Goal: Share content: Share content

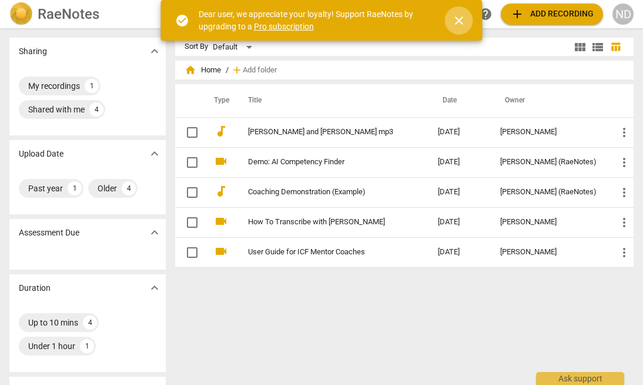
click at [459, 21] on span "close" at bounding box center [459, 21] width 14 height 14
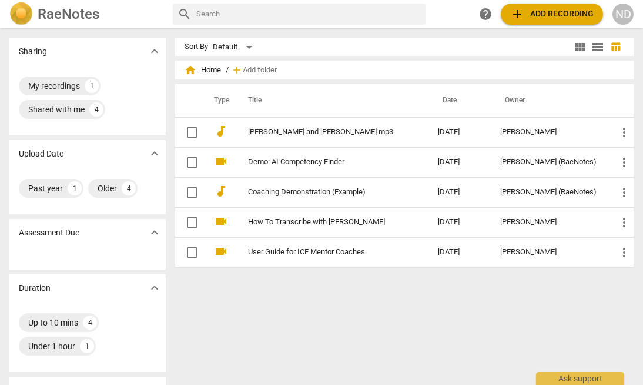
click at [540, 11] on span "add Add recording" at bounding box center [551, 14] width 83 height 14
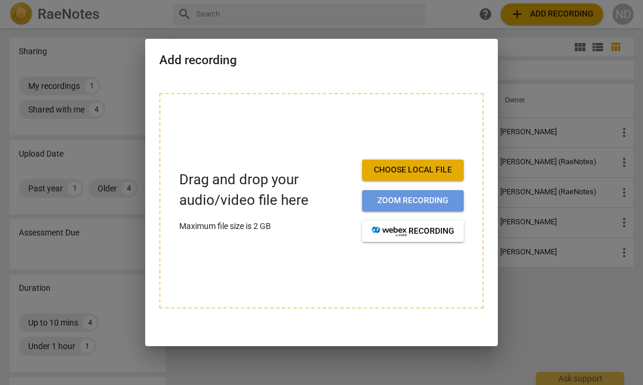
click at [434, 202] on span "Zoom recording" at bounding box center [413, 201] width 83 height 12
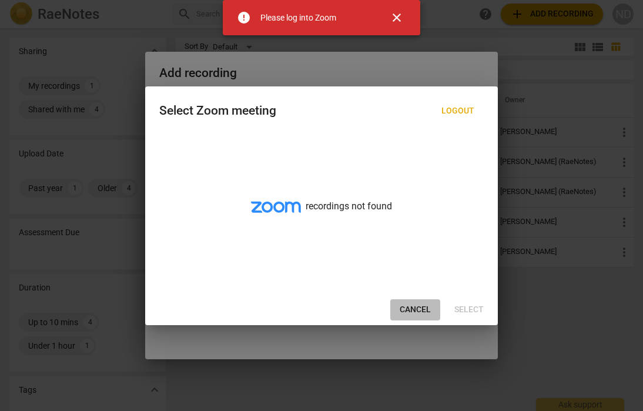
click at [417, 309] on span "Cancel" at bounding box center [415, 310] width 31 height 12
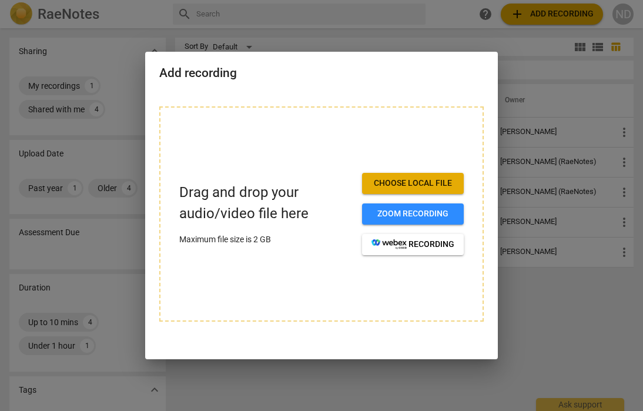
click at [433, 179] on span "Choose local file" at bounding box center [413, 184] width 83 height 12
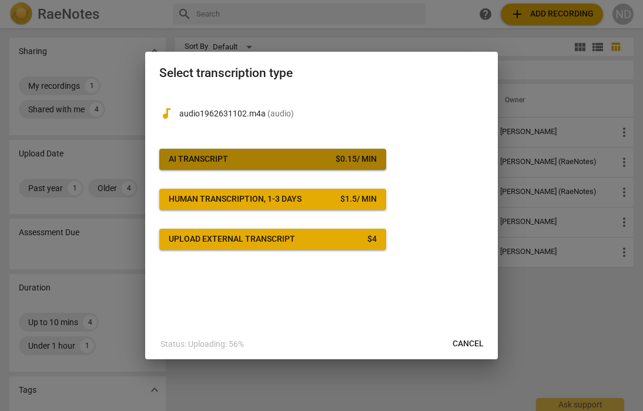
click at [320, 153] on span "AI Transcript $ 0.15 / min" at bounding box center [273, 159] width 208 height 12
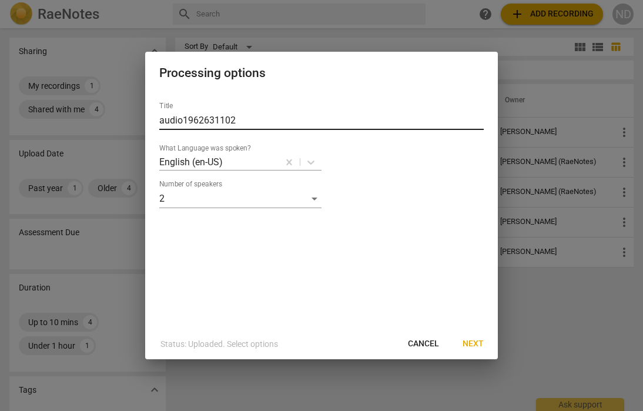
click at [240, 118] on input "audio1962631102" at bounding box center [321, 120] width 325 height 19
type input "a"
type input "A"
type input "[PERSON_NAME] and [PERSON_NAME]"
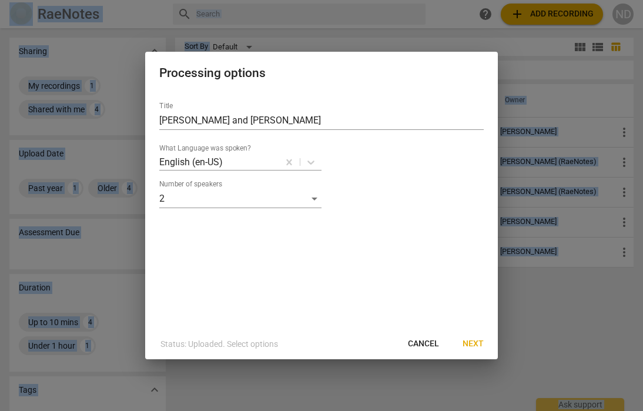
drag, startPoint x: 373, startPoint y: 64, endPoint x: 763, endPoint y: 138, distance: 396.8
click at [643, 0] on html "RaeNotes search help add Add recording ND Sharing expand_more My recordings 1 S…" at bounding box center [321, 0] width 643 height 0
click at [475, 343] on span "Next" at bounding box center [473, 344] width 21 height 12
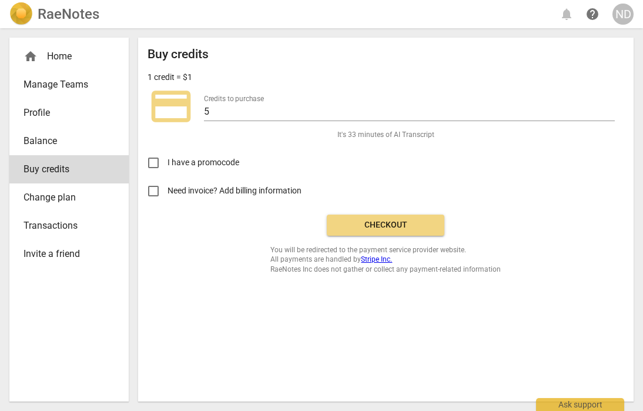
click at [415, 339] on div "Buy credits 1 credit = $1 credit_card Credits to purchase 5 It's 33 minutes of …" at bounding box center [386, 220] width 496 height 364
click at [399, 225] on span "Checkout" at bounding box center [385, 225] width 99 height 12
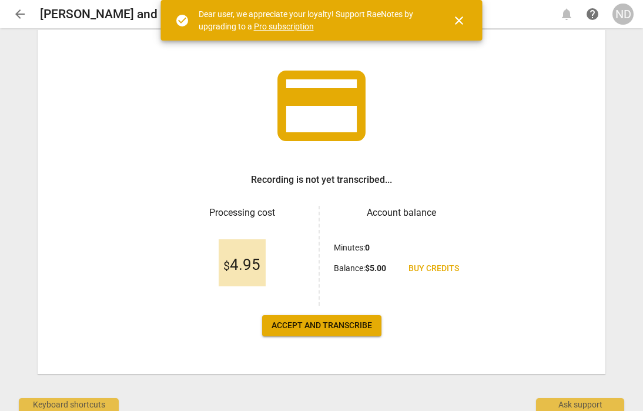
scroll to position [53, 0]
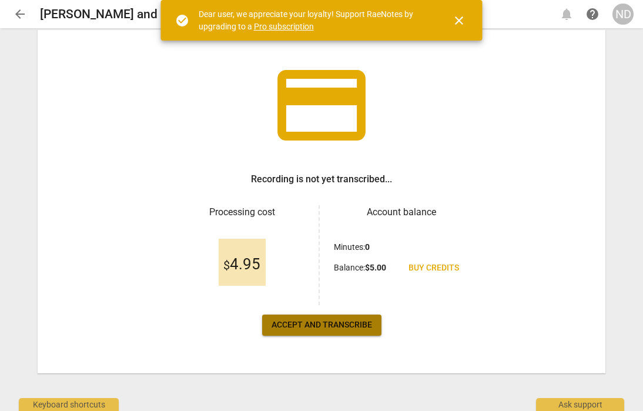
click at [348, 322] on span "Accept and transcribe" at bounding box center [322, 325] width 101 height 12
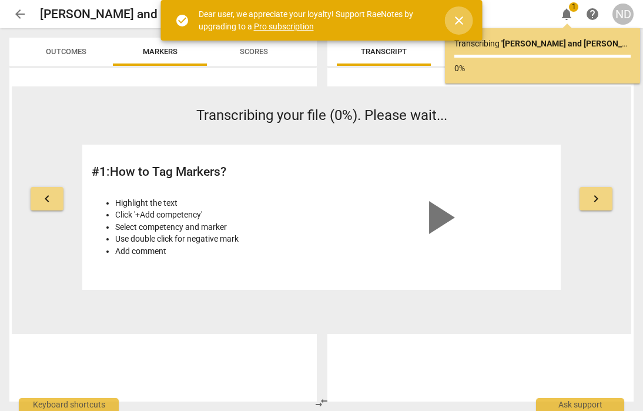
click at [456, 17] on span "close" at bounding box center [459, 21] width 14 height 14
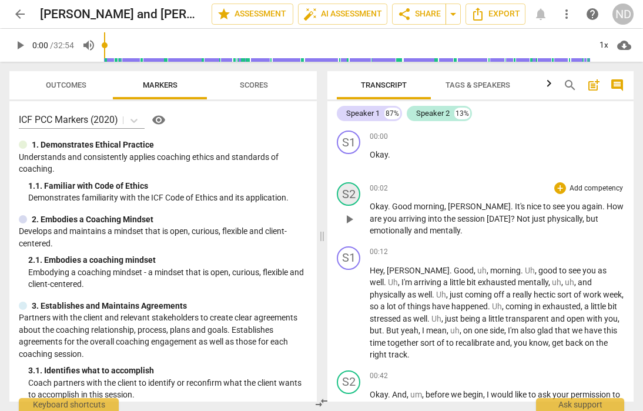
click at [353, 193] on div "S2" at bounding box center [349, 194] width 24 height 24
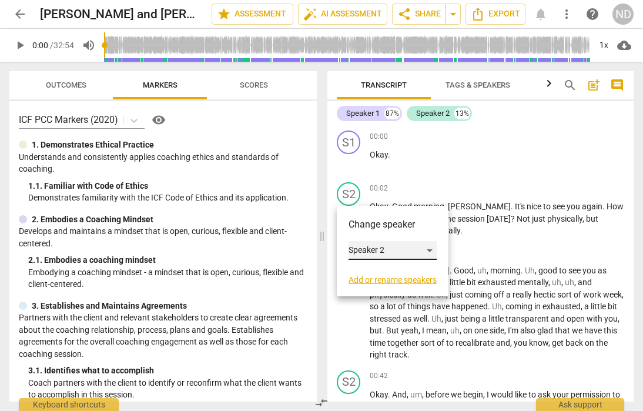
click at [386, 248] on div "Speaker 2" at bounding box center [393, 250] width 88 height 19
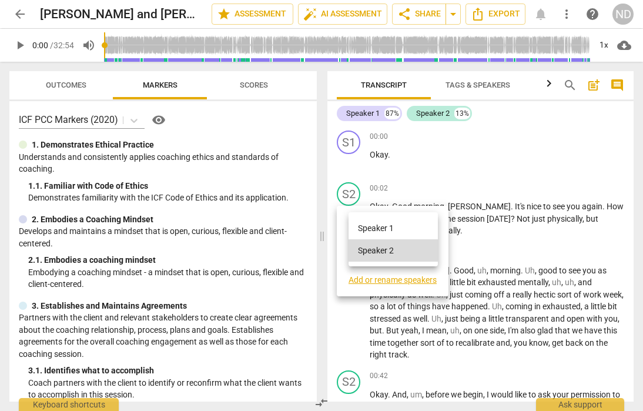
click at [393, 279] on div at bounding box center [321, 205] width 643 height 411
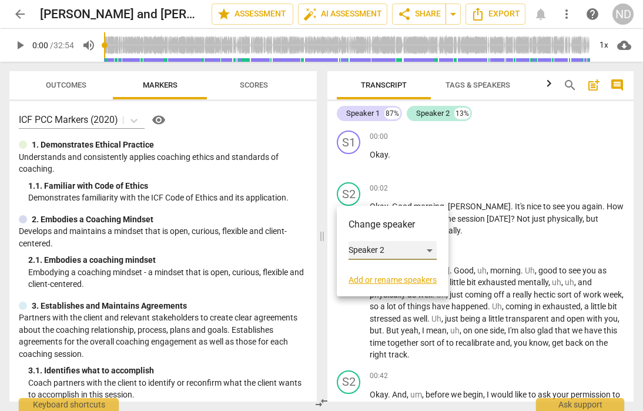
click at [390, 246] on div "Speaker 2" at bounding box center [393, 250] width 88 height 19
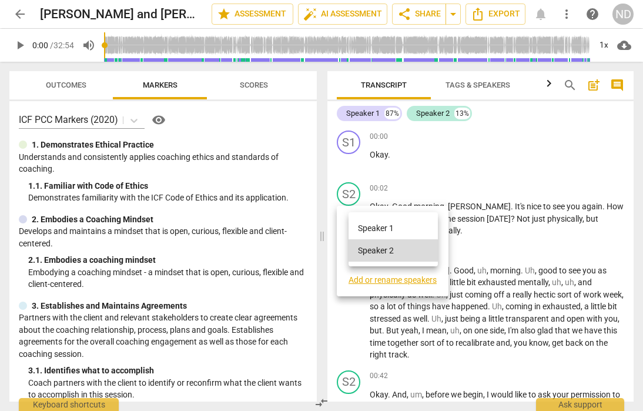
click at [384, 280] on div at bounding box center [321, 205] width 643 height 411
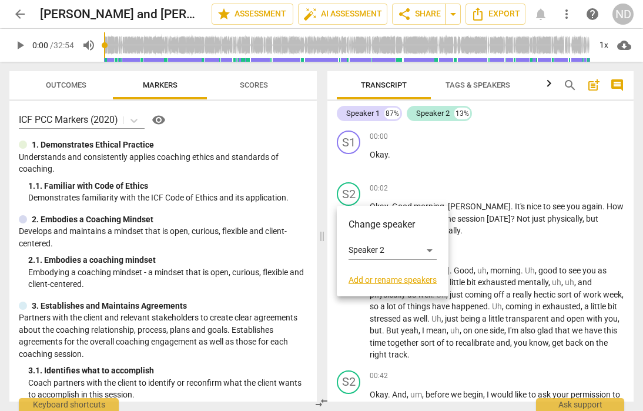
click at [392, 281] on link "Add or rename speakers" at bounding box center [393, 279] width 88 height 9
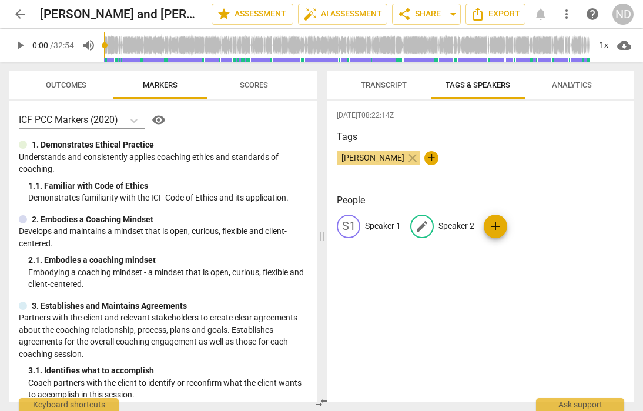
click at [425, 227] on span "edit" at bounding box center [422, 226] width 14 height 14
type input "Norah"
click at [386, 226] on p "Speaker 1" at bounding box center [383, 226] width 36 height 12
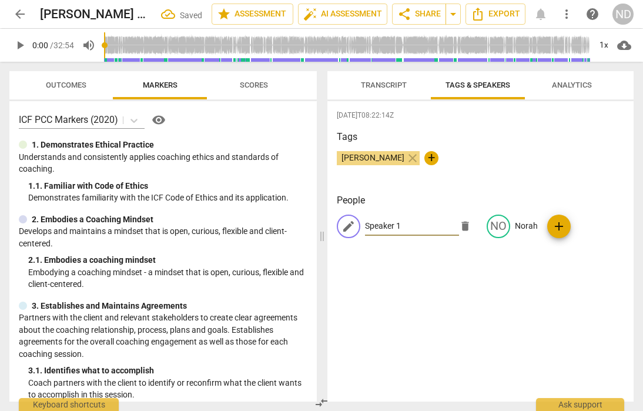
click at [403, 226] on input "Speaker 1" at bounding box center [412, 226] width 94 height 19
type input "S"
type input "[PERSON_NAME]"
click at [439, 290] on div "[DATE]T08:22:14Z Tags [PERSON_NAME] close + People edit [PERSON_NAME] NO [PERSO…" at bounding box center [481, 251] width 306 height 300
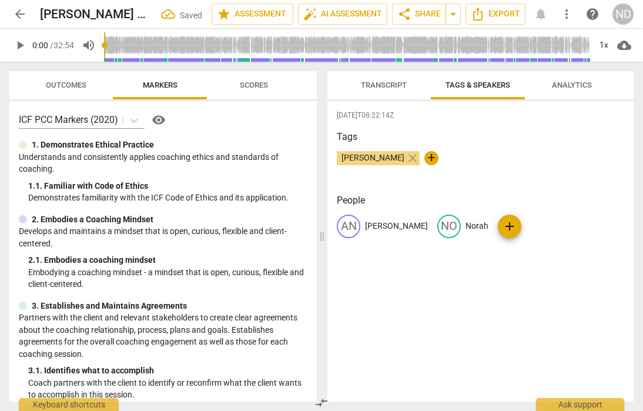
click at [399, 292] on div "[DATE]T08:22:14Z Tags [PERSON_NAME] close + People AN [PERSON_NAME] NO [PERSON_…" at bounding box center [481, 251] width 306 height 300
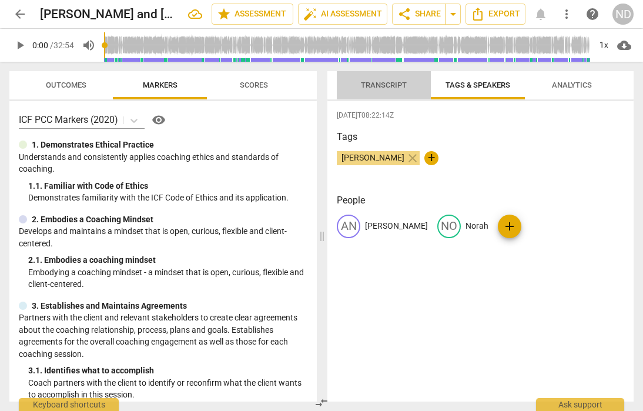
click at [385, 83] on span "Transcript" at bounding box center [384, 85] width 46 height 9
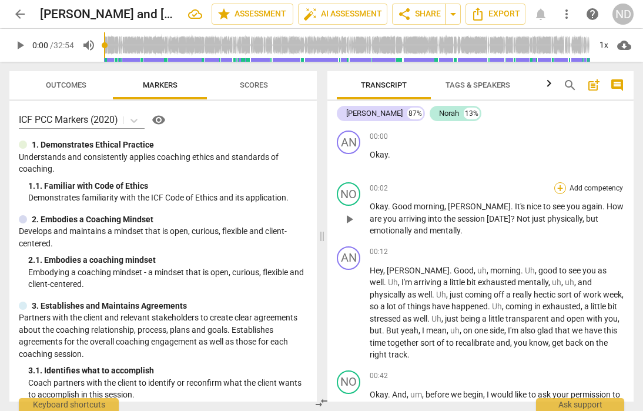
click at [558, 188] on div "+" at bounding box center [560, 188] width 12 height 12
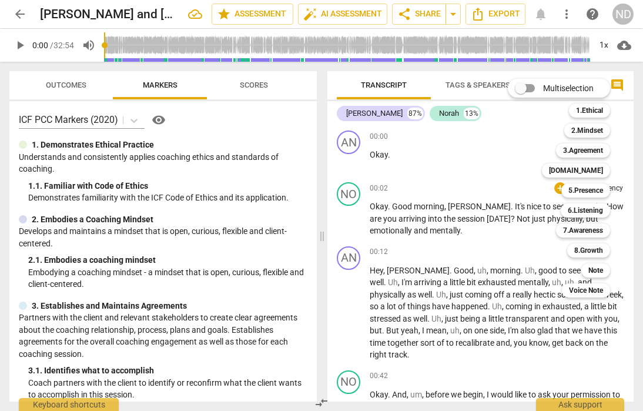
click at [529, 181] on div "Multiselection m 1.Ethical 1 2.Mindset 2 3.Agreement 3 [DOMAIN_NAME] 4 5.Presen…" at bounding box center [567, 188] width 129 height 225
click at [493, 253] on div at bounding box center [321, 205] width 643 height 411
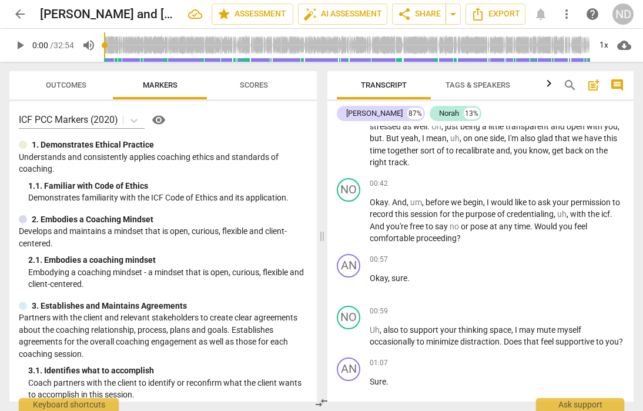
scroll to position [194, 0]
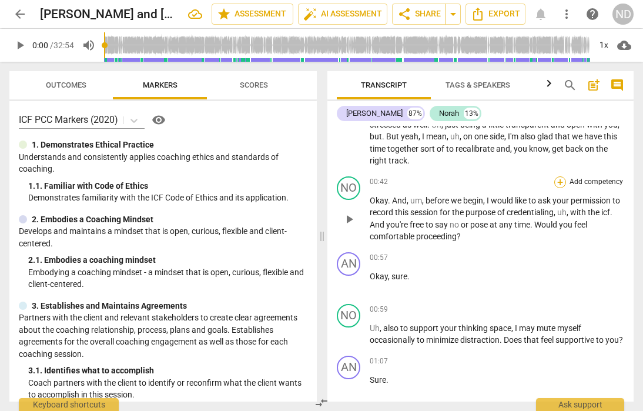
click at [557, 182] on div "+" at bounding box center [560, 182] width 12 height 12
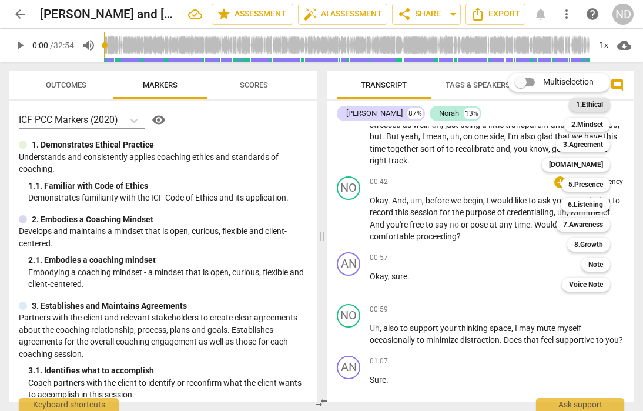
click at [600, 106] on b "1.Ethical" at bounding box center [589, 105] width 27 height 14
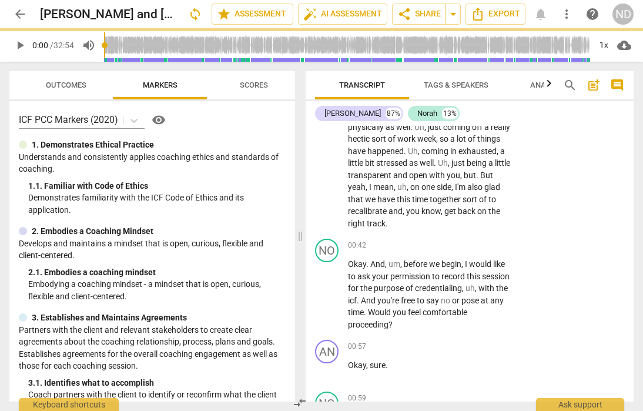
scroll to position [232, 0]
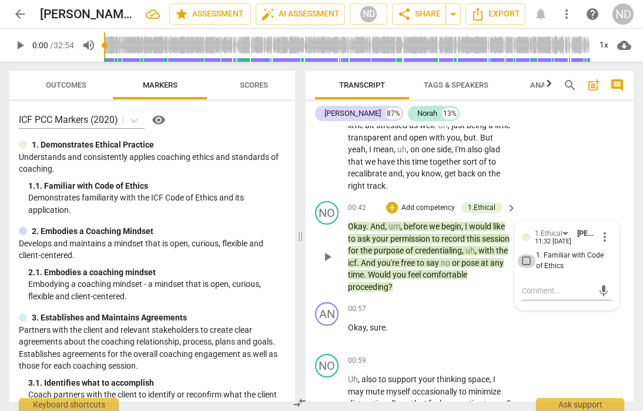
click at [522, 263] on input "1. Familiar with Code of Ethics" at bounding box center [526, 261] width 19 height 14
checkbox input "true"
click at [488, 285] on p "Okay . And , um , before we begin , I would like to ask your permission to reco…" at bounding box center [429, 257] width 163 height 72
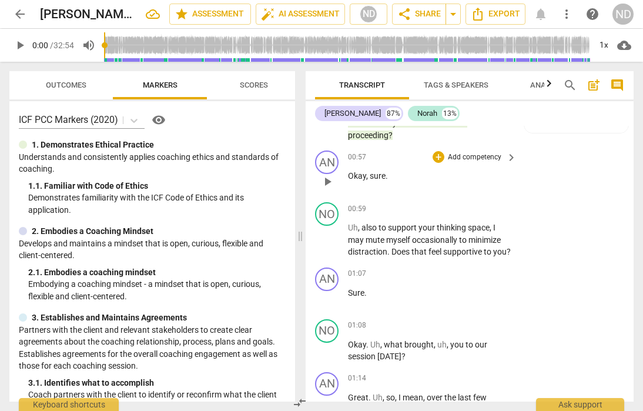
scroll to position [384, 0]
click at [440, 208] on div "+" at bounding box center [439, 208] width 12 height 12
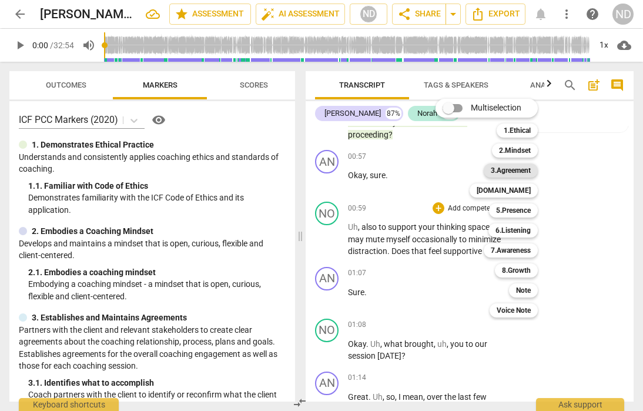
click at [519, 170] on b "3.Agreement" at bounding box center [511, 170] width 40 height 14
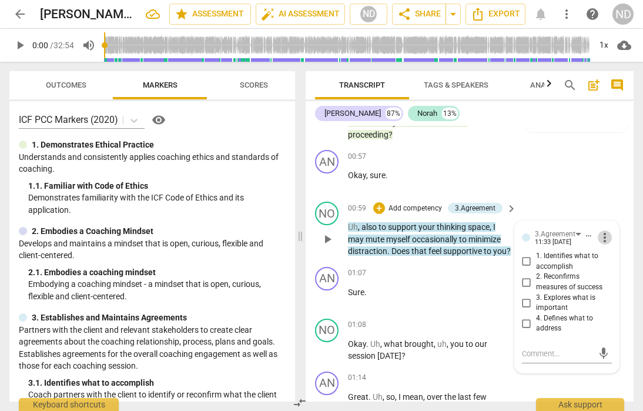
click at [599, 236] on span "more_vert" at bounding box center [605, 238] width 14 height 14
click at [612, 264] on li "Delete" at bounding box center [613, 259] width 41 height 22
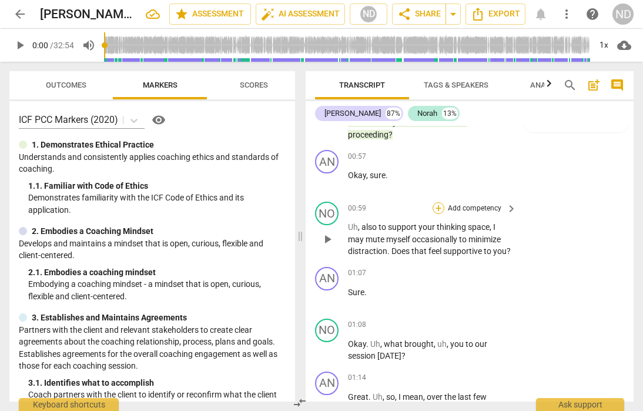
click at [439, 202] on div "+" at bounding box center [439, 208] width 12 height 12
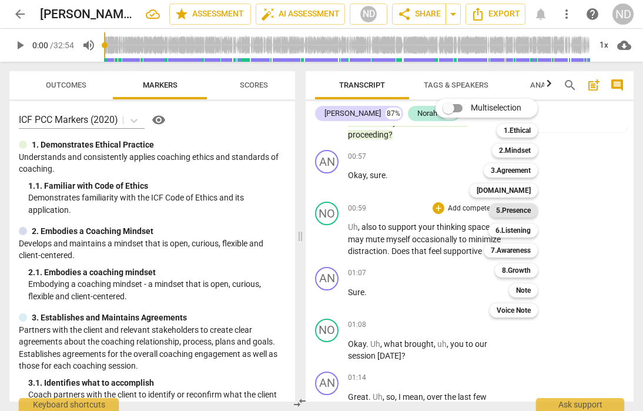
click at [531, 212] on b "5.Presence" at bounding box center [513, 210] width 35 height 14
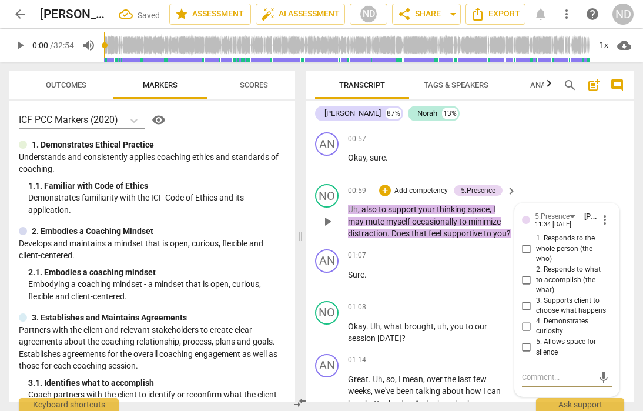
scroll to position [403, 0]
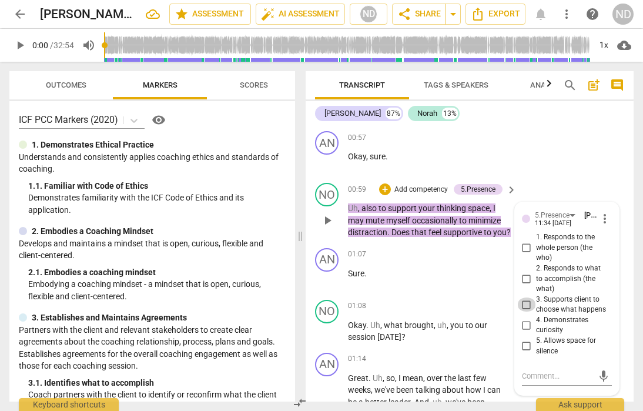
click at [526, 303] on input "3. Supports client to choose what happens" at bounding box center [526, 305] width 19 height 14
checkbox input "true"
click at [524, 342] on input "5. Allows space for silence" at bounding box center [526, 346] width 19 height 14
checkbox input "true"
click at [556, 181] on div "NO play_arrow pause 00:59 + Add competency 5.Presence keyboard_arrow_right Uh ,…" at bounding box center [470, 210] width 328 height 65
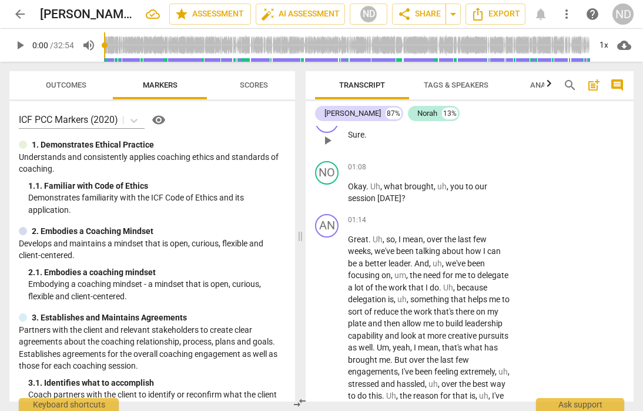
scroll to position [537, 0]
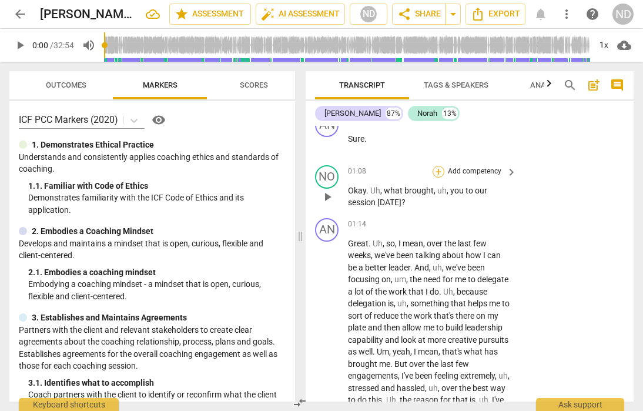
click at [438, 178] on div "+" at bounding box center [439, 172] width 12 height 12
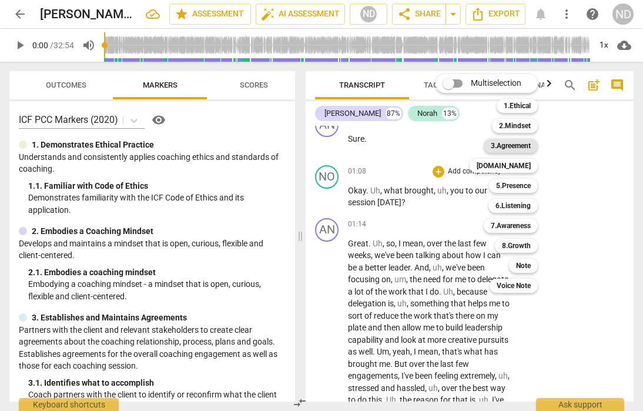
click at [523, 146] on b "3.Agreement" at bounding box center [511, 146] width 40 height 14
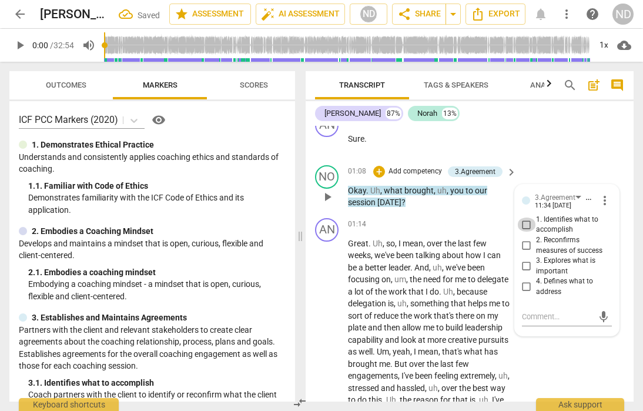
click at [524, 232] on input "1. Identifies what to accomplish" at bounding box center [526, 225] width 19 height 14
checkbox input "true"
click at [523, 273] on input "3. Explores what is important" at bounding box center [526, 266] width 19 height 14
checkbox input "true"
click at [524, 294] on input "4. Defines what to address" at bounding box center [526, 287] width 19 height 14
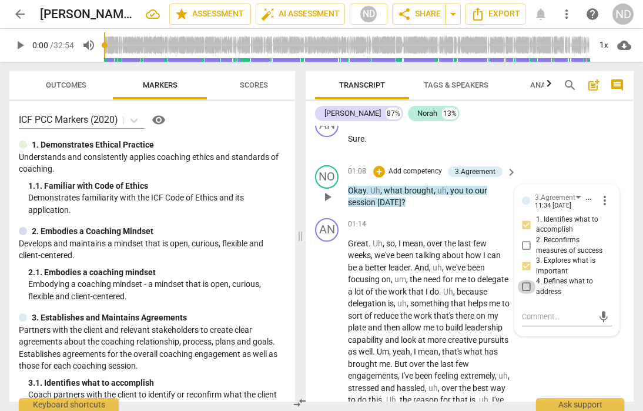
checkbox input "true"
click at [579, 155] on div "AN play_arrow pause 01:07 + Add competency keyboard_arrow_right Sure ." at bounding box center [470, 135] width 328 height 52
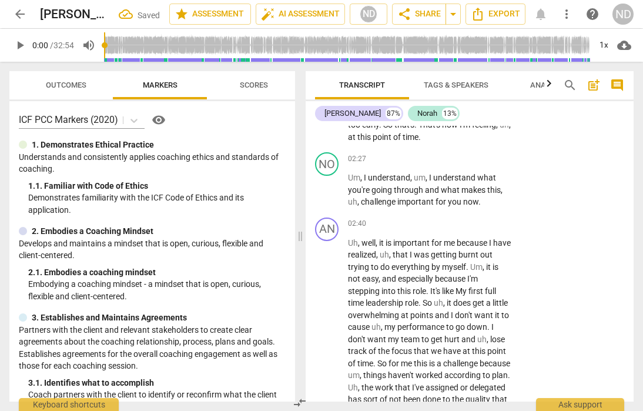
scroll to position [934, 0]
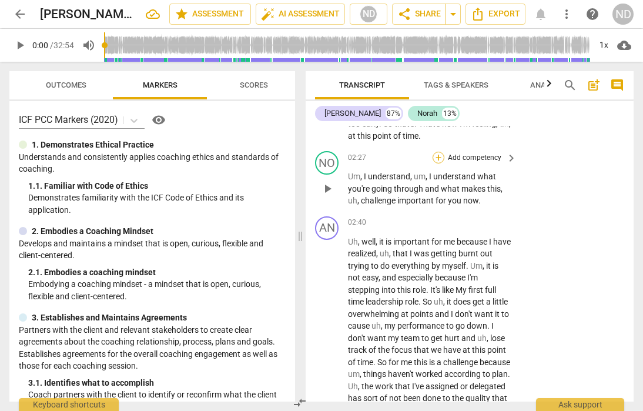
click at [439, 163] on div "+" at bounding box center [439, 158] width 12 height 12
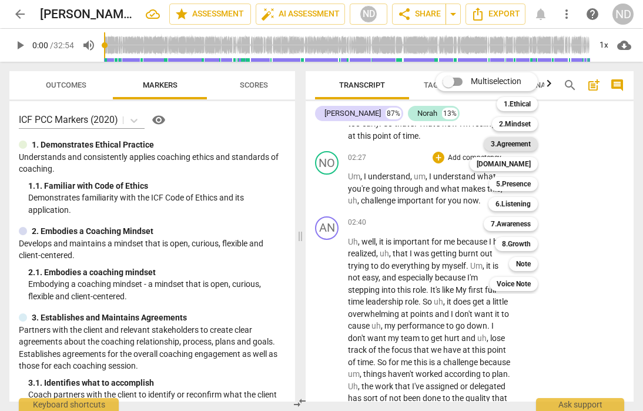
click at [520, 144] on b "3.Agreement" at bounding box center [511, 144] width 40 height 14
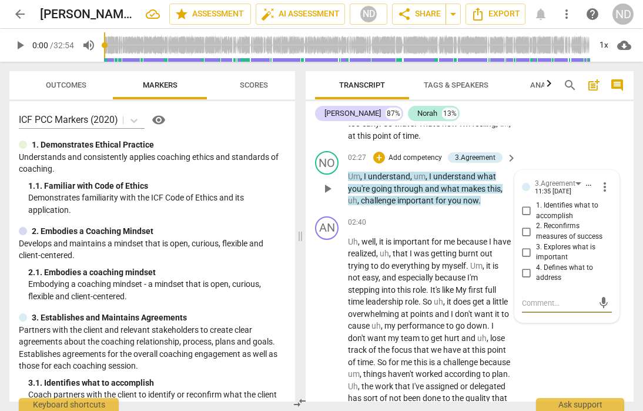
click at [527, 259] on input "3. Explores what is important" at bounding box center [526, 252] width 19 height 14
checkbox input "true"
click at [527, 218] on input "1. Identifies what to accomplish" at bounding box center [526, 211] width 19 height 14
checkbox input "true"
click at [526, 280] on input "4. Defines what to address" at bounding box center [526, 273] width 19 height 14
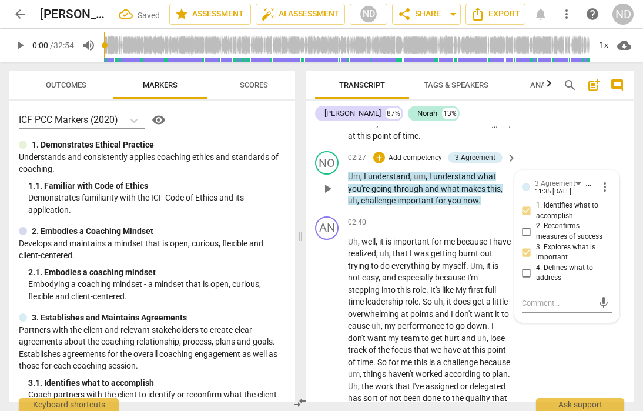
checkbox input "true"
click at [557, 171] on div "NO play_arrow pause 02:27 + Add competency 3.Agreement keyboard_arrow_right Um …" at bounding box center [470, 178] width 328 height 65
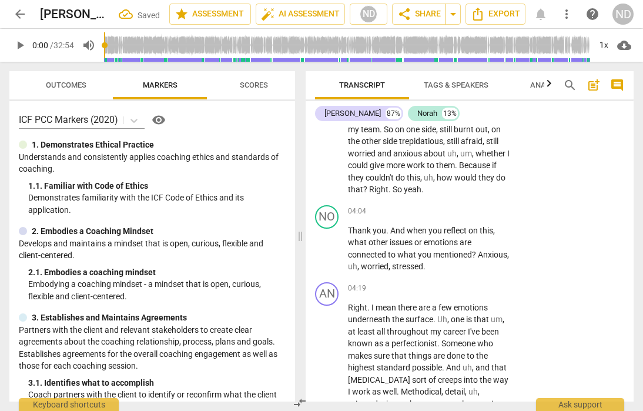
scroll to position [1320, 0]
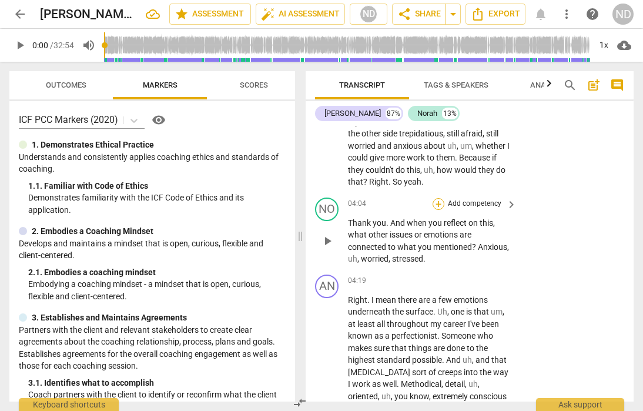
click at [442, 210] on div "+" at bounding box center [439, 204] width 12 height 12
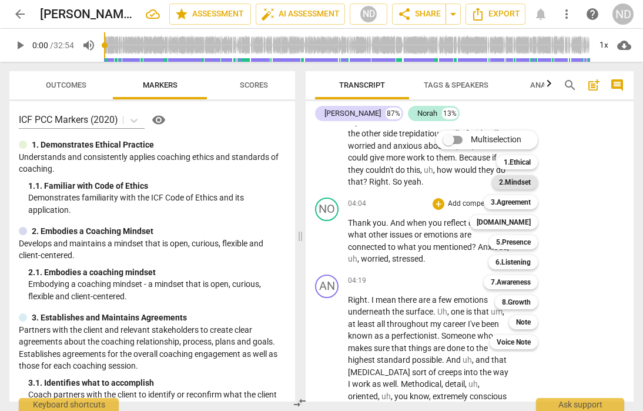
click at [526, 179] on b "2.Mindset" at bounding box center [515, 182] width 32 height 14
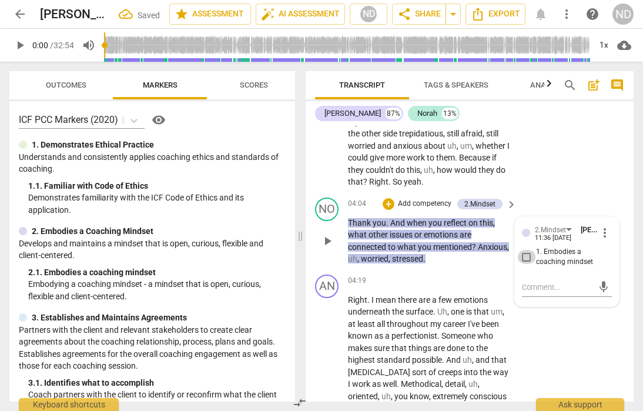
click at [527, 264] on input "1. Embodies a coaching mindset" at bounding box center [526, 257] width 19 height 14
checkbox input "true"
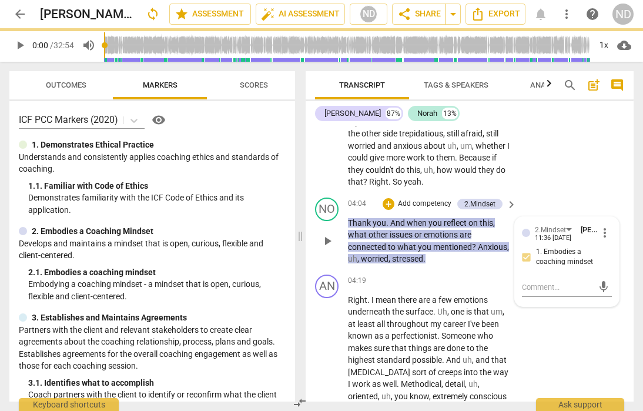
click at [409, 209] on p "Add competency" at bounding box center [425, 204] width 56 height 11
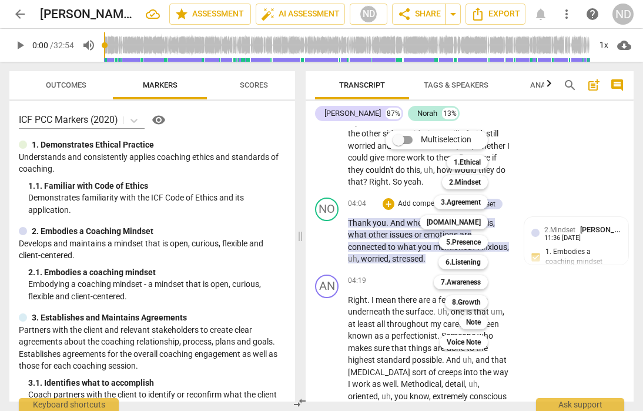
click at [593, 189] on div at bounding box center [321, 205] width 643 height 411
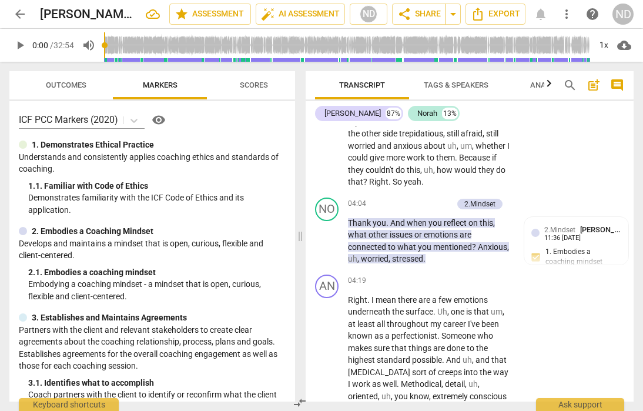
click at [596, 182] on div "AN play_arrow pause 02:40 + Add competency keyboard_arrow_right Uh , well , it …" at bounding box center [470, 10] width 328 height 366
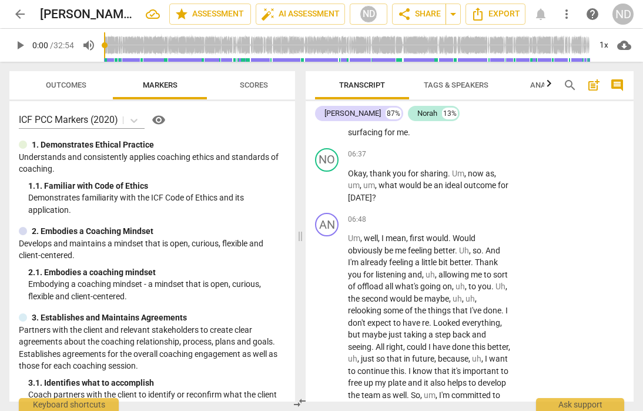
scroll to position [2029, 0]
click at [435, 161] on div "+" at bounding box center [439, 155] width 12 height 12
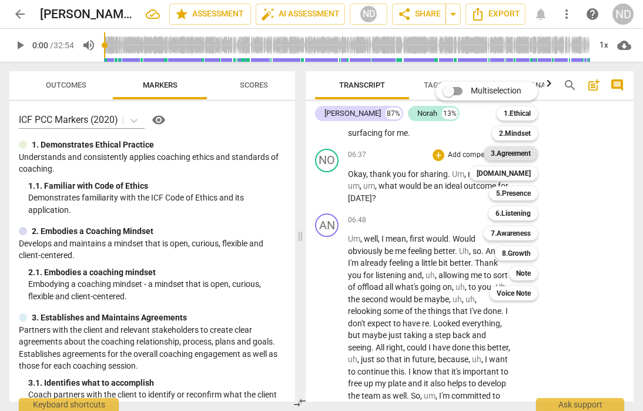
click at [523, 154] on b "3.Agreement" at bounding box center [511, 153] width 40 height 14
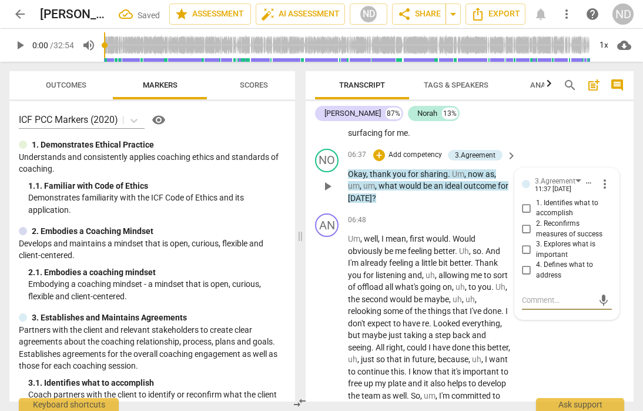
click at [526, 215] on input "1. Identifies what to accomplish" at bounding box center [526, 208] width 19 height 14
checkbox input "true"
click at [526, 236] on input "2. Reconfirms measures of success" at bounding box center [526, 229] width 19 height 14
checkbox input "true"
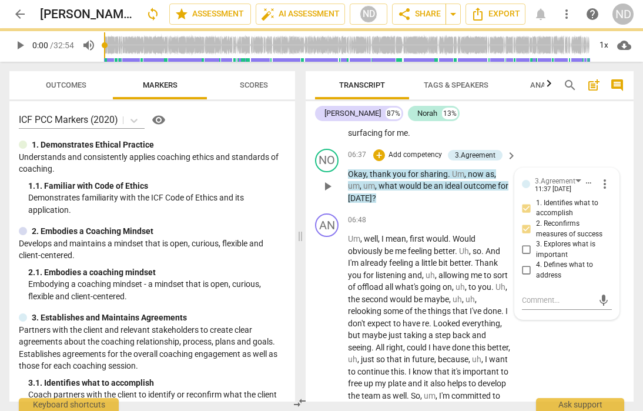
click at [526, 278] on input "4. Defines what to address" at bounding box center [526, 270] width 19 height 14
checkbox input "true"
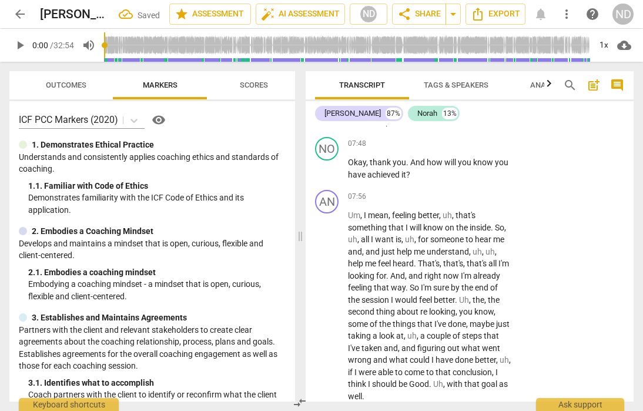
scroll to position [2376, 0]
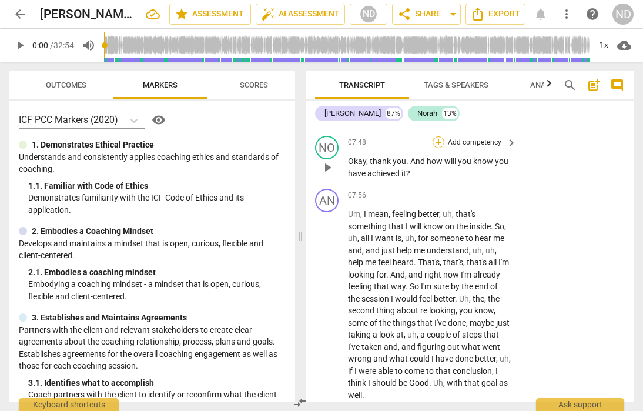
click at [441, 148] on div "+" at bounding box center [439, 142] width 12 height 12
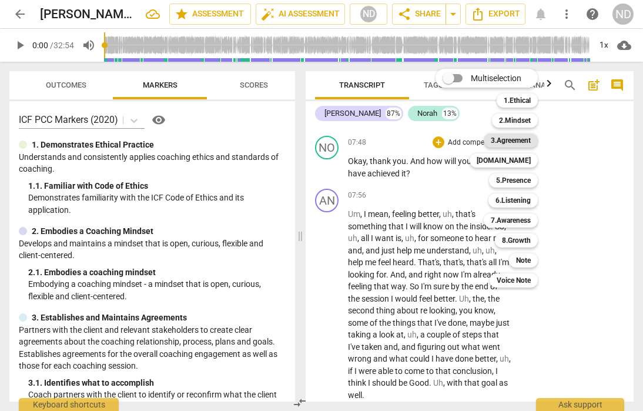
click at [516, 139] on b "3.Agreement" at bounding box center [511, 140] width 40 height 14
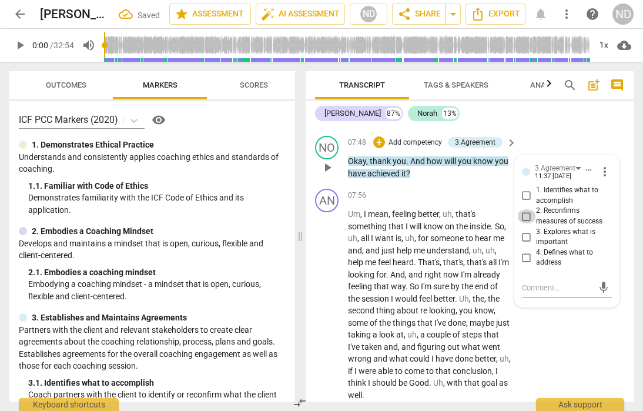
click at [524, 223] on input "2. Reconfirms measures of success" at bounding box center [526, 216] width 19 height 14
checkbox input "true"
click at [525, 265] on input "4. Defines what to address" at bounding box center [526, 257] width 19 height 14
checkbox input "true"
click at [527, 203] on input "1. Identifies what to accomplish" at bounding box center [526, 196] width 19 height 14
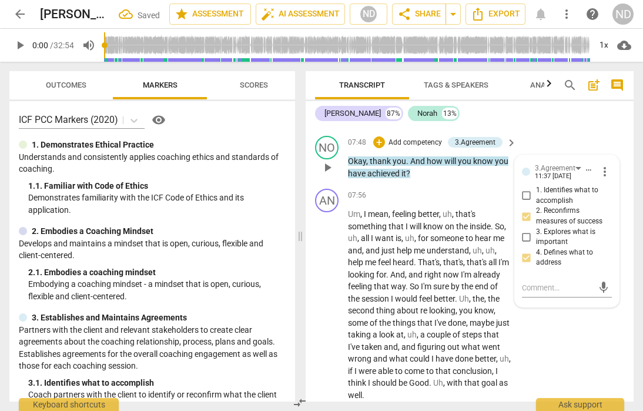
checkbox input "true"
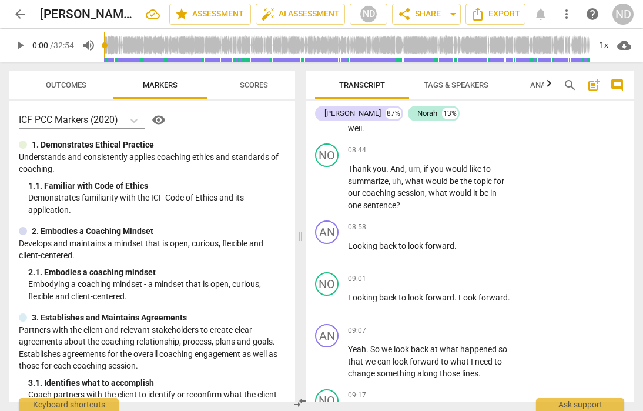
scroll to position [2650, 0]
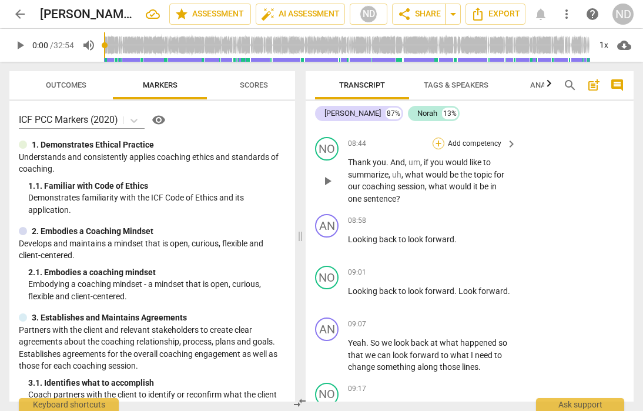
click at [437, 149] on div "+" at bounding box center [439, 144] width 12 height 12
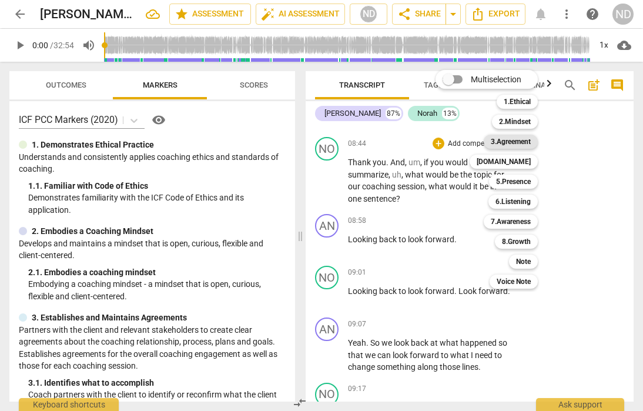
click at [517, 145] on b "3.Agreement" at bounding box center [511, 142] width 40 height 14
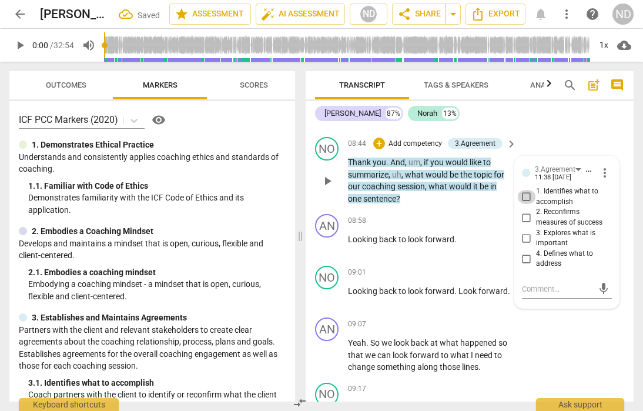
click at [527, 204] on input "1. Identifies what to accomplish" at bounding box center [526, 197] width 19 height 14
checkbox input "true"
click at [523, 225] on input "2. Reconfirms measures of success" at bounding box center [526, 218] width 19 height 14
checkbox input "true"
click at [523, 266] on input "4. Defines what to address" at bounding box center [526, 259] width 19 height 14
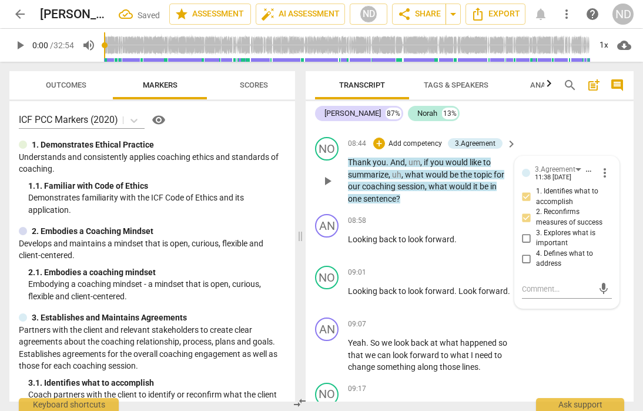
checkbox input "true"
click at [525, 245] on input "3. Explores what is important" at bounding box center [526, 238] width 19 height 14
checkbox input "true"
click at [552, 132] on div "AN play_arrow pause 07:56 + Add competency keyboard_arrow_right Um , I mean , f…" at bounding box center [470, 22] width 328 height 222
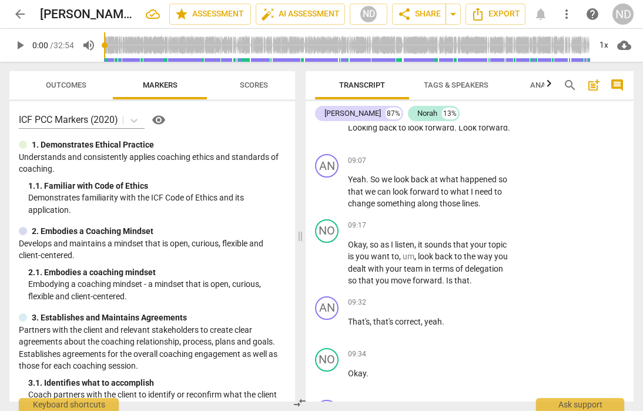
scroll to position [2815, 0]
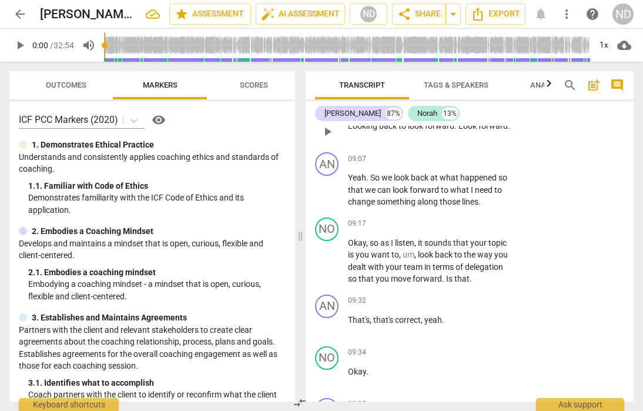
click at [438, 113] on div "+" at bounding box center [439, 107] width 12 height 12
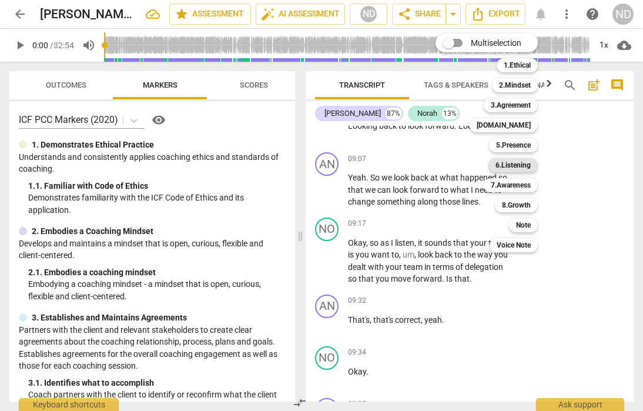
click at [513, 165] on b "6.Listening" at bounding box center [513, 165] width 35 height 14
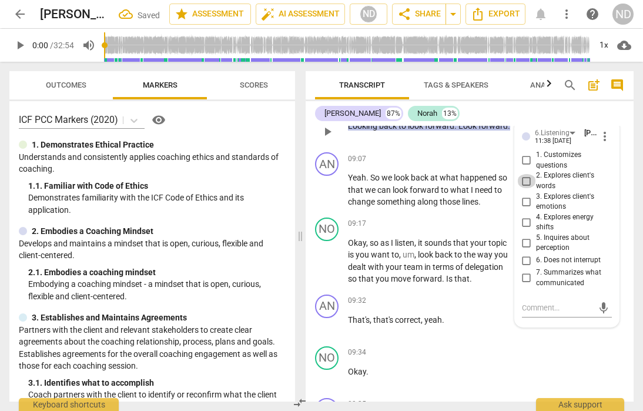
click at [526, 188] on input "2. Explores client's words" at bounding box center [526, 181] width 19 height 14
checkbox input "true"
click at [525, 250] on input "5. Inquires about perception" at bounding box center [526, 243] width 19 height 14
checkbox input "true"
click at [526, 285] on input "7. Summarizes what communicated" at bounding box center [526, 278] width 19 height 14
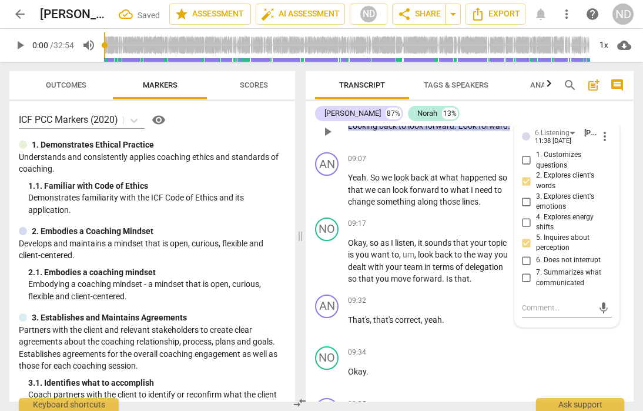
checkbox input "true"
click at [563, 115] on div "[PERSON_NAME] 87% [PERSON_NAME] 13%" at bounding box center [469, 113] width 309 height 20
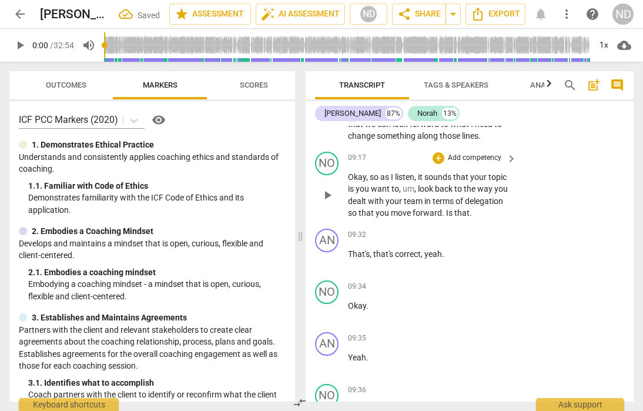
scroll to position [2889, 0]
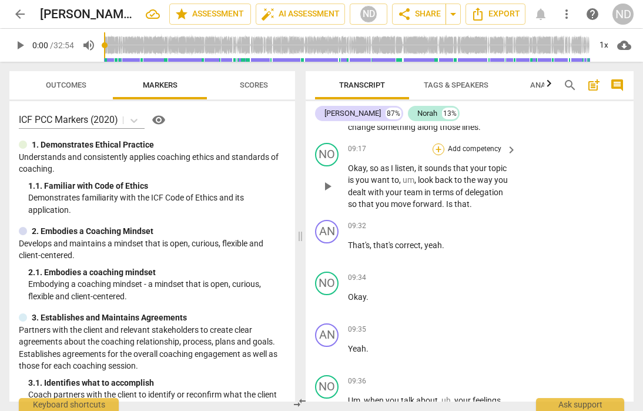
click at [437, 155] on div "+" at bounding box center [439, 149] width 12 height 12
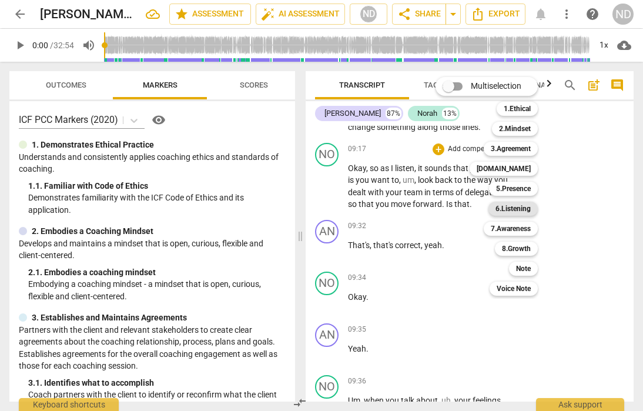
click at [514, 206] on b "6.Listening" at bounding box center [513, 209] width 35 height 14
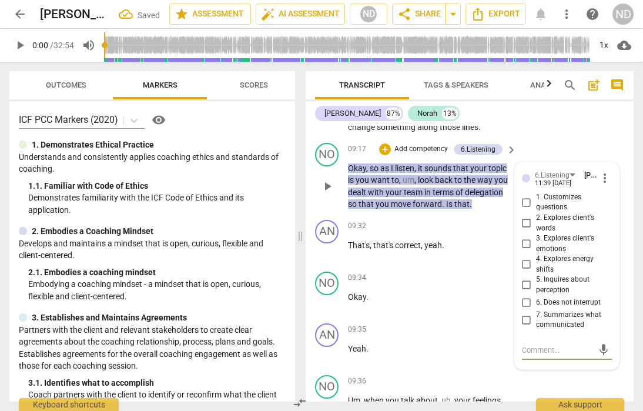
click at [529, 251] on input "3. Explores client's emotions" at bounding box center [526, 244] width 19 height 14
checkbox input "true"
click at [529, 327] on input "7. Summarizes what communicated" at bounding box center [526, 320] width 19 height 14
checkbox input "true"
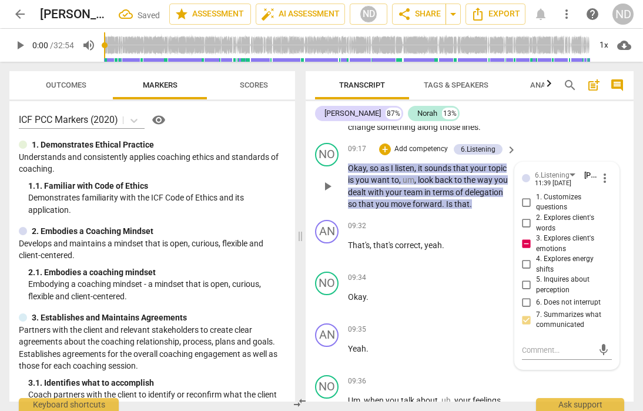
click at [524, 209] on input "1. Customizes questions" at bounding box center [526, 202] width 19 height 14
checkbox input "true"
click at [577, 132] on div "AN play_arrow pause 09:07 + Add competency keyboard_arrow_right Yeah . So we lo…" at bounding box center [470, 105] width 328 height 65
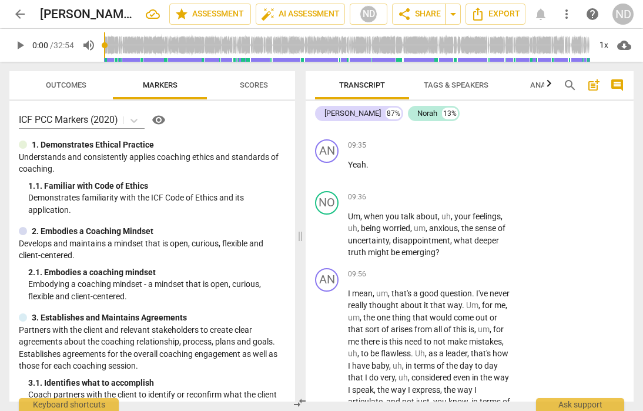
scroll to position [3078, 0]
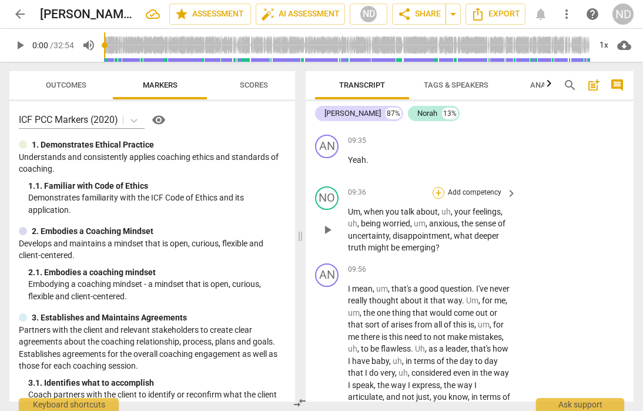
click at [438, 199] on div "+" at bounding box center [439, 193] width 12 height 12
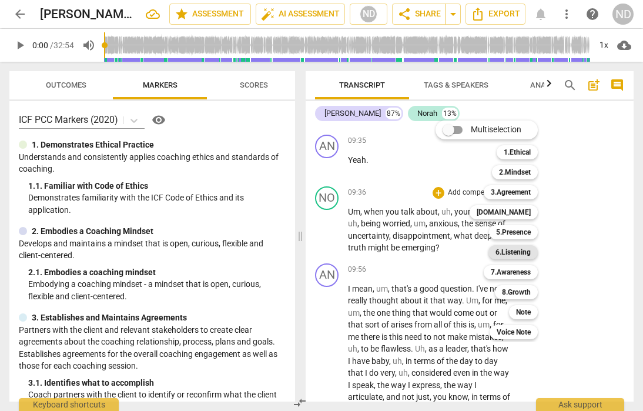
click at [520, 247] on b "6.Listening" at bounding box center [513, 252] width 35 height 14
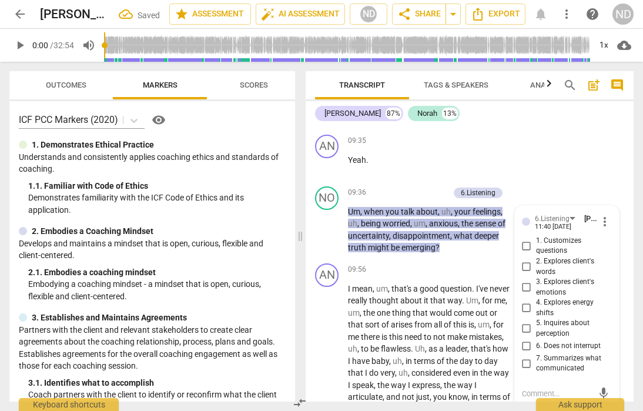
scroll to position [3245, 0]
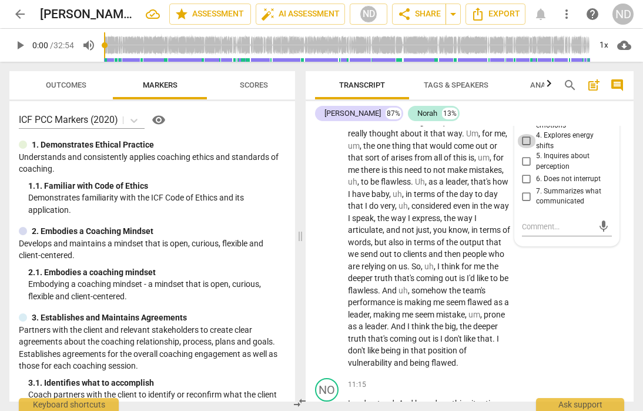
click at [529, 148] on input "4. Explores energy shifts" at bounding box center [526, 141] width 19 height 14
checkbox input "true"
click at [526, 128] on input "3. Explores client's emotions" at bounding box center [526, 120] width 19 height 14
checkbox input "true"
click at [529, 107] on input "2. Explores client's words" at bounding box center [526, 100] width 19 height 14
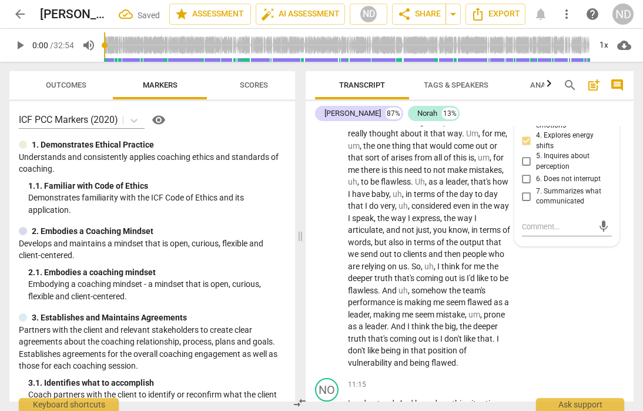
checkbox input "true"
click at [577, 312] on div "AN play_arrow pause 09:56 + Add competency keyboard_arrow_right I mean , um , t…" at bounding box center [470, 233] width 328 height 282
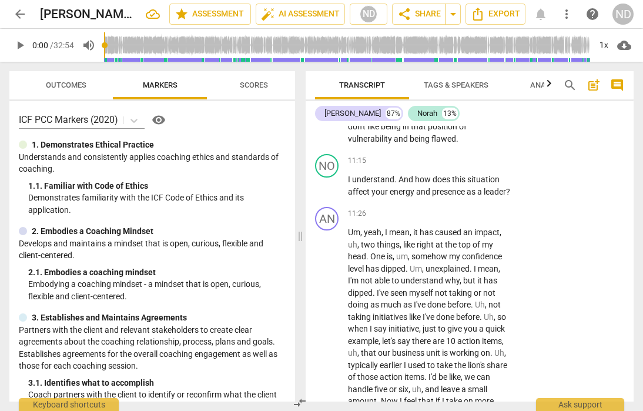
scroll to position [3471, 0]
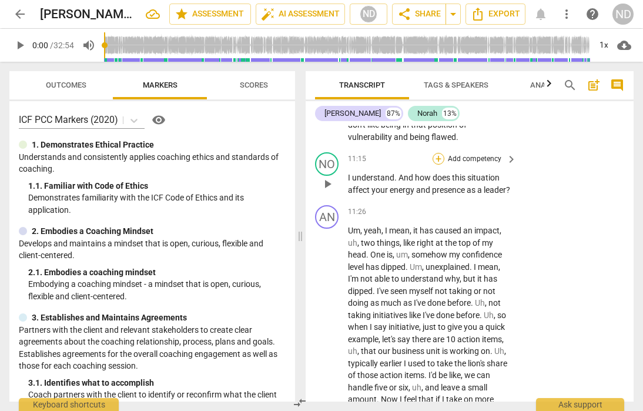
click at [437, 165] on div "+" at bounding box center [439, 159] width 12 height 12
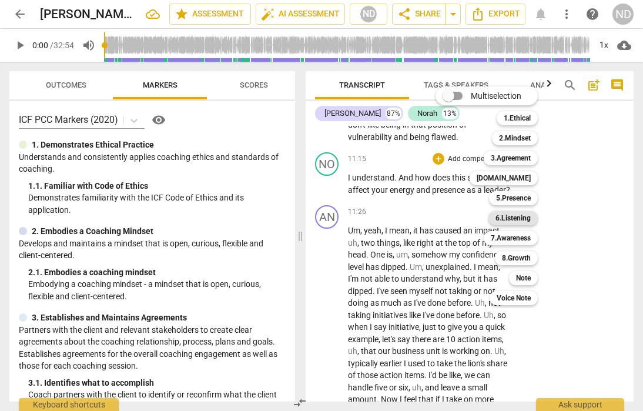
click at [522, 221] on b "6.Listening" at bounding box center [513, 218] width 35 height 14
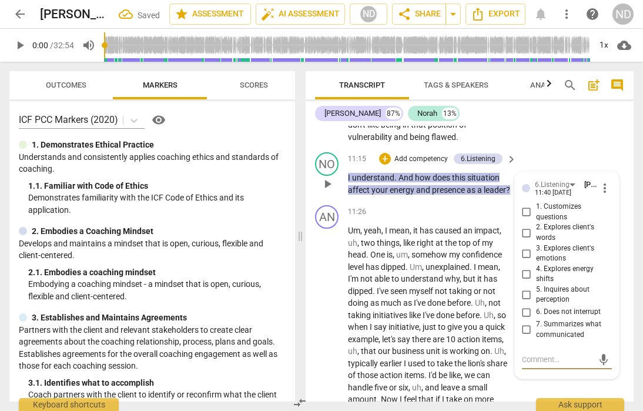
click at [526, 219] on input "1. Customizes questions" at bounding box center [526, 212] width 19 height 14
checkbox input "true"
click at [525, 260] on input "3. Explores client's emotions" at bounding box center [526, 253] width 19 height 14
checkbox input "true"
click at [527, 281] on input "4. Explores energy shifts" at bounding box center [526, 274] width 19 height 14
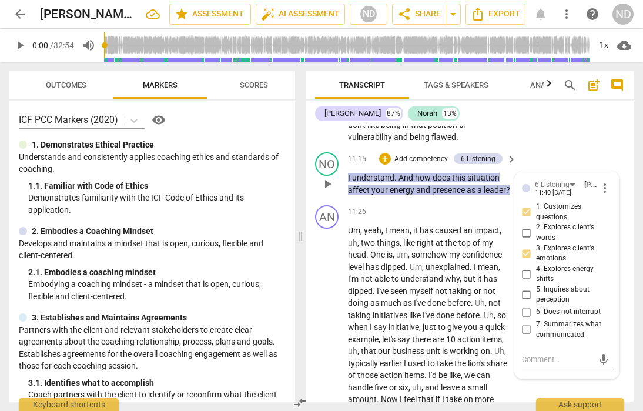
checkbox input "true"
click at [566, 148] on div "AN play_arrow pause 09:56 + Add competency keyboard_arrow_right I mean , um , t…" at bounding box center [470, 7] width 328 height 282
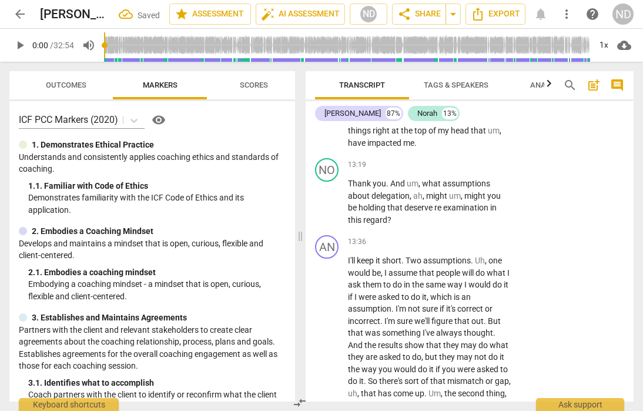
scroll to position [3985, 0]
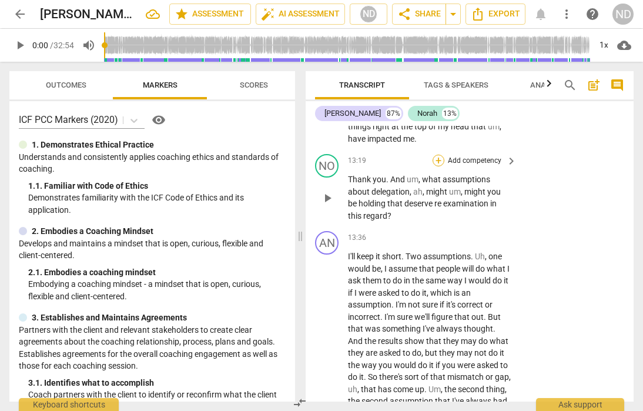
click at [437, 166] on div "+" at bounding box center [439, 161] width 12 height 12
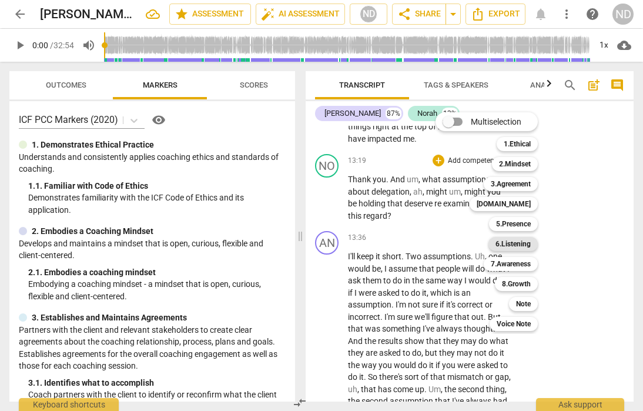
click at [525, 243] on b "6.Listening" at bounding box center [513, 244] width 35 height 14
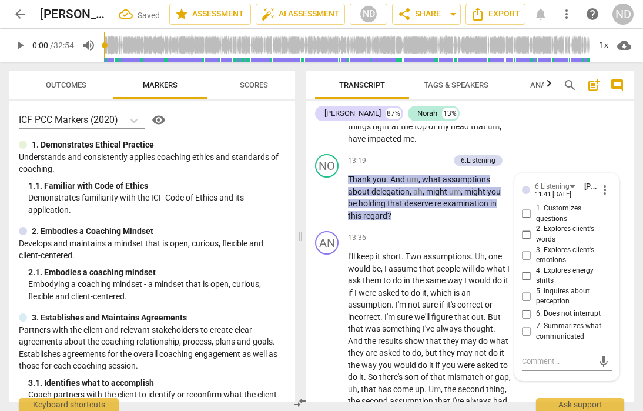
scroll to position [4144, 0]
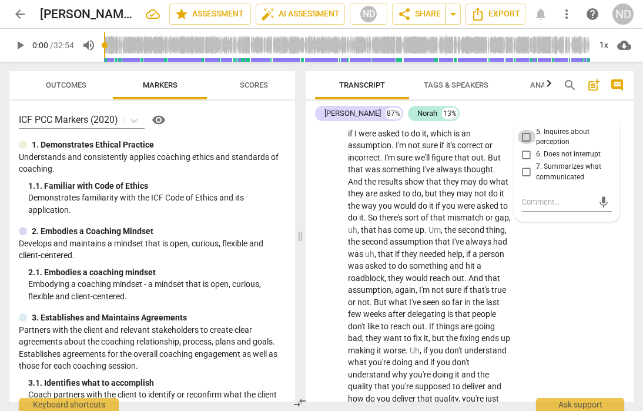
click at [524, 144] on input "5. Inquires about perception" at bounding box center [526, 137] width 19 height 14
checkbox input "true"
click at [584, 311] on div "AN play_arrow pause 13:36 + Add competency keyboard_arrow_right I'll keep it sh…" at bounding box center [470, 395] width 328 height 656
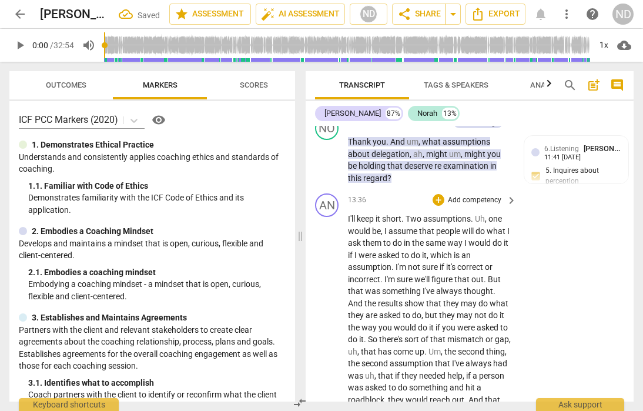
scroll to position [4018, 0]
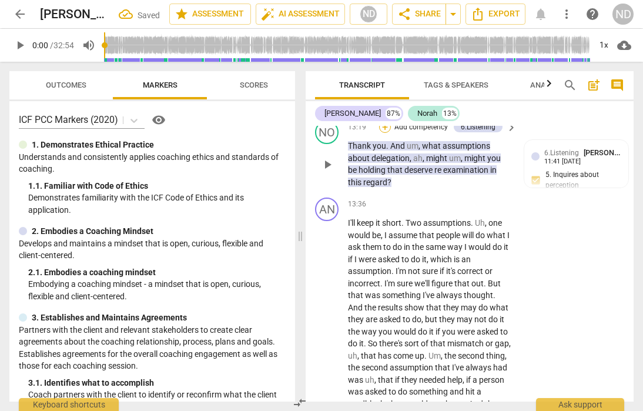
click at [387, 133] on div "+" at bounding box center [385, 127] width 12 height 12
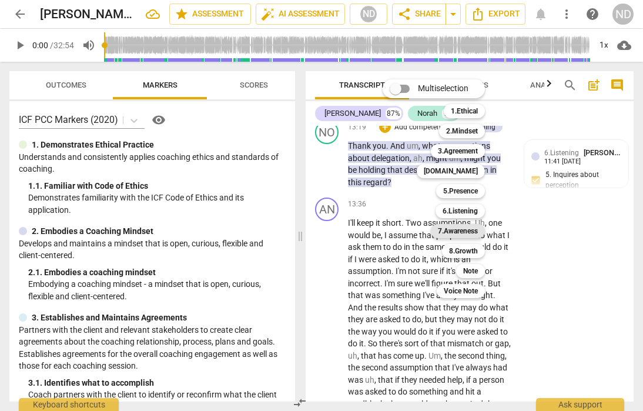
click at [455, 231] on b "7.Awareness" at bounding box center [458, 231] width 40 height 14
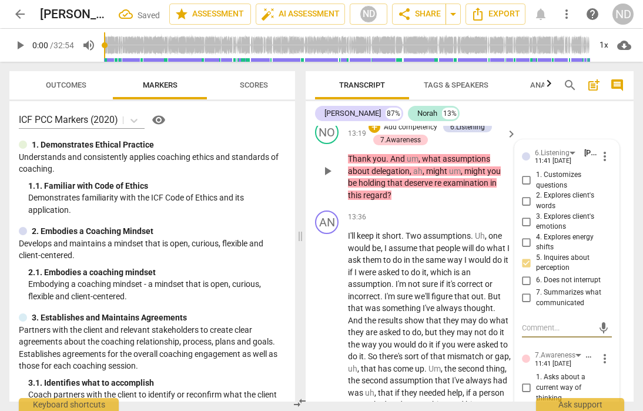
click at [530, 188] on input "1. Customizes questions" at bounding box center [526, 180] width 19 height 14
click at [527, 188] on input "1. Customizes questions" at bounding box center [526, 180] width 19 height 14
checkbox input "true"
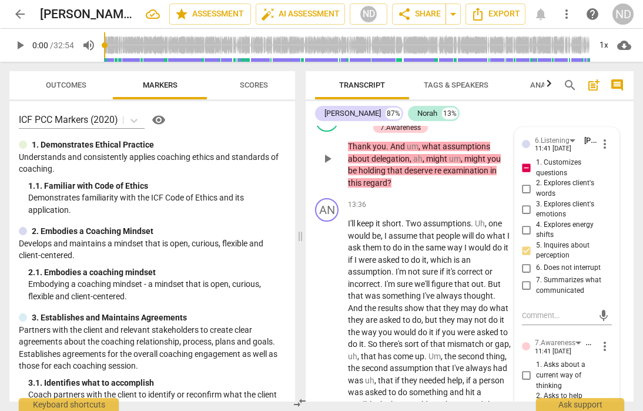
scroll to position [4033, 0]
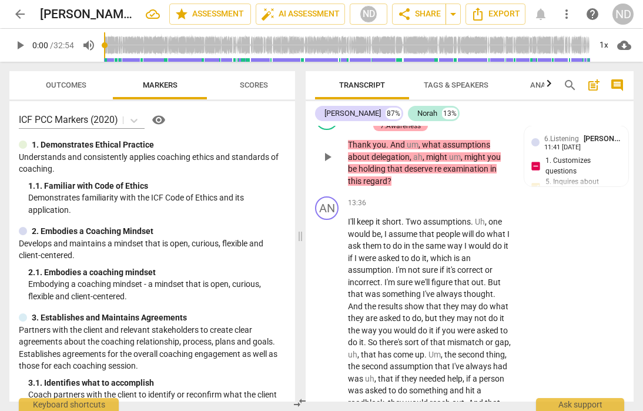
click at [407, 131] on div "7.Awareness" at bounding box center [400, 126] width 41 height 11
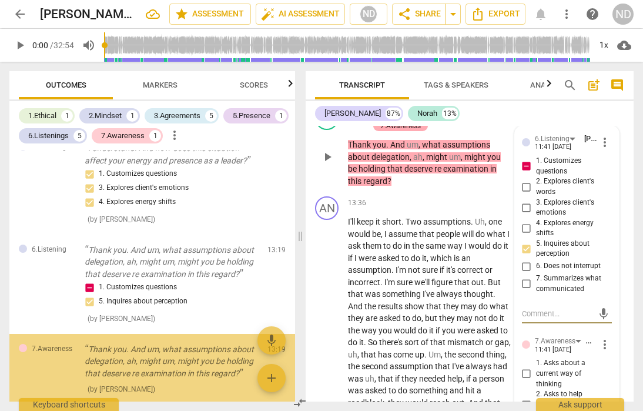
scroll to position [1307, 0]
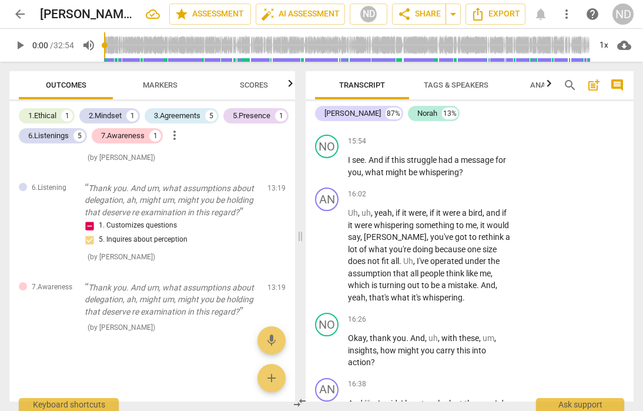
scroll to position [4751, 0]
click at [442, 146] on div "+ Add competency" at bounding box center [468, 141] width 70 height 12
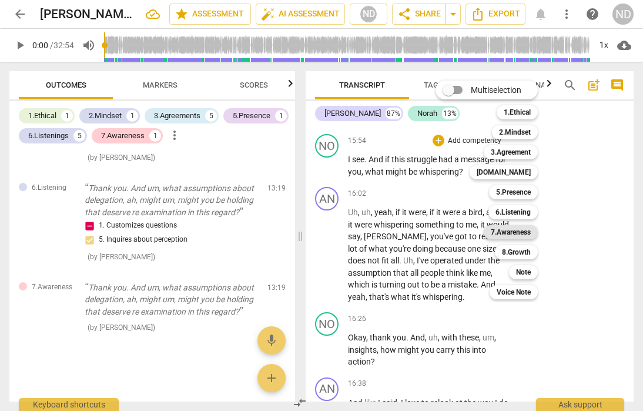
click at [514, 235] on b "7.Awareness" at bounding box center [511, 232] width 40 height 14
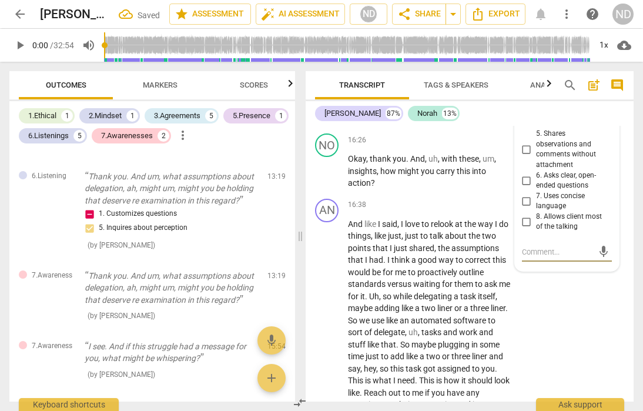
scroll to position [4928, 0]
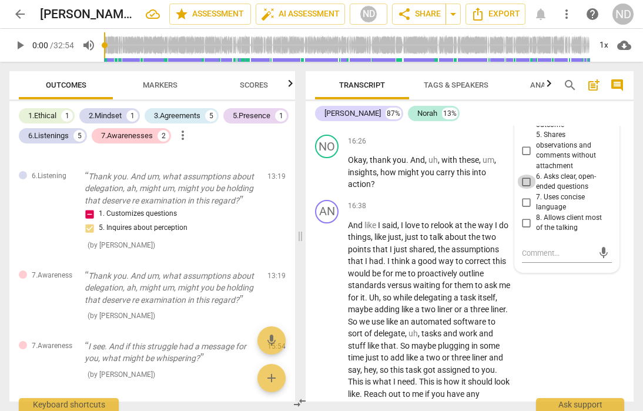
click at [527, 189] on input "6. Asks clear, open-ended questions" at bounding box center [526, 182] width 19 height 14
checkbox input "true"
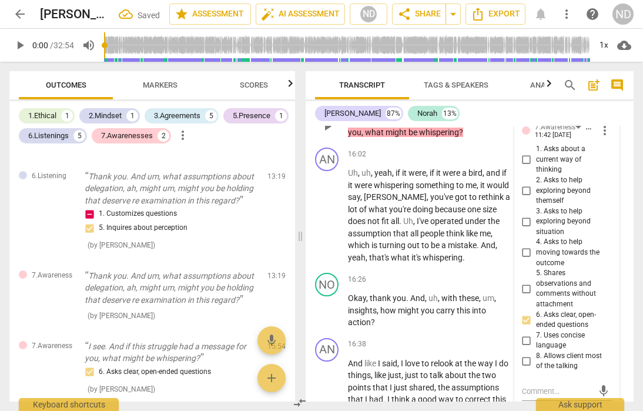
scroll to position [4792, 0]
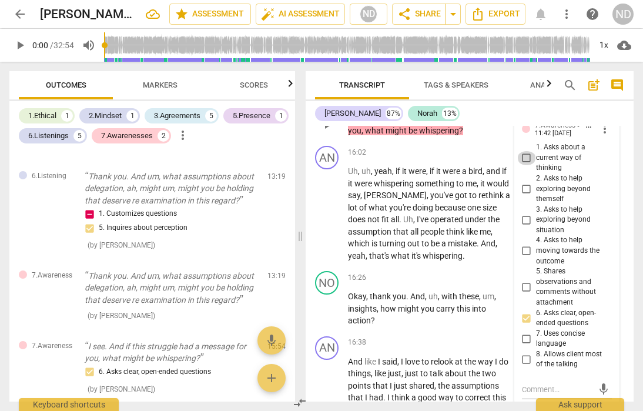
click at [526, 165] on input "1. Asks about a current way of thinking" at bounding box center [526, 158] width 19 height 14
checkbox input "true"
click at [526, 196] on input "2. Asks to help exploring beyond themself" at bounding box center [526, 189] width 19 height 14
checkbox input "true"
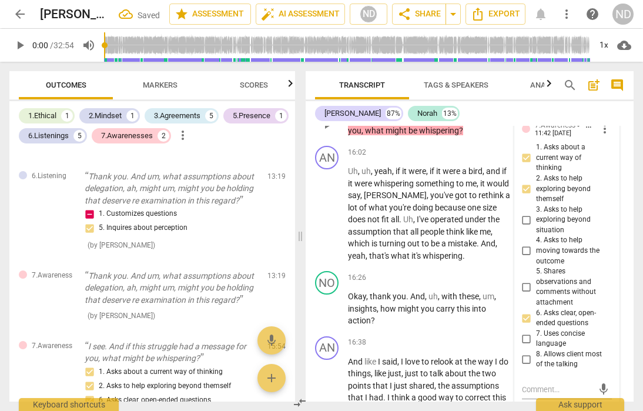
click at [525, 227] on input "3. Asks to help exploring beyond situation" at bounding box center [526, 220] width 19 height 14
checkbox input "true"
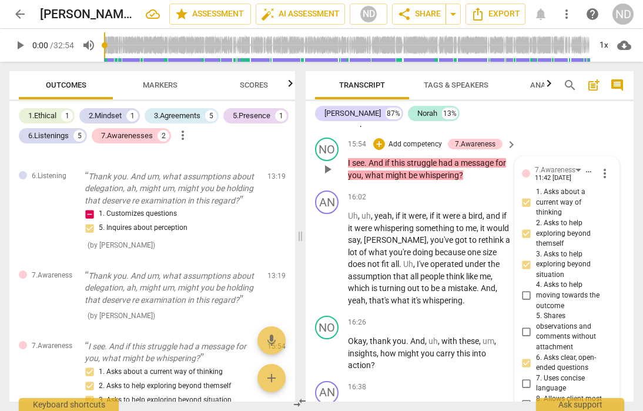
scroll to position [4744, 0]
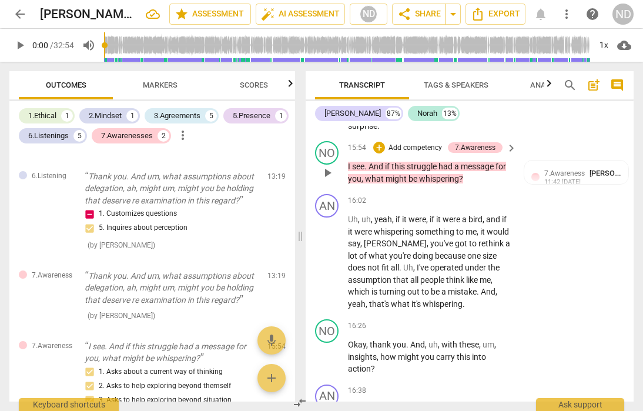
click at [396, 153] on p "Add competency" at bounding box center [416, 148] width 56 height 11
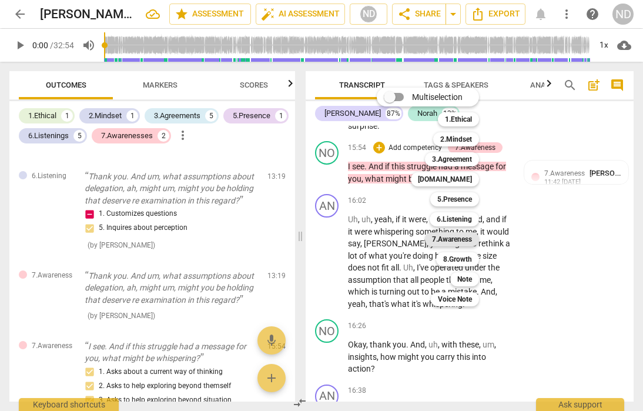
click at [462, 238] on b "7.Awareness" at bounding box center [452, 239] width 40 height 14
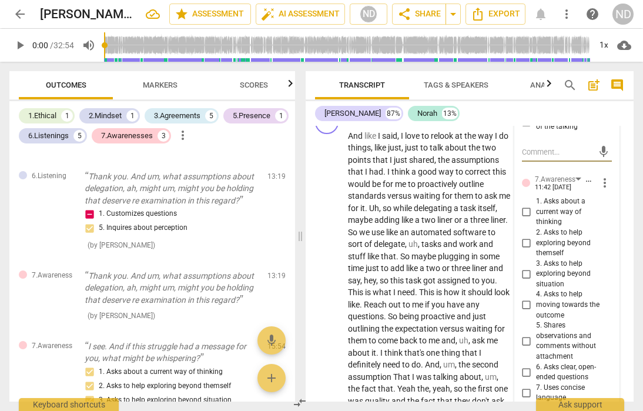
scroll to position [5032, 0]
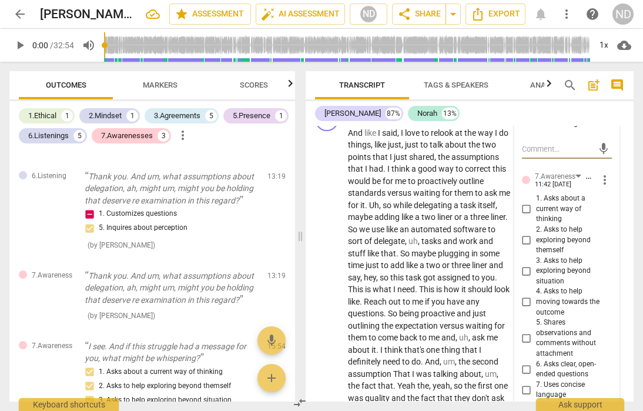
click at [527, 216] on input "1. Asks about a current way of thinking" at bounding box center [526, 209] width 19 height 14
checkbox input "true"
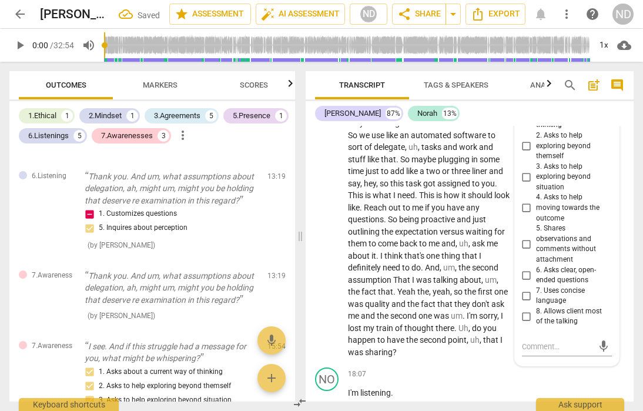
scroll to position [5129, 0]
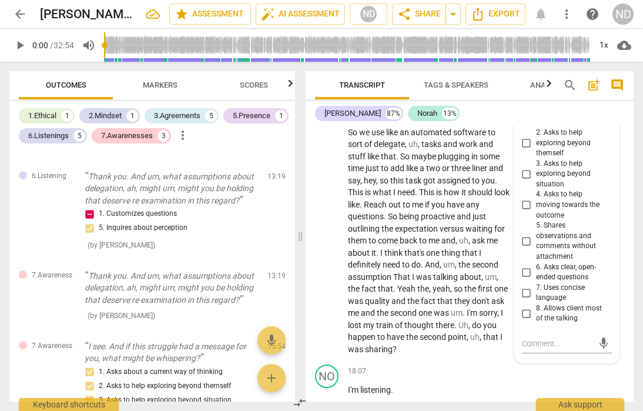
click at [526, 279] on input "6. Asks clear, open-ended questions" at bounding box center [526, 272] width 19 height 14
checkbox input "true"
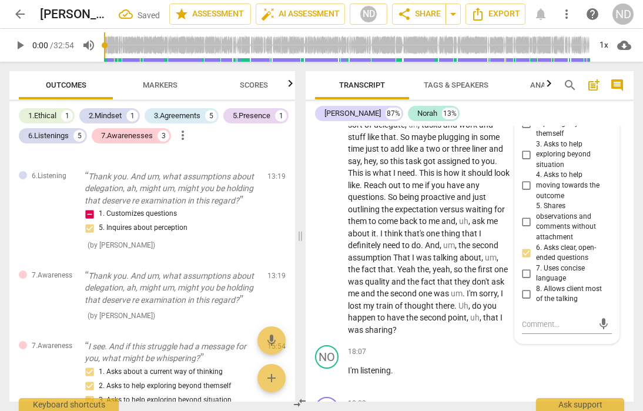
scroll to position [5147, 0]
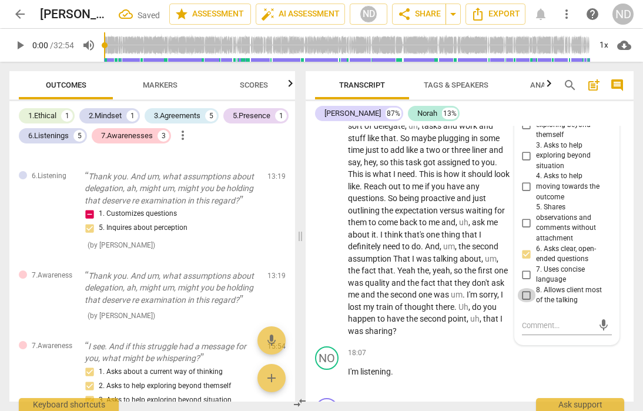
click at [526, 302] on input "8. Allows client most of the talking" at bounding box center [526, 295] width 19 height 14
checkbox input "true"
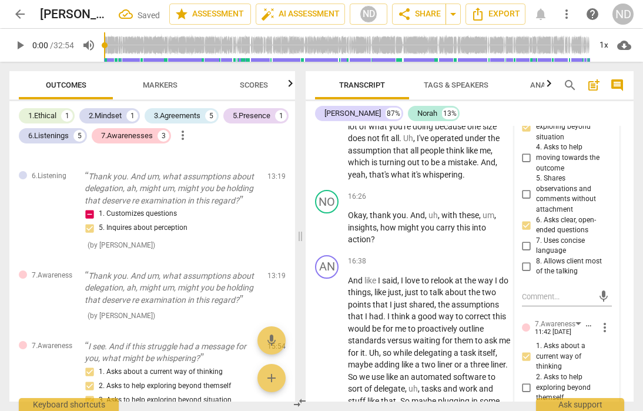
scroll to position [4870, 0]
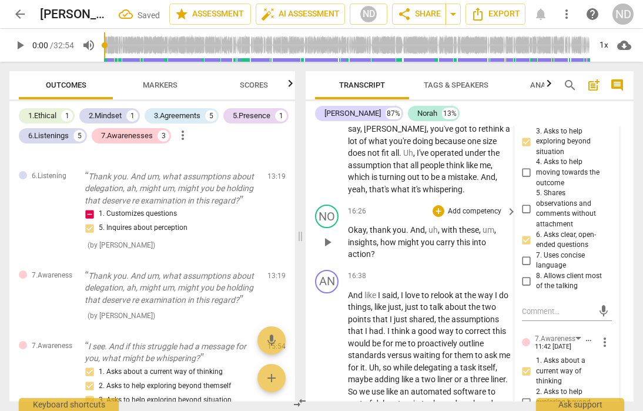
click at [625, 258] on div "NO play_arrow pause 16:26 + Add competency keyboard_arrow_right Okay , thank yo…" at bounding box center [470, 232] width 328 height 65
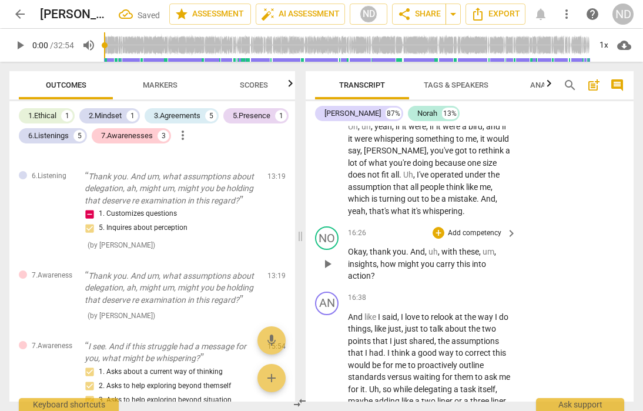
scroll to position [4850, 0]
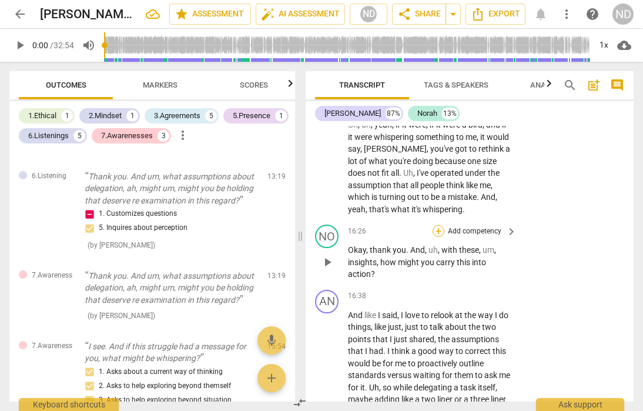
click at [438, 237] on div "+" at bounding box center [439, 231] width 12 height 12
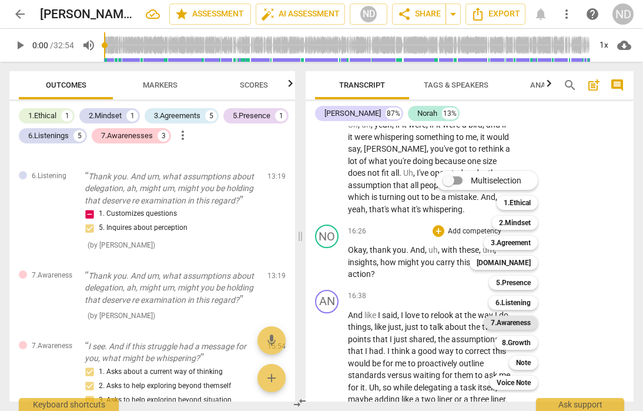
click at [513, 319] on b "7.Awareness" at bounding box center [511, 323] width 40 height 14
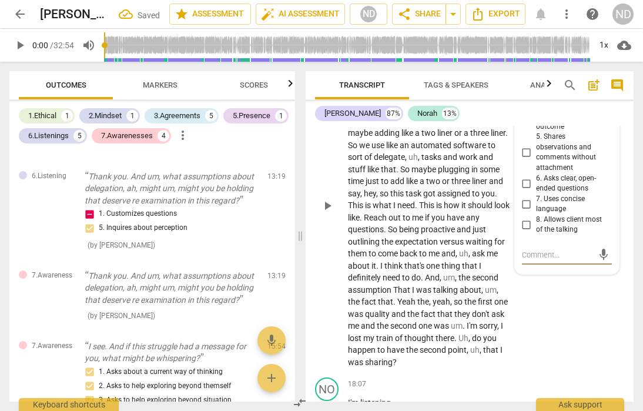
scroll to position [5089, 0]
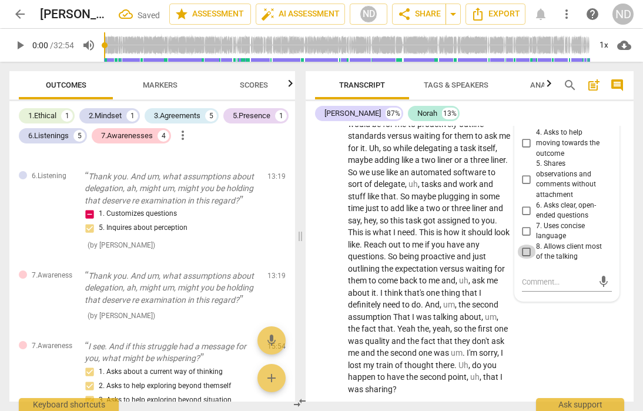
click at [526, 259] on input "8. Allows client most of the talking" at bounding box center [526, 252] width 19 height 14
checkbox input "true"
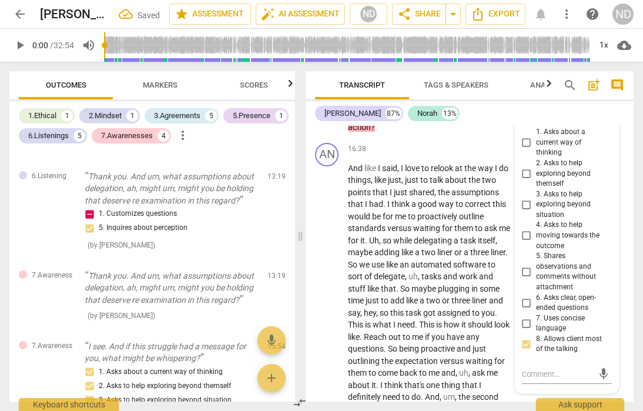
scroll to position [4992, 0]
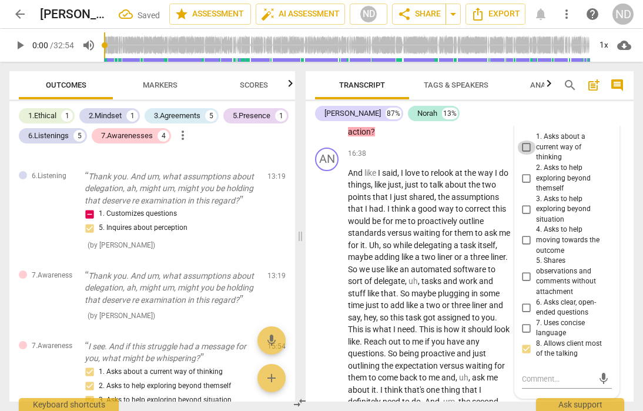
click at [527, 155] on input "1. Asks about a current way of thinking" at bounding box center [526, 148] width 19 height 14
checkbox input "true"
click at [565, 129] on div "NO play_arrow pause 16:26 + Add competency 7.Awareness keyboard_arrow_right Oka…" at bounding box center [470, 110] width 328 height 65
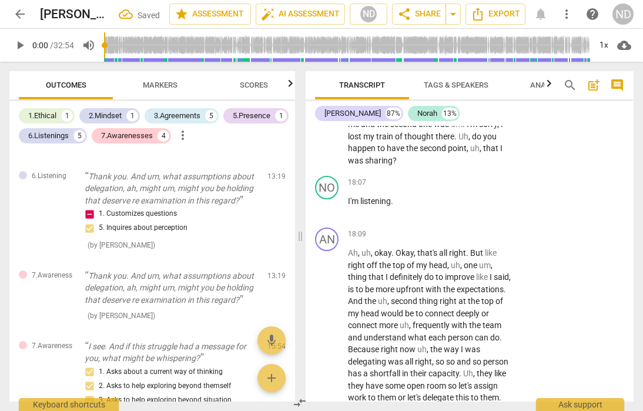
scroll to position [5319, 0]
click at [436, 188] on div "+" at bounding box center [439, 182] width 12 height 12
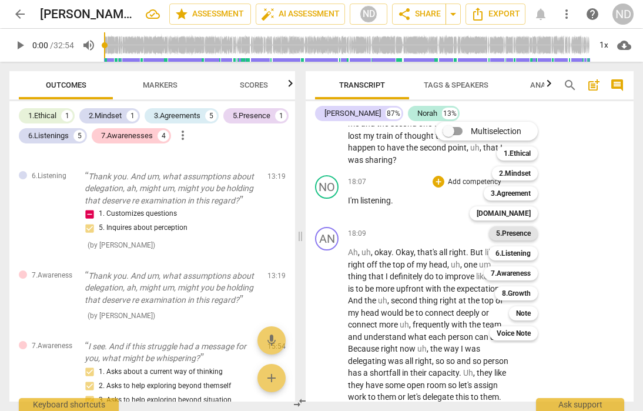
click at [516, 232] on b "5.Presence" at bounding box center [513, 233] width 35 height 14
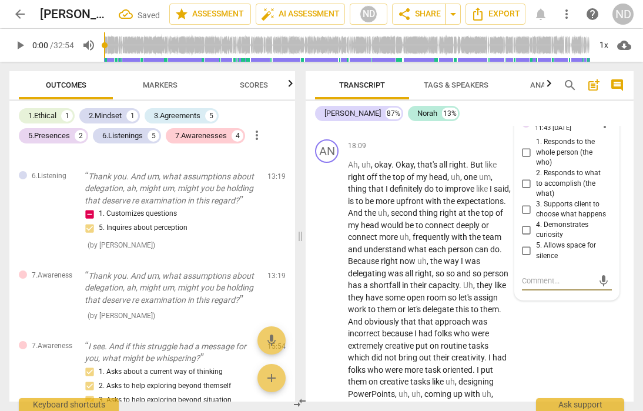
scroll to position [5406, 0]
click at [528, 259] on input "5. Allows space for silence" at bounding box center [526, 252] width 19 height 14
checkbox input "true"
click at [524, 217] on input "3. Supports client to choose what happens" at bounding box center [526, 210] width 19 height 14
checkbox input "true"
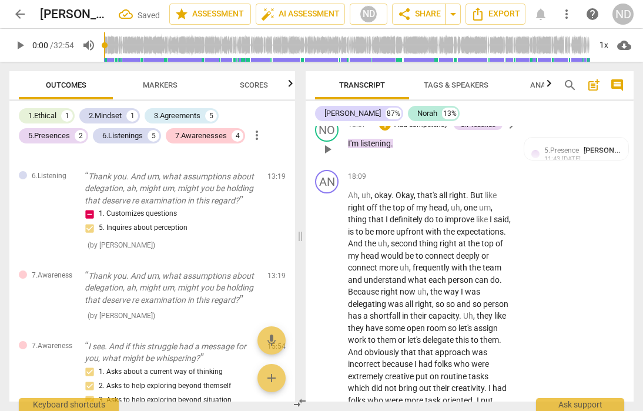
scroll to position [5375, 0]
click at [410, 131] on p "Add competency" at bounding box center [421, 126] width 56 height 11
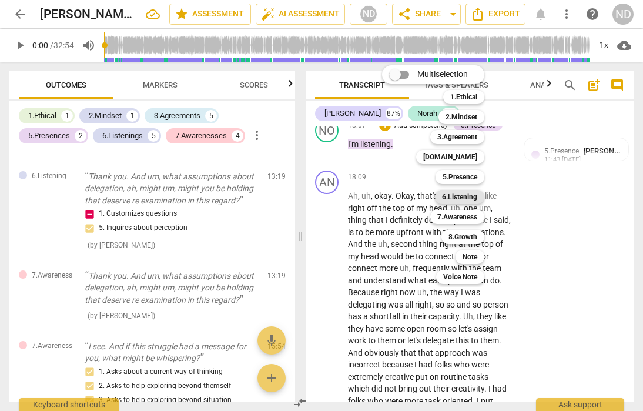
click at [466, 193] on b "6.Listening" at bounding box center [459, 197] width 35 height 14
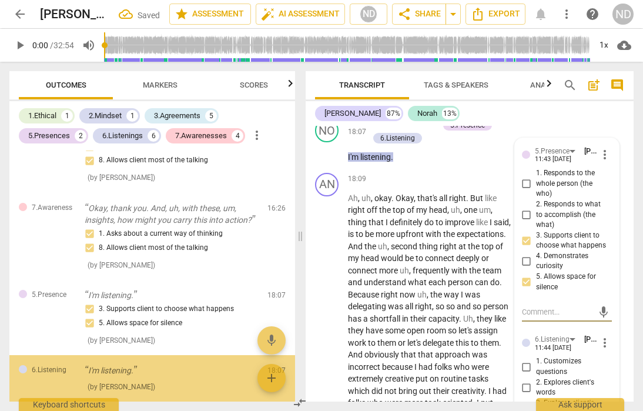
scroll to position [1745, 0]
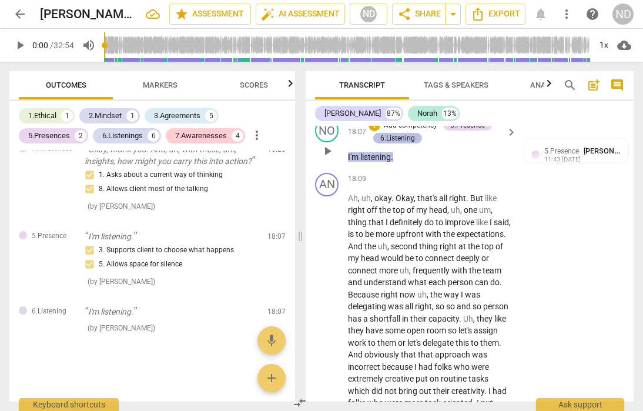
click at [401, 143] on div "6.Listening" at bounding box center [397, 138] width 35 height 11
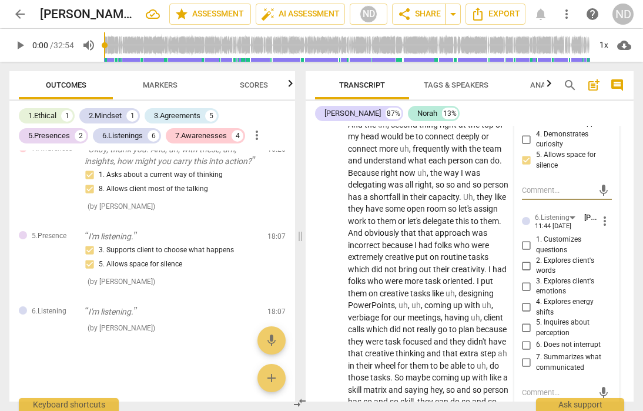
scroll to position [5499, 0]
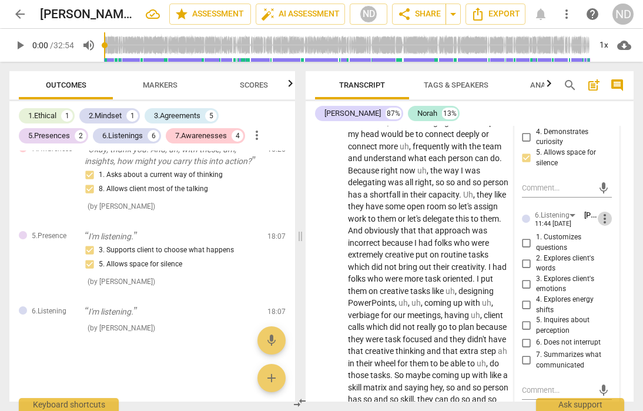
click at [601, 226] on span "more_vert" at bounding box center [605, 219] width 14 height 14
click at [610, 290] on li "Delete" at bounding box center [613, 290] width 41 height 22
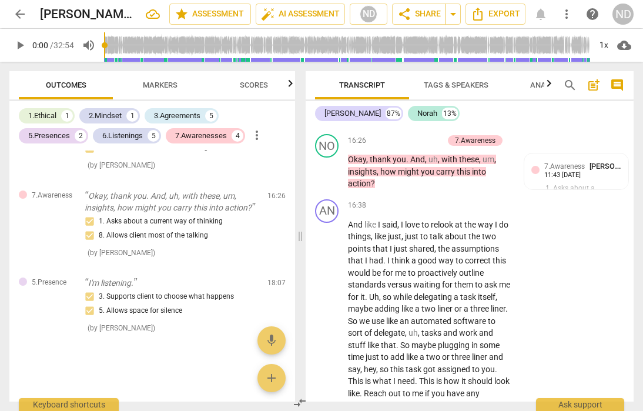
scroll to position [4940, 0]
click at [409, 147] on p "Add competency" at bounding box center [416, 141] width 56 height 11
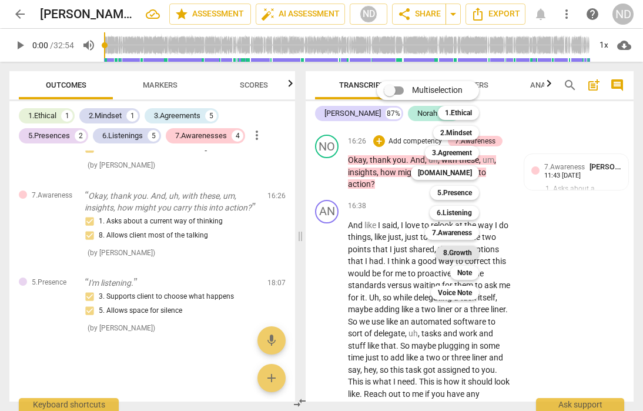
click at [465, 251] on b "8.Growth" at bounding box center [457, 253] width 29 height 14
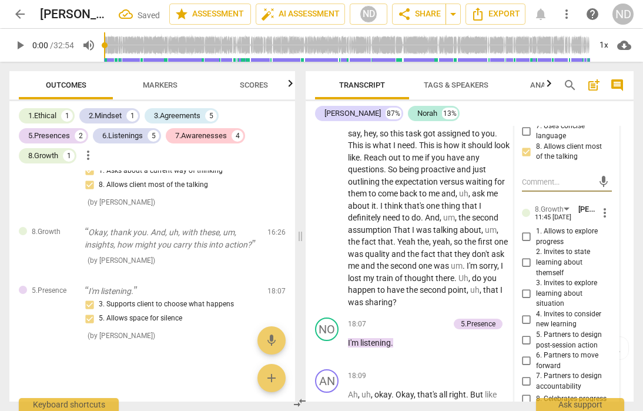
scroll to position [5190, 0]
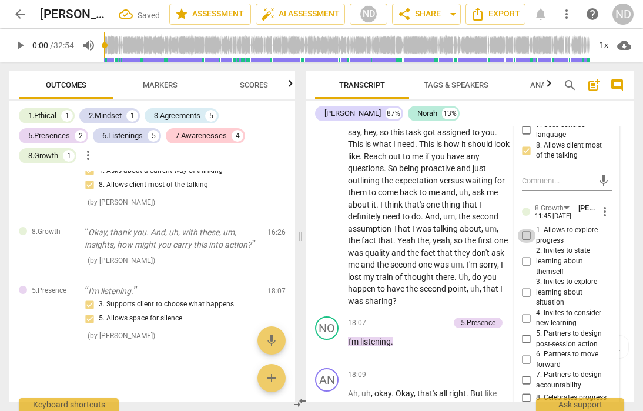
click at [527, 243] on input "1. Allows to explore progress" at bounding box center [526, 236] width 19 height 14
checkbox input "true"
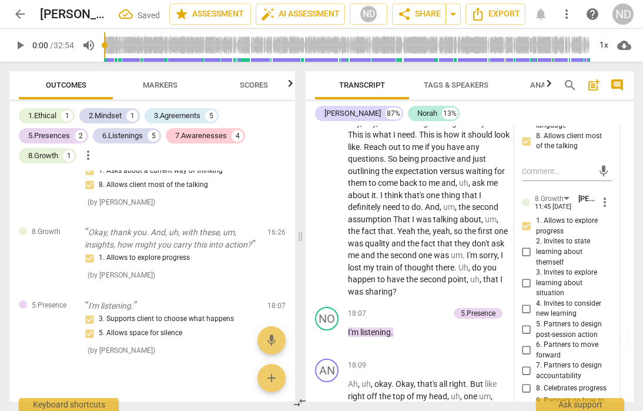
scroll to position [5199, 0]
click at [623, 255] on div "AN play_arrow pause 16:38 + Add competency keyboard_arrow_right And like I said…" at bounding box center [470, 126] width 328 height 355
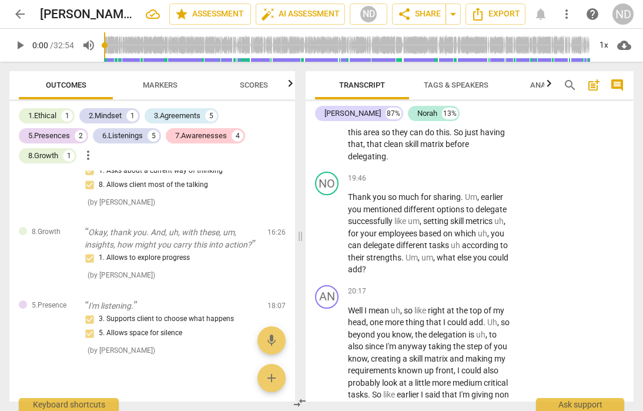
scroll to position [5809, 0]
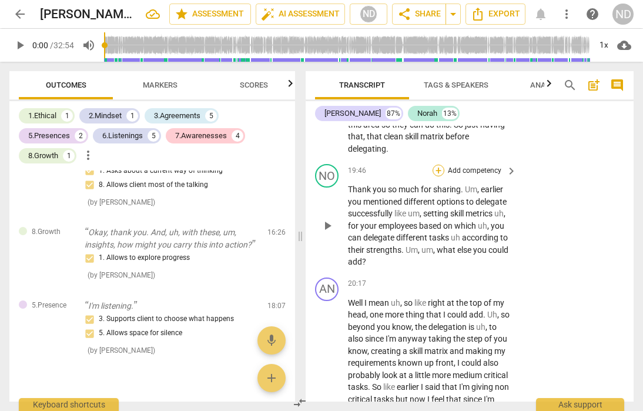
click at [438, 176] on div "+" at bounding box center [439, 171] width 12 height 12
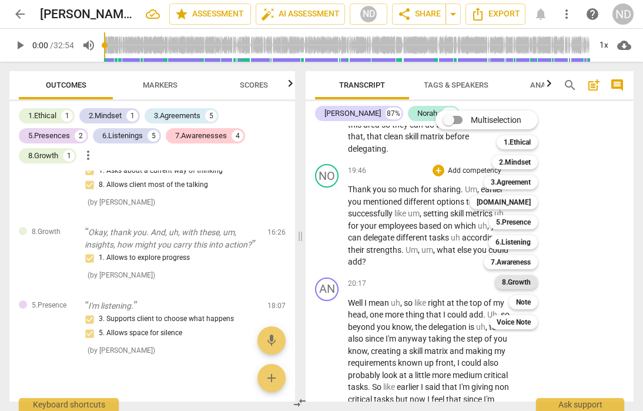
click at [523, 280] on b "8.Growth" at bounding box center [516, 282] width 29 height 14
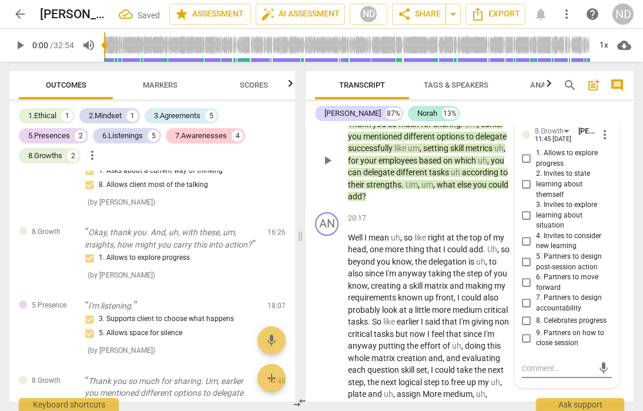
scroll to position [5860, 0]
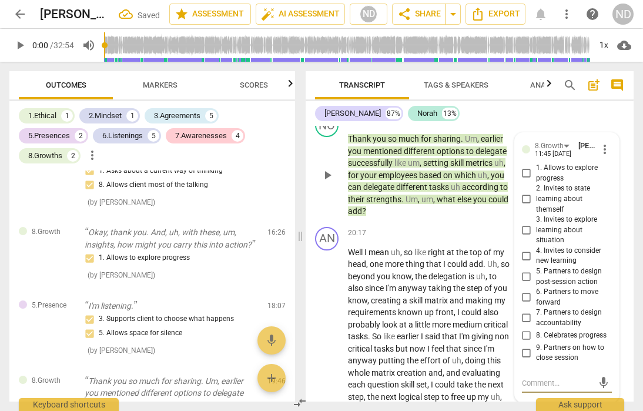
click at [522, 181] on input "1. Allows to explore progress" at bounding box center [526, 173] width 19 height 14
checkbox input "true"
click at [527, 238] on input "3. Invites to explore learning about situation" at bounding box center [526, 230] width 19 height 14
checkbox input "true"
click at [528, 263] on input "4. Invites to consider new learning" at bounding box center [526, 256] width 19 height 14
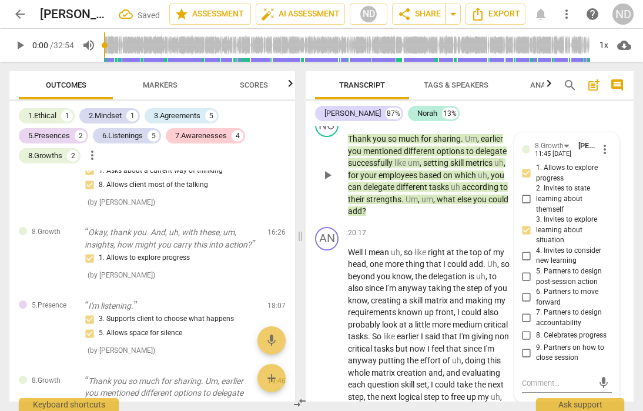
checkbox input "true"
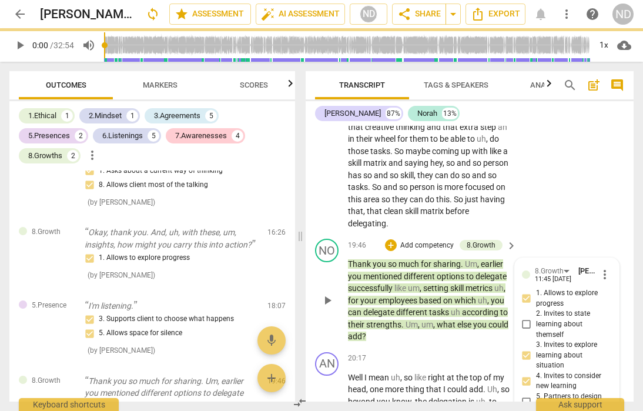
scroll to position [5728, 0]
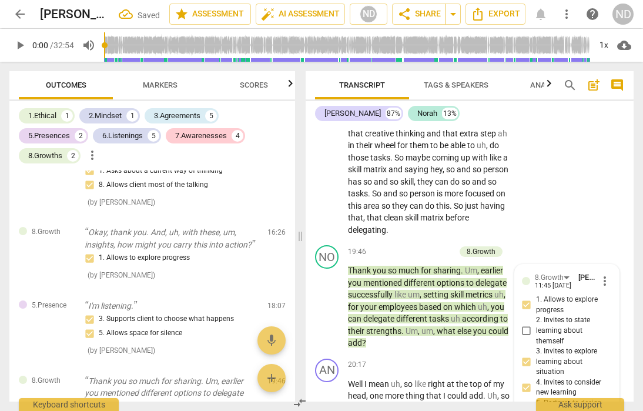
click at [585, 240] on div "AN play_arrow pause 18:09 + Add competency keyboard_arrow_right Ah , uh , okay …" at bounding box center [470, 33] width 328 height 415
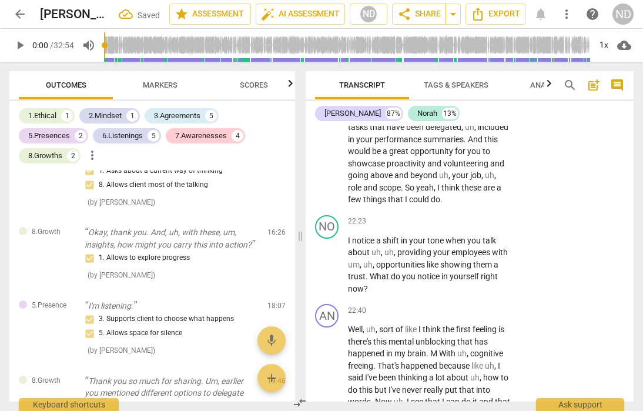
scroll to position [6410, 0]
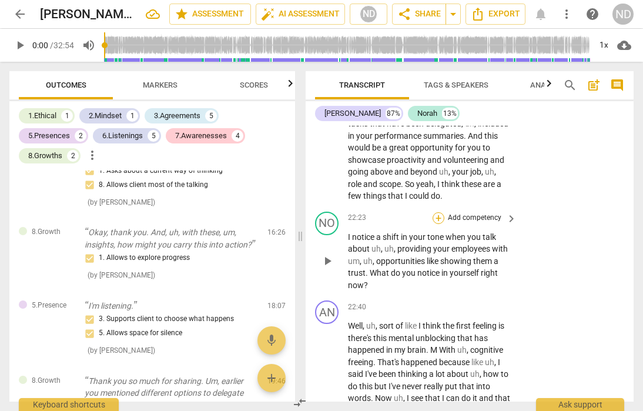
click at [437, 224] on div "+" at bounding box center [439, 218] width 12 height 12
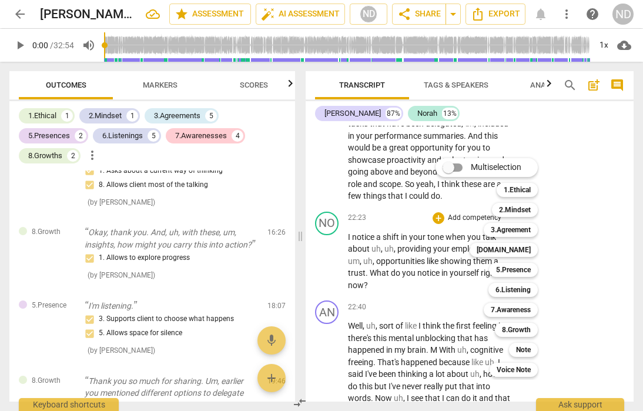
click at [519, 322] on div "8.Growth 8" at bounding box center [522, 330] width 65 height 20
click at [517, 333] on b "8.Growth" at bounding box center [516, 330] width 29 height 14
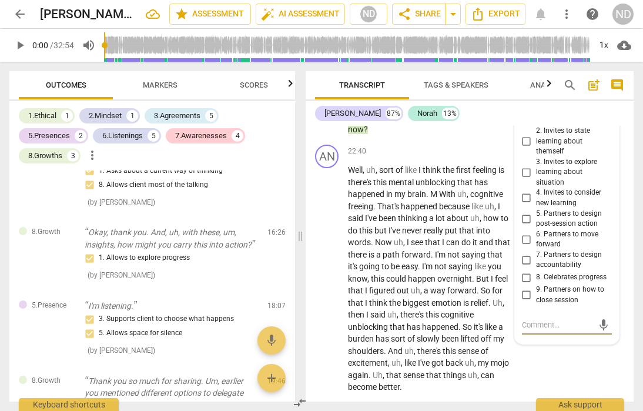
scroll to position [6566, 0]
click at [525, 148] on input "2. Invites to state learning about themself" at bounding box center [526, 140] width 19 height 14
checkbox input "true"
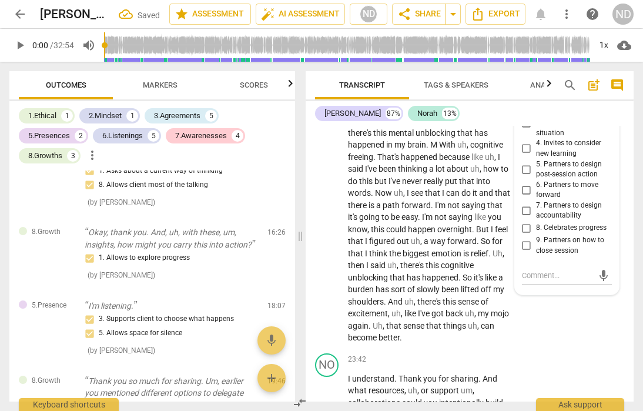
scroll to position [6627, 0]
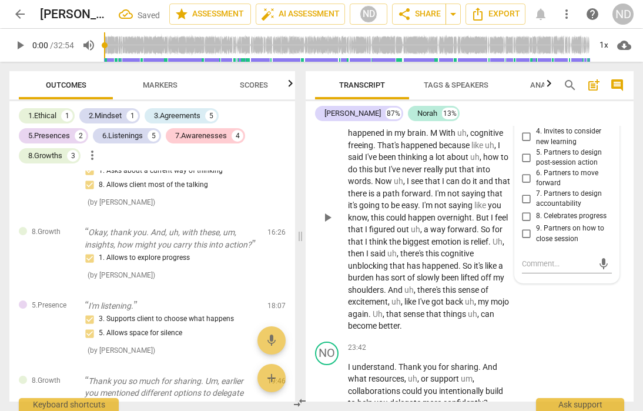
click at [552, 337] on div "AN play_arrow pause 22:40 + Add competency keyboard_arrow_right Well , uh , sor…" at bounding box center [470, 208] width 328 height 258
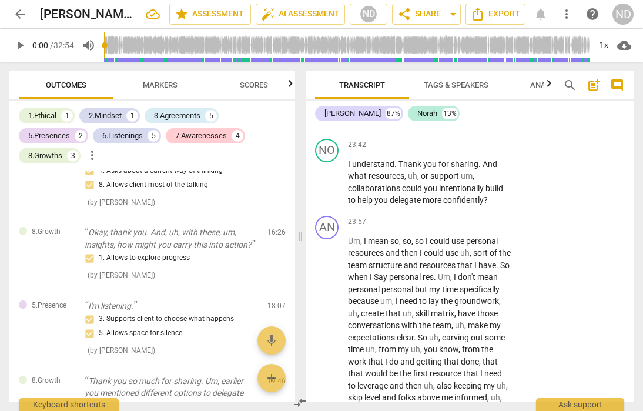
scroll to position [6829, 0]
click at [439, 152] on div "+" at bounding box center [439, 146] width 12 height 12
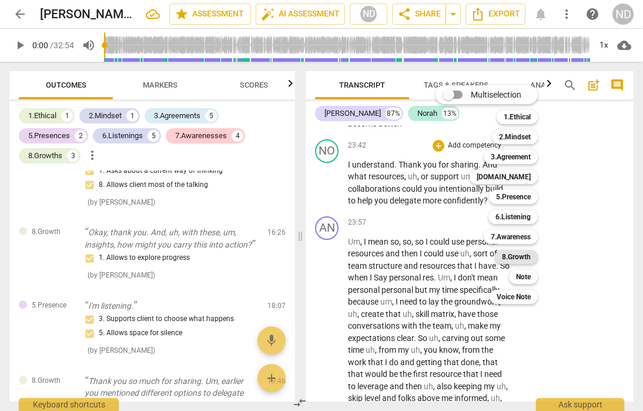
click at [517, 250] on b "8.Growth" at bounding box center [516, 257] width 29 height 14
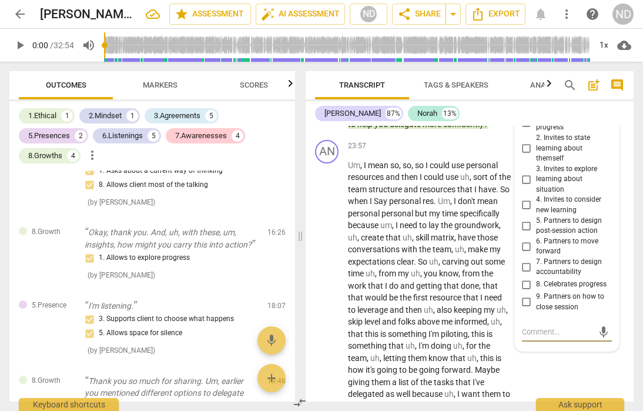
scroll to position [6912, 0]
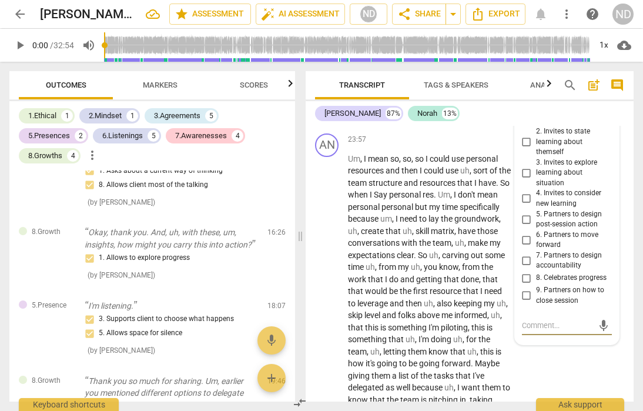
click at [524, 206] on input "4. Invites to consider new learning" at bounding box center [526, 199] width 19 height 14
checkbox input "true"
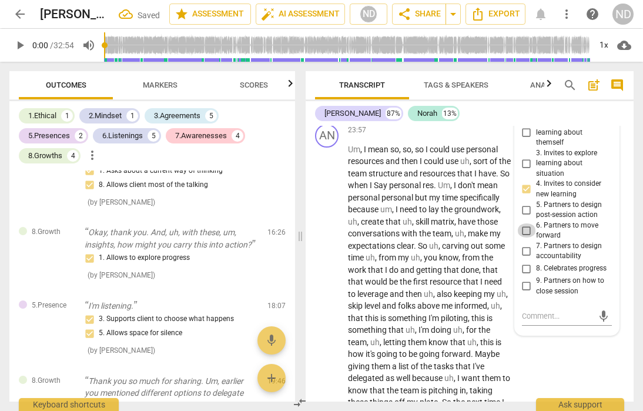
click at [523, 238] on input "6. Partners to move forward" at bounding box center [526, 230] width 19 height 14
checkbox input "true"
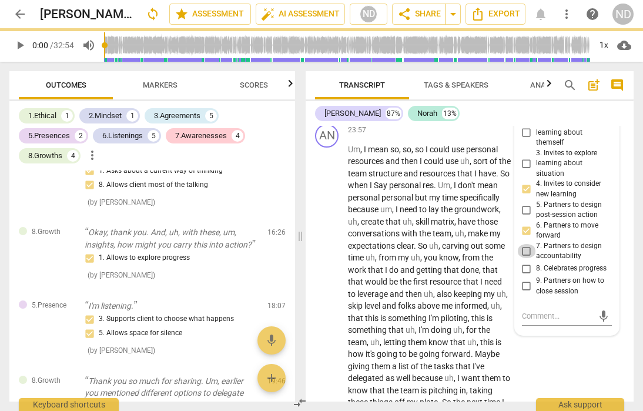
click at [525, 258] on input "7. Partners to design accountability" at bounding box center [526, 251] width 19 height 14
checkbox input "true"
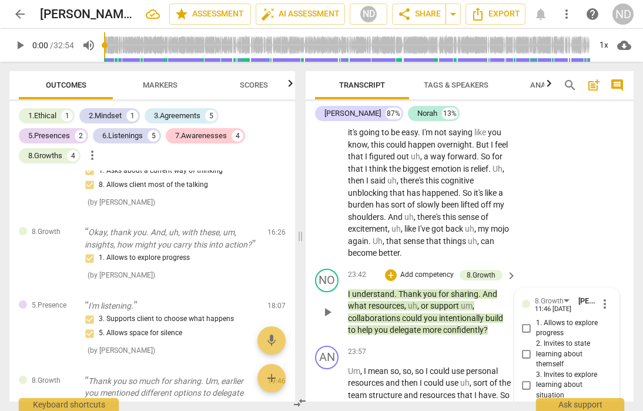
scroll to position [6698, 0]
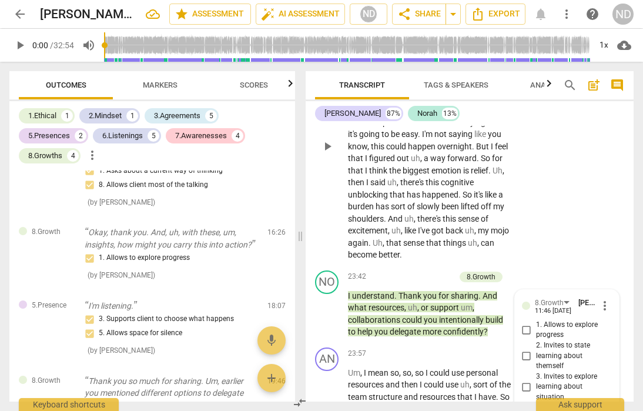
click at [549, 266] on div "AN play_arrow pause 22:40 + Add competency keyboard_arrow_right Well , uh , sor…" at bounding box center [470, 137] width 328 height 258
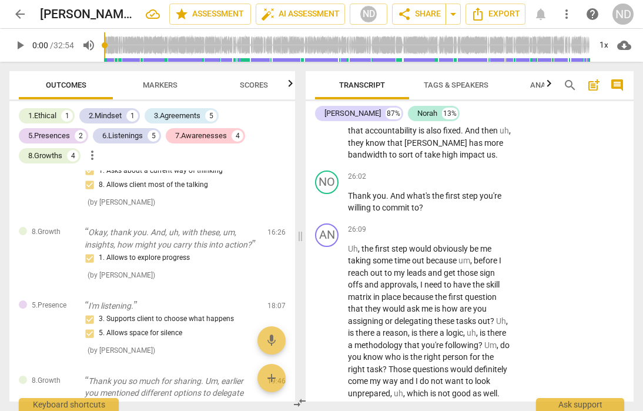
scroll to position [7437, 0]
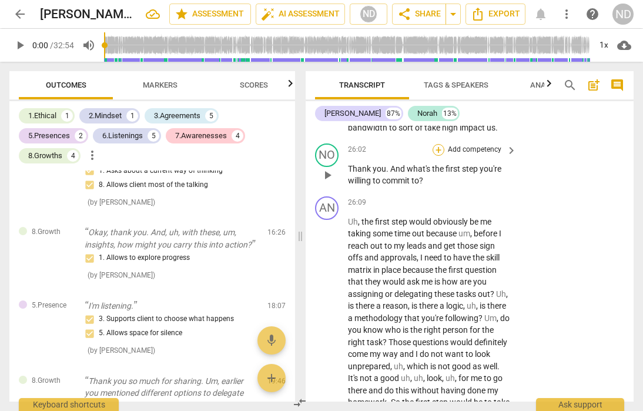
click at [438, 156] on div "+" at bounding box center [439, 150] width 12 height 12
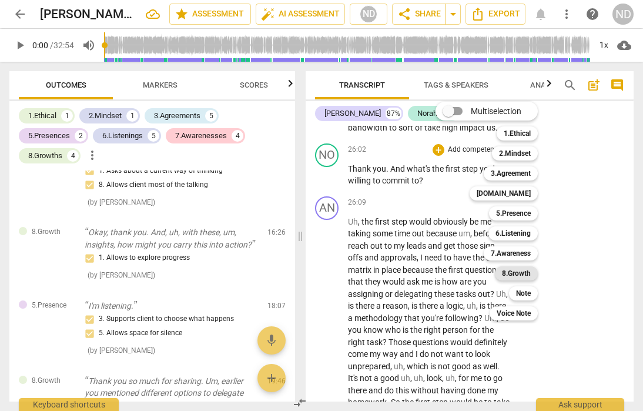
click at [526, 273] on b "8.Growth" at bounding box center [516, 273] width 29 height 14
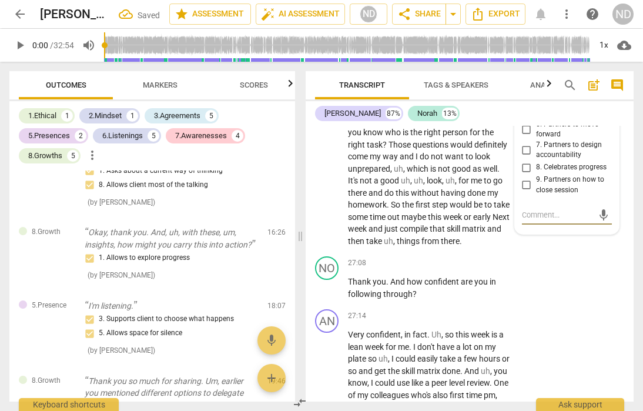
scroll to position [7628, 0]
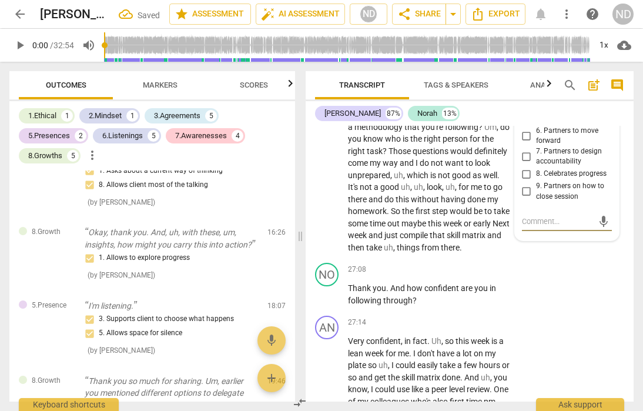
click at [527, 163] on input "7. Partners to design accountability" at bounding box center [526, 156] width 19 height 14
checkbox input "true"
click at [572, 311] on div "NO play_arrow pause 27:08 + Add competency keyboard_arrow_right Thank you . And…" at bounding box center [470, 284] width 328 height 53
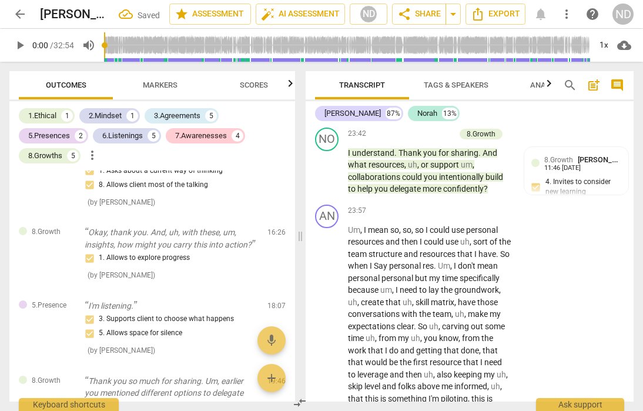
scroll to position [6837, 0]
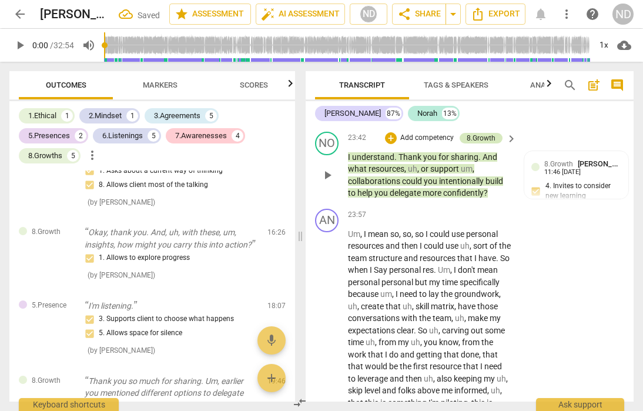
click at [485, 143] on div "8.Growth" at bounding box center [481, 138] width 29 height 11
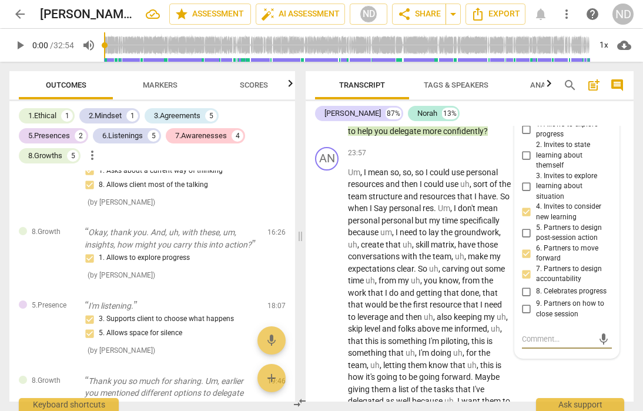
scroll to position [6916, 0]
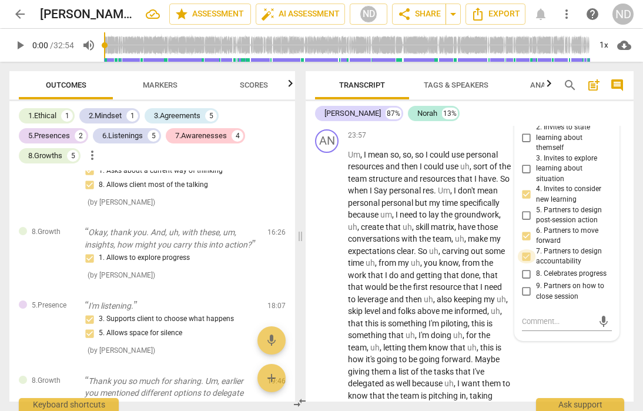
click at [527, 263] on input "7. Partners to design accountability" at bounding box center [526, 256] width 19 height 14
checkbox input "true"
click at [624, 216] on div "AN play_arrow pause 23:57 + Add competency keyboard_arrow_right Um , I mean so …" at bounding box center [470, 392] width 328 height 535
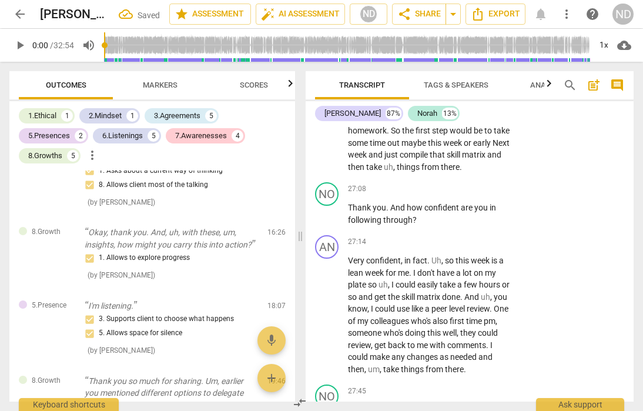
scroll to position [7709, 0]
click at [457, 194] on p "Add competency" at bounding box center [475, 188] width 56 height 11
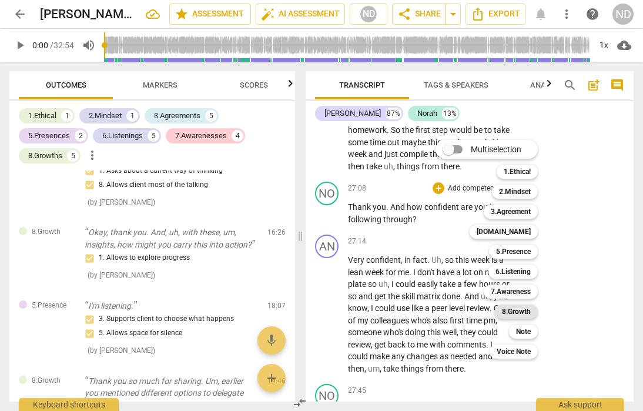
click at [521, 309] on b "8.Growth" at bounding box center [516, 312] width 29 height 14
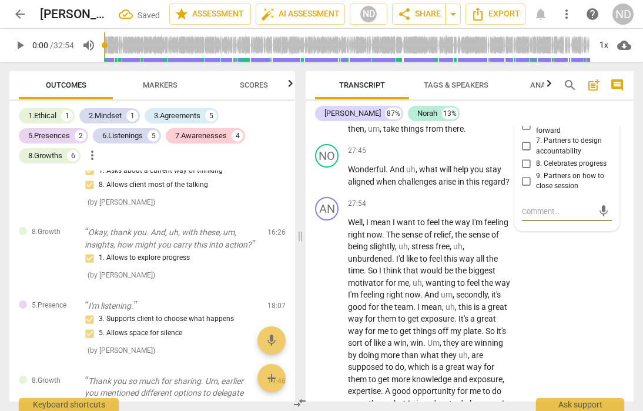
scroll to position [7948, 0]
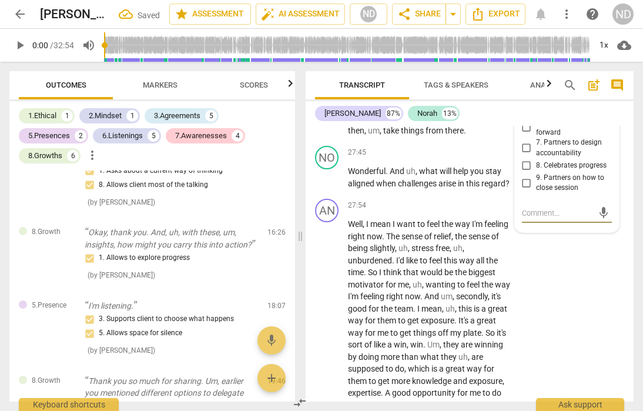
click at [524, 155] on input "7. Partners to design accountability" at bounding box center [526, 148] width 19 height 14
checkbox input "true"
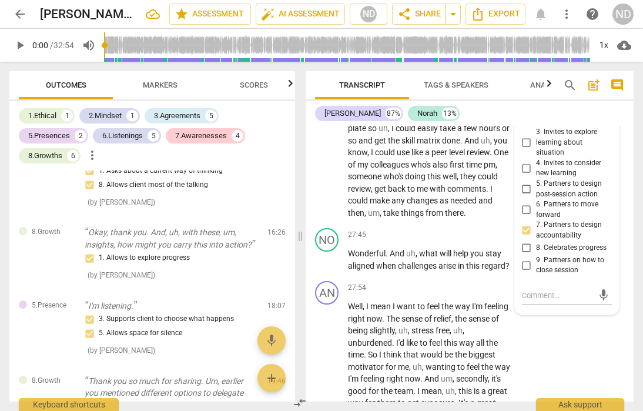
scroll to position [7871, 0]
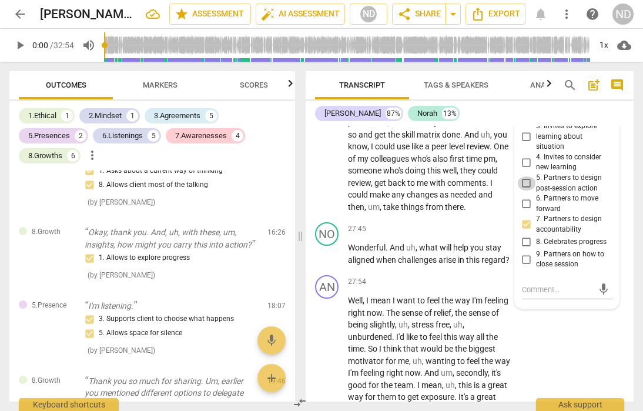
click at [526, 191] on input "5. Partners to design post-session action" at bounding box center [526, 183] width 19 height 14
checkbox input "true"
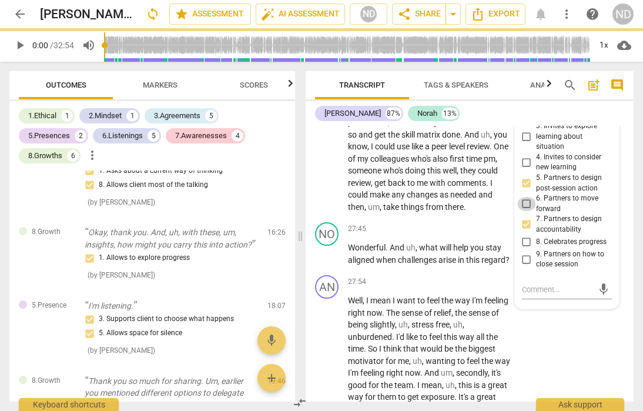
click at [526, 211] on input "6. Partners to move forward" at bounding box center [526, 204] width 19 height 14
checkbox input "true"
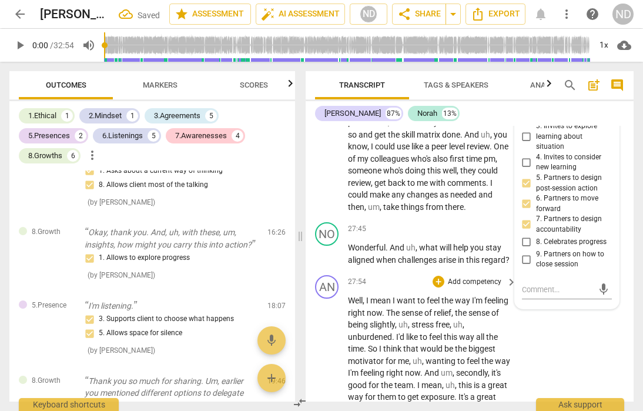
click at [550, 383] on div "AN play_arrow pause 27:54 + Add competency keyboard_arrow_right Well , I mean I…" at bounding box center [470, 399] width 328 height 258
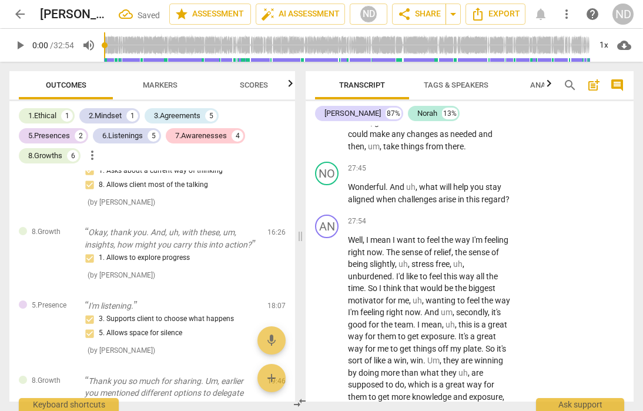
scroll to position [7945, 0]
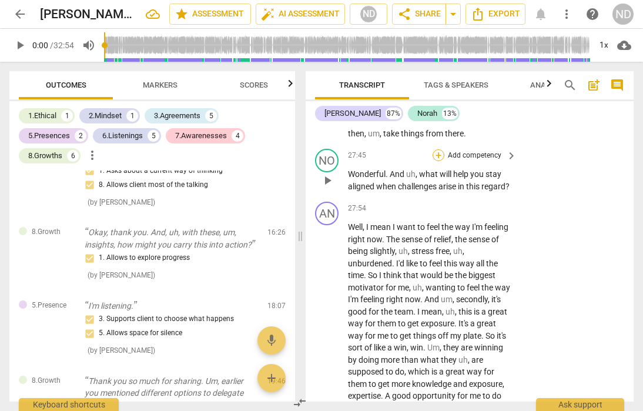
click at [437, 161] on div "+" at bounding box center [439, 155] width 12 height 12
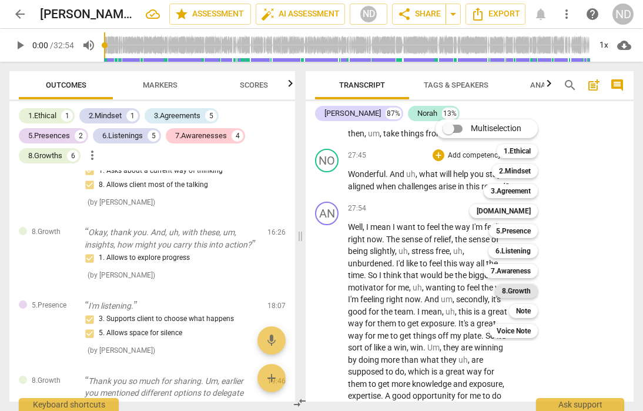
click at [516, 290] on b "8.Growth" at bounding box center [516, 291] width 29 height 14
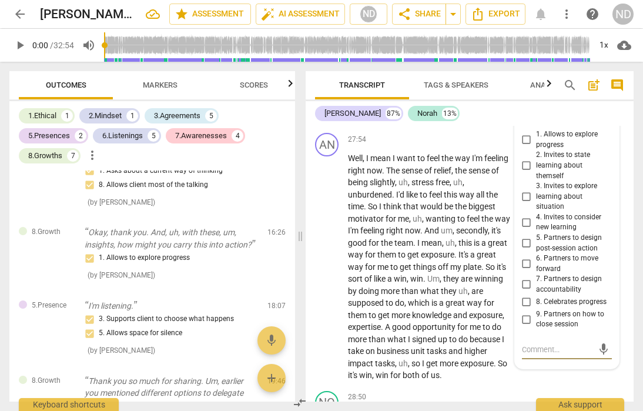
scroll to position [8020, 0]
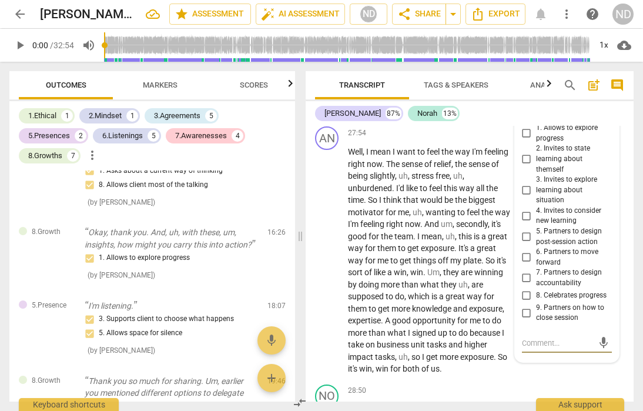
click at [527, 141] on input "1. Allows to explore progress" at bounding box center [526, 133] width 19 height 14
checkbox input "true"
click at [525, 198] on input "3. Invites to explore learning about situation" at bounding box center [526, 190] width 19 height 14
checkbox input "true"
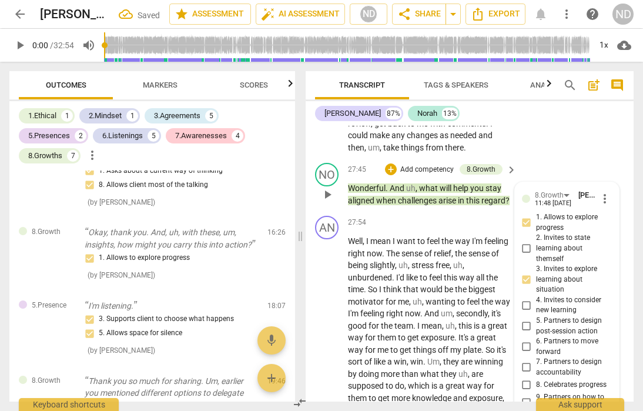
scroll to position [7925, 0]
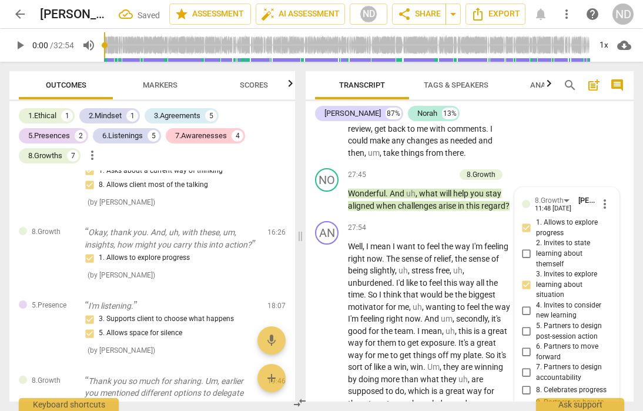
click at [547, 163] on div "AN play_arrow pause 27:14 + Add competency keyboard_arrow_right Very confident …" at bounding box center [470, 88] width 328 height 149
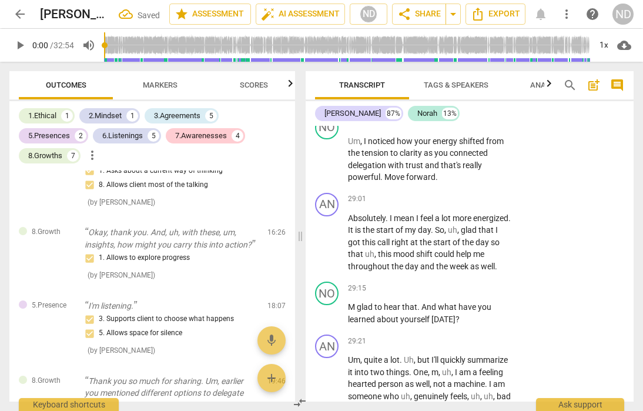
scroll to position [8317, 0]
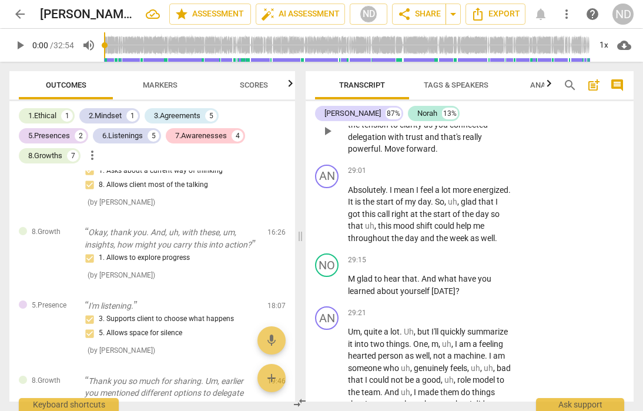
click at [447, 99] on p "Add competency" at bounding box center [475, 94] width 56 height 11
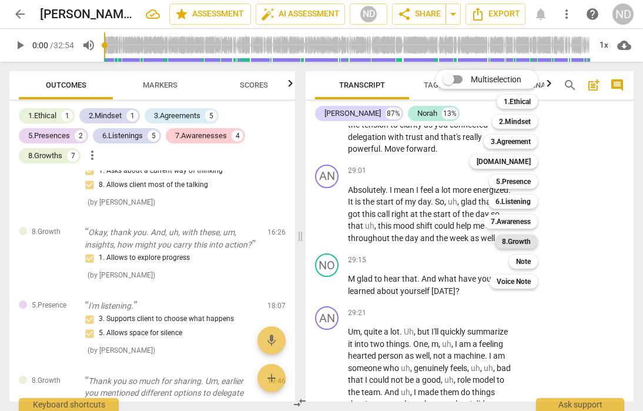
click at [525, 239] on b "8.Growth" at bounding box center [516, 242] width 29 height 14
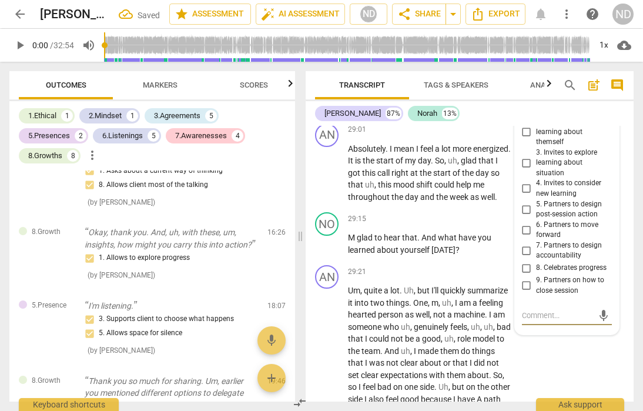
scroll to position [8354, 0]
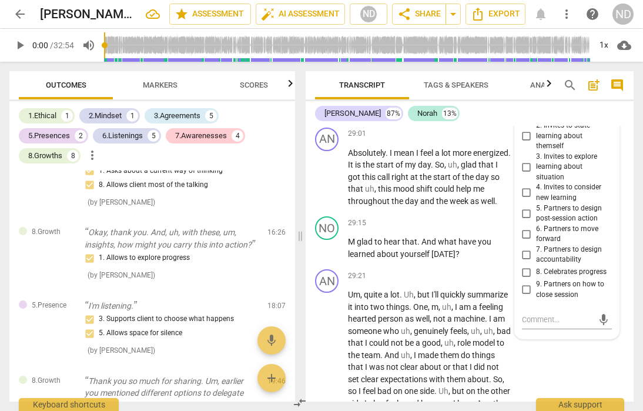
click at [598, 93] on span "more_vert" at bounding box center [605, 86] width 14 height 14
click at [523, 359] on div at bounding box center [321, 205] width 643 height 411
click at [523, 279] on input "8. Celebrates progress" at bounding box center [526, 272] width 19 height 14
checkbox input "true"
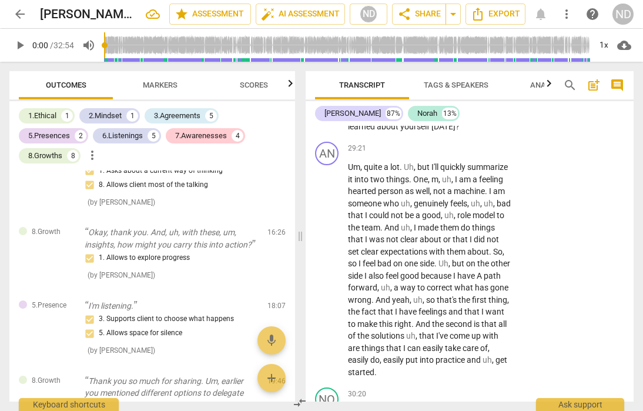
scroll to position [8486, 0]
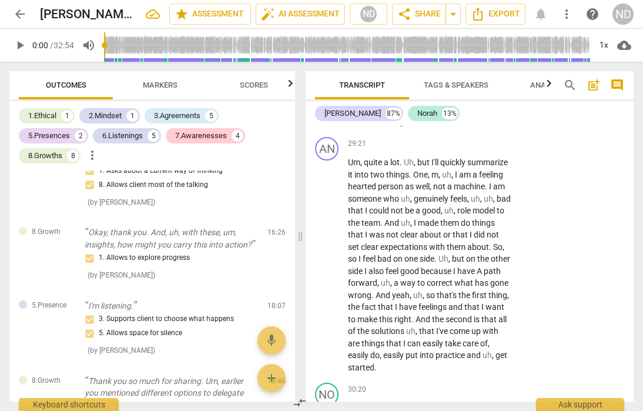
click at [438, 96] on div "+" at bounding box center [439, 91] width 12 height 12
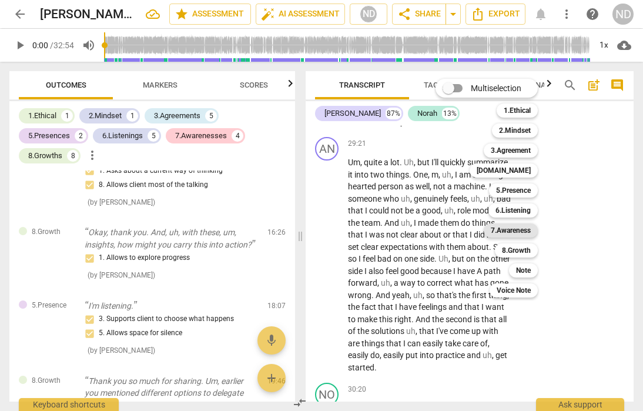
click at [513, 229] on b "7.Awareness" at bounding box center [511, 230] width 40 height 14
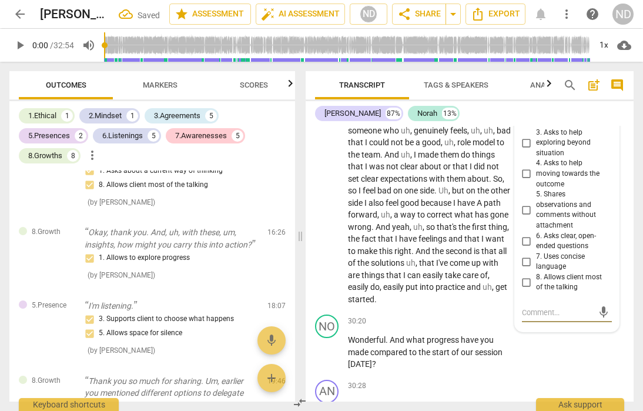
scroll to position [8561, 0]
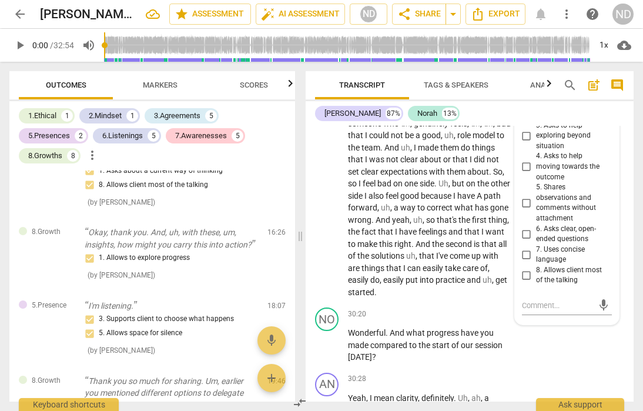
click at [527, 112] on input "2. Asks to help exploring beyond themself" at bounding box center [526, 105] width 19 height 14
checkbox input "true"
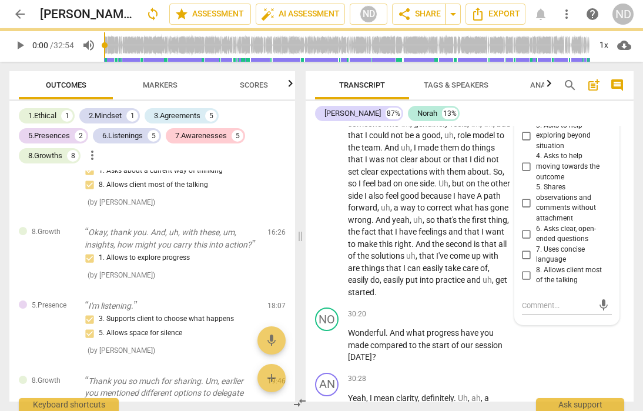
click at [590, 107] on div "[PERSON_NAME] 87% [PERSON_NAME] 13%" at bounding box center [469, 113] width 309 height 20
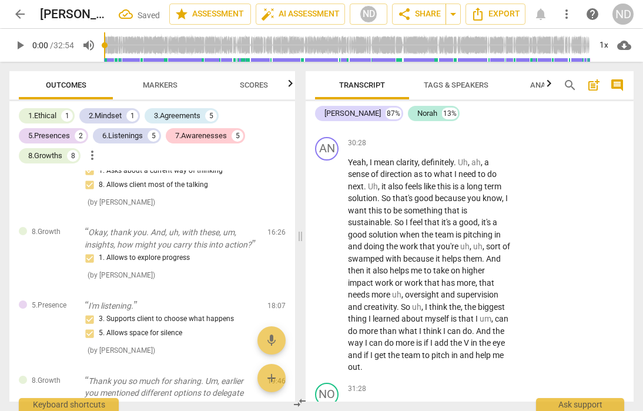
scroll to position [8798, 0]
click at [442, 83] on div "+ Add competency" at bounding box center [468, 78] width 70 height 12
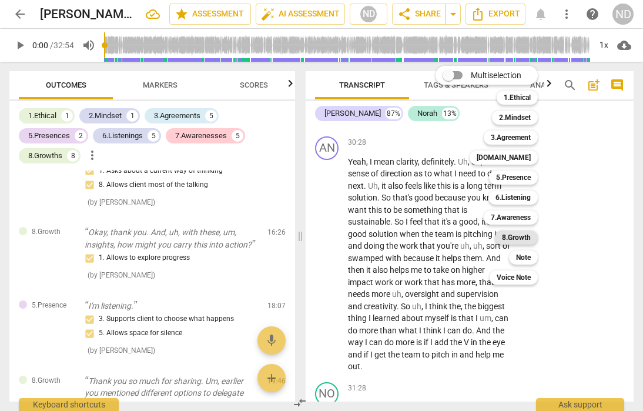
click at [521, 236] on b "8.Growth" at bounding box center [516, 238] width 29 height 14
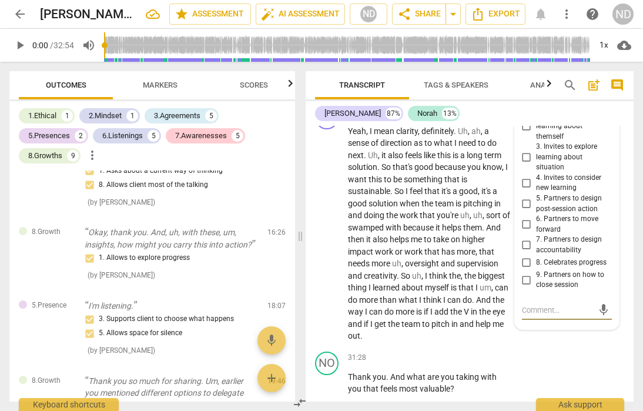
scroll to position [8832, 0]
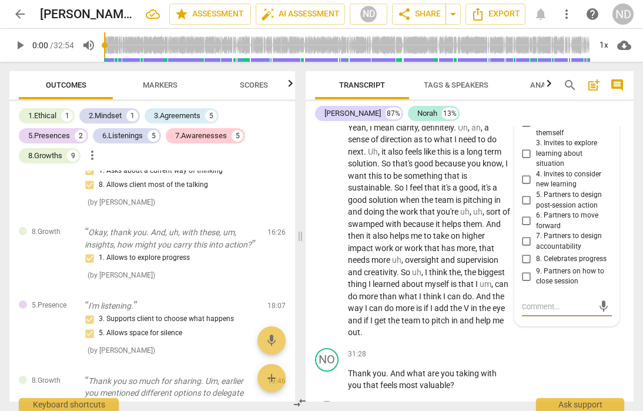
click at [602, 80] on span "more_vert" at bounding box center [605, 73] width 14 height 14
click at [547, 127] on div at bounding box center [321, 205] width 643 height 411
click at [526, 104] on input "1. Allows to explore progress" at bounding box center [526, 97] width 19 height 14
checkbox input "true"
click at [556, 122] on div "[PERSON_NAME] 87% [PERSON_NAME] 13%" at bounding box center [469, 113] width 309 height 20
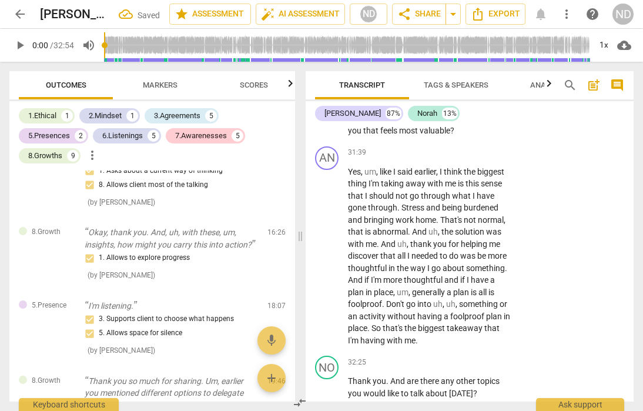
scroll to position [9091, 0]
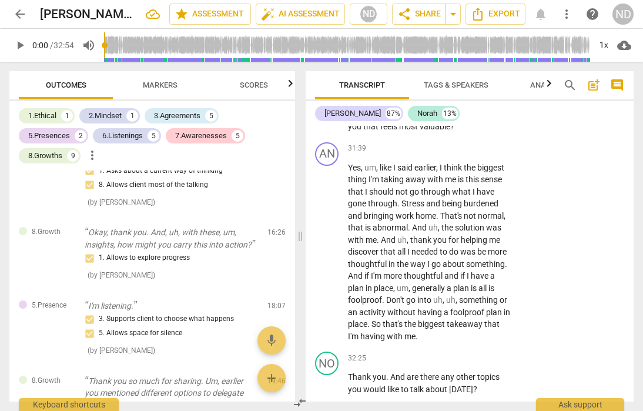
click at [436, 102] on div "+" at bounding box center [439, 96] width 12 height 12
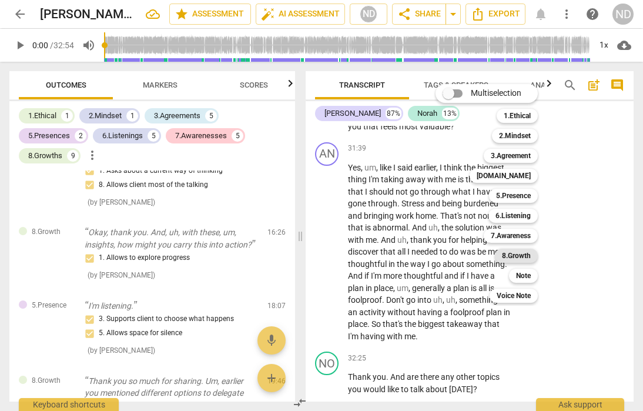
click at [518, 252] on b "8.Growth" at bounding box center [516, 256] width 29 height 14
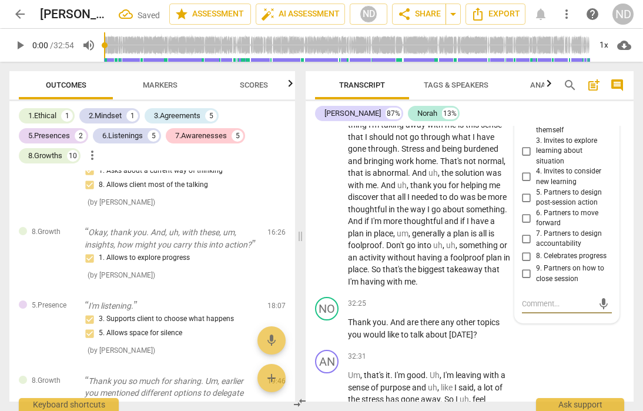
scroll to position [9148, 0]
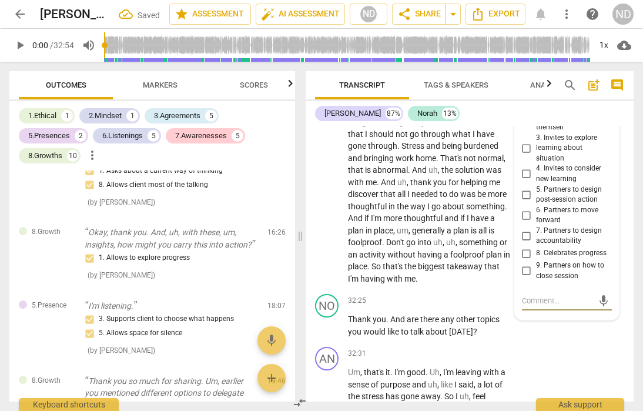
click at [526, 98] on input "1. Allows to explore progress" at bounding box center [526, 91] width 19 height 14
checkbox input "true"
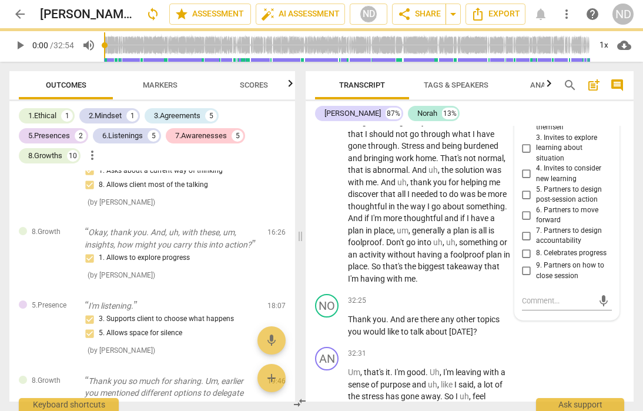
click at [590, 117] on div "[PERSON_NAME] 87% [PERSON_NAME] 13%" at bounding box center [469, 113] width 309 height 20
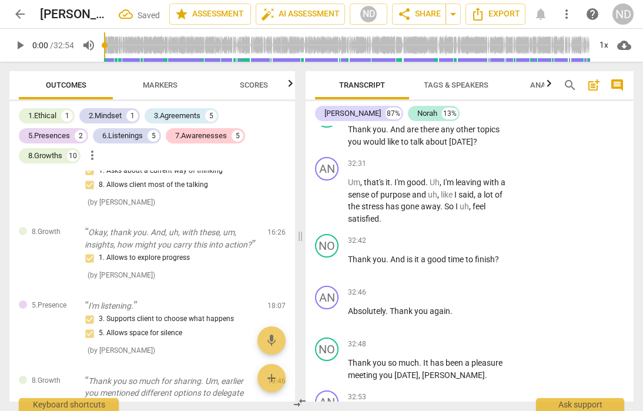
scroll to position [9342, 0]
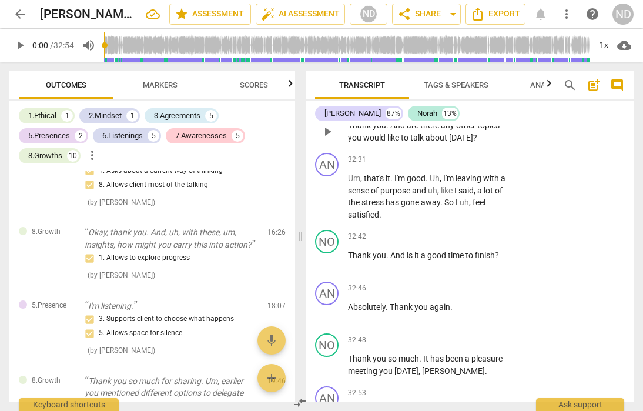
click at [438, 112] on div "+" at bounding box center [439, 107] width 12 height 12
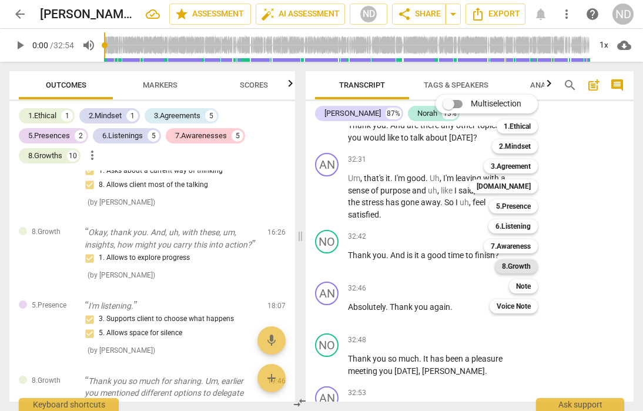
click at [519, 268] on b "8.Growth" at bounding box center [516, 266] width 29 height 14
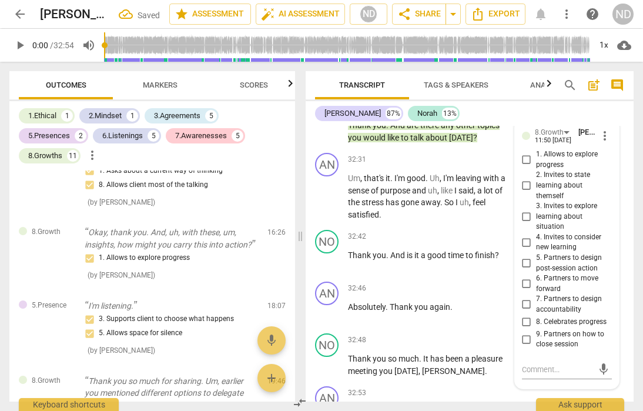
scroll to position [9515, 0]
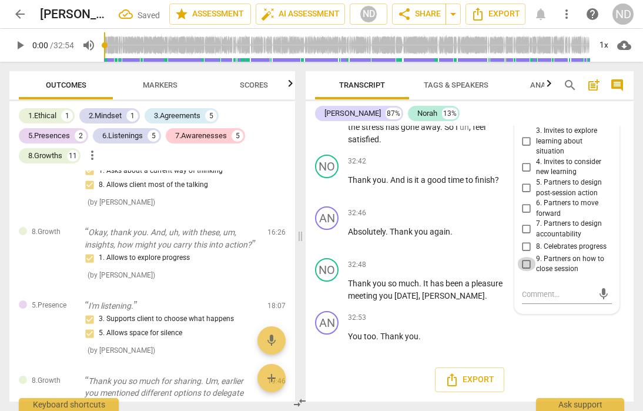
click at [526, 269] on input "9. Partners on how to close session" at bounding box center [526, 264] width 19 height 14
checkbox input "true"
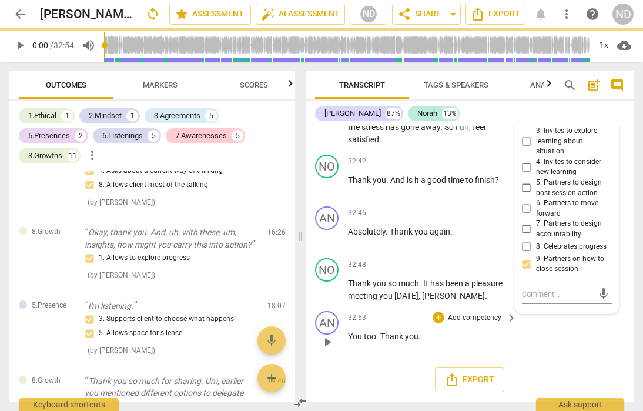
click at [593, 336] on div "AN play_arrow pause 32:53 + Add competency keyboard_arrow_right You too . Thank…" at bounding box center [470, 332] width 328 height 52
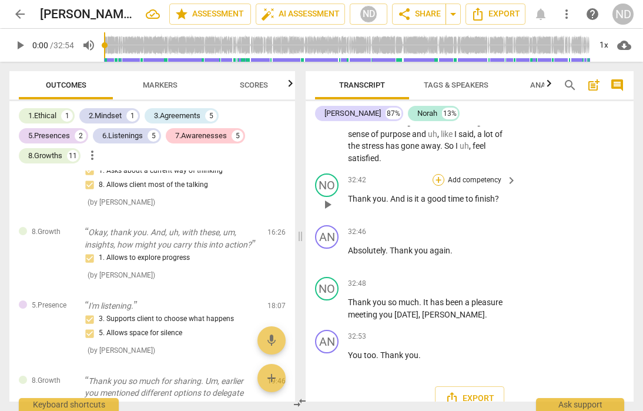
scroll to position [9393, 0]
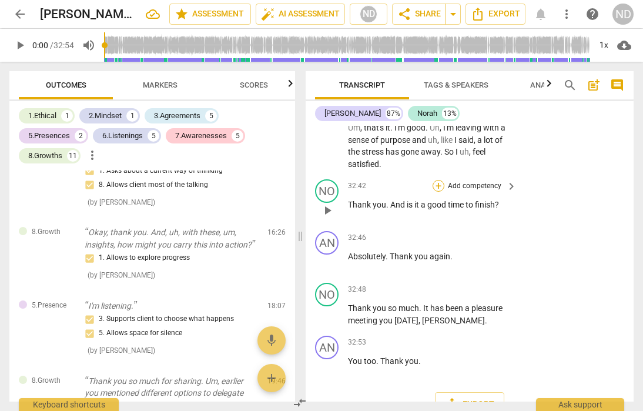
click at [437, 192] on div "+" at bounding box center [439, 186] width 12 height 12
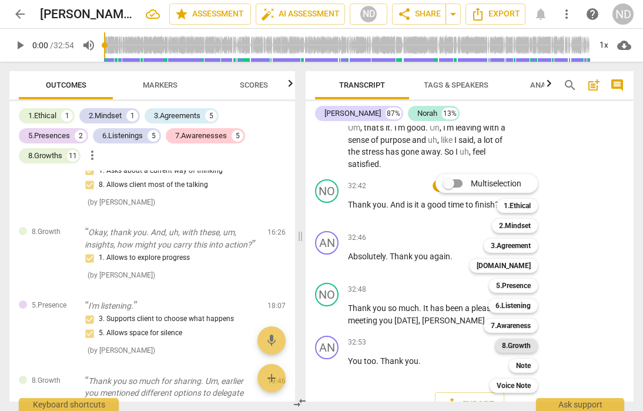
click at [527, 342] on b "8.Growth" at bounding box center [516, 346] width 29 height 14
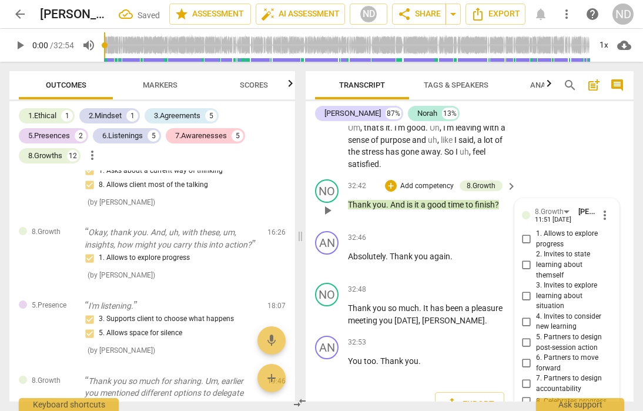
scroll to position [9563, 0]
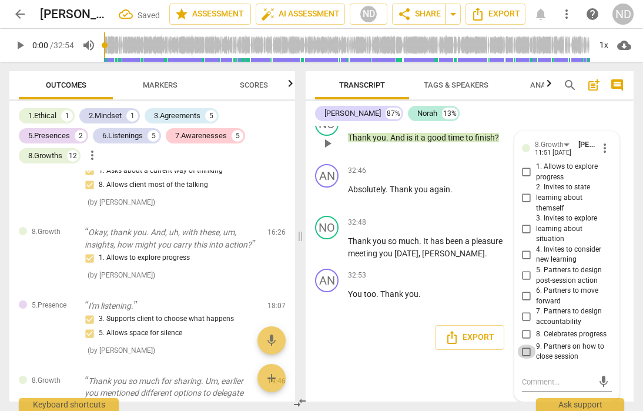
click at [526, 351] on input "9. Partners on how to close session" at bounding box center [526, 352] width 19 height 14
checkbox input "true"
click at [496, 374] on div "AN play_arrow pause 00:00 + Add competency keyboard_arrow_right Okay . NO play_…" at bounding box center [470, 264] width 328 height 276
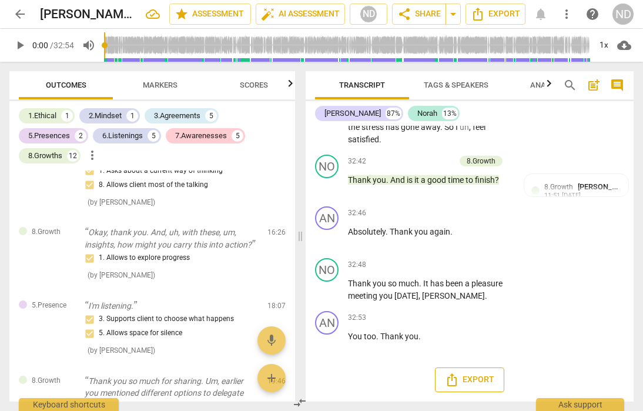
click at [465, 376] on span "Export" at bounding box center [469, 380] width 49 height 14
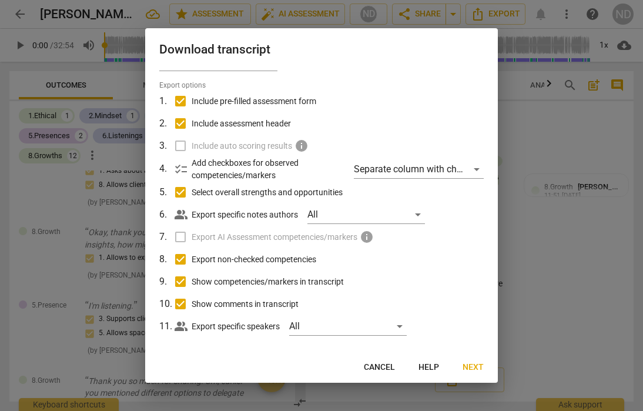
scroll to position [35, 0]
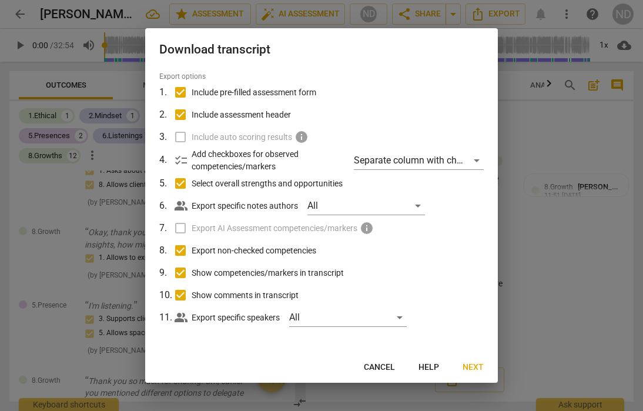
click at [472, 366] on span "Next" at bounding box center [473, 368] width 21 height 12
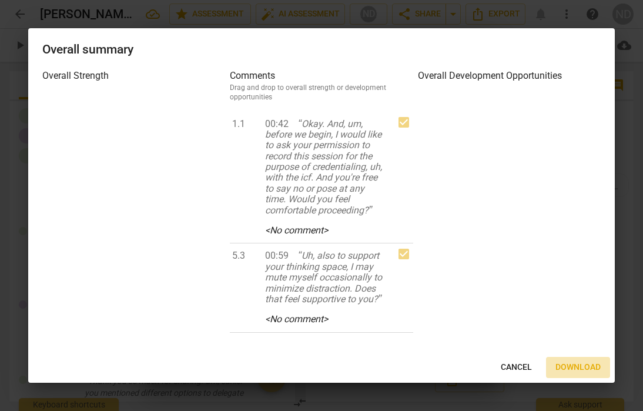
click at [580, 368] on span "Download" at bounding box center [578, 368] width 45 height 12
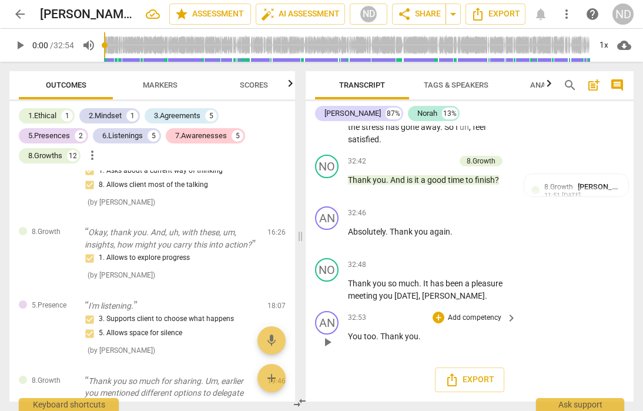
scroll to position [9515, 0]
click at [425, 16] on span "share Share" at bounding box center [419, 14] width 44 height 14
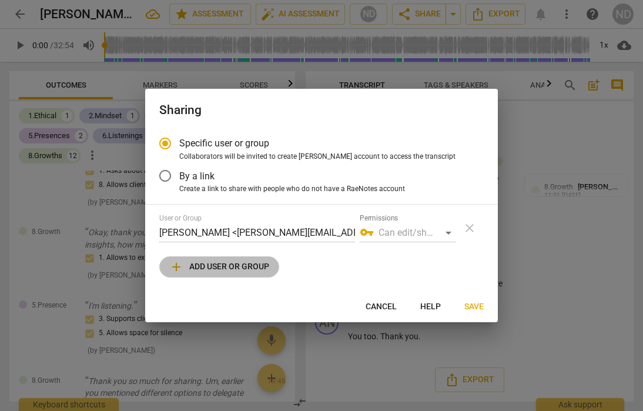
click at [235, 262] on span "add Add user or group" at bounding box center [219, 267] width 100 height 14
radio input "false"
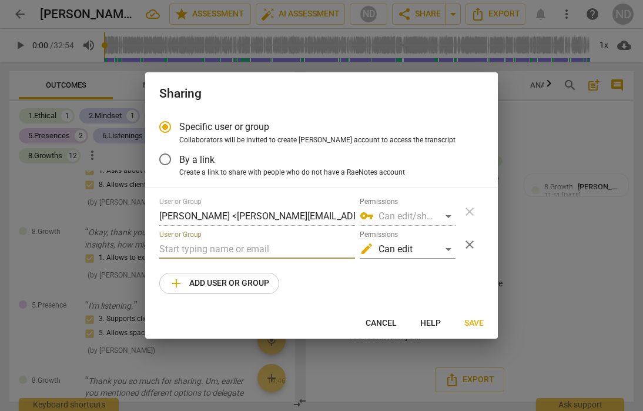
click at [198, 249] on input "text" at bounding box center [257, 249] width 196 height 19
type input "[PERSON_NAME]-Top 10 Global Leadership Coach"
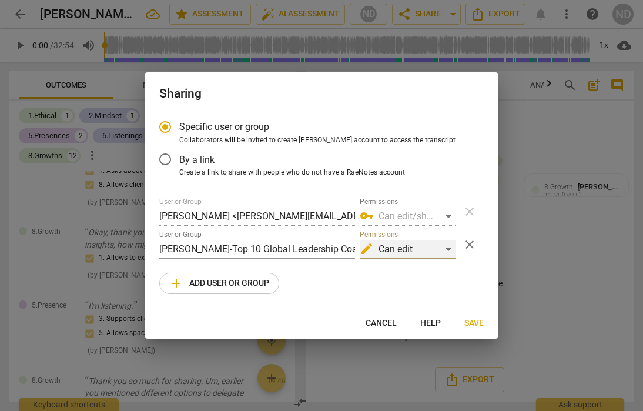
click at [449, 250] on div "edit Can edit" at bounding box center [408, 249] width 96 height 19
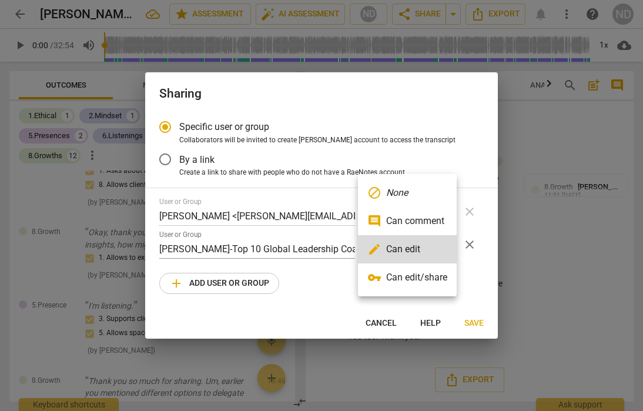
click at [440, 284] on li "vpn_key Can edit/share" at bounding box center [407, 277] width 99 height 28
radio input "false"
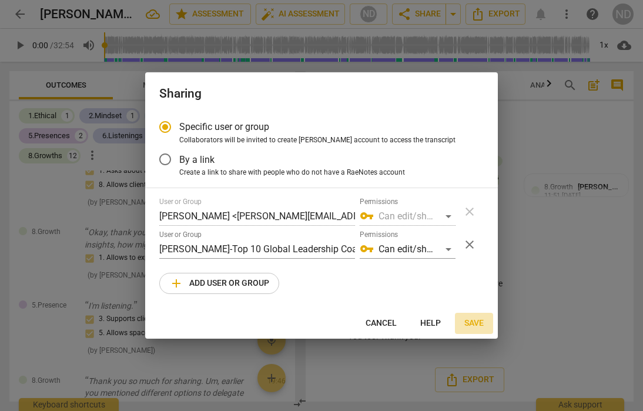
click at [474, 323] on span "Save" at bounding box center [474, 324] width 19 height 12
click at [472, 211] on div "User or Group [PERSON_NAME] <[PERSON_NAME][EMAIL_ADDRESS][DOMAIN_NAME]> Permiss…" at bounding box center [321, 212] width 325 height 28
click at [468, 212] on div "User or Group [PERSON_NAME] <[PERSON_NAME][EMAIL_ADDRESS][DOMAIN_NAME]> Permiss…" at bounding box center [321, 212] width 325 height 28
click at [464, 212] on div "User or Group [PERSON_NAME] <[PERSON_NAME][EMAIL_ADDRESS][DOMAIN_NAME]> Permiss…" at bounding box center [321, 212] width 325 height 28
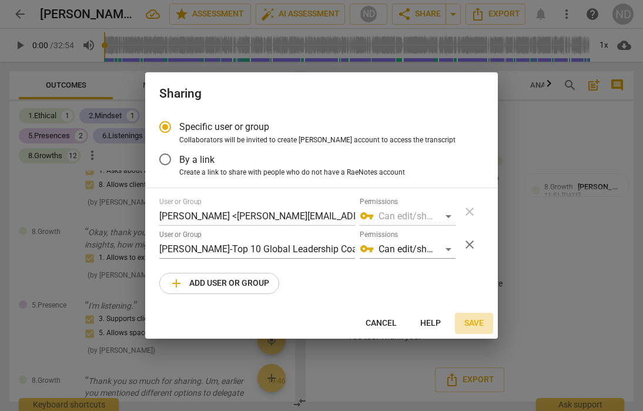
click at [476, 321] on span "Save" at bounding box center [474, 324] width 19 height 12
click at [165, 158] on input "By a link" at bounding box center [165, 159] width 28 height 28
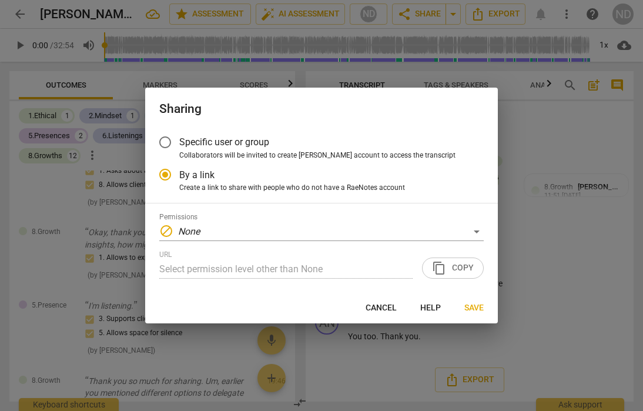
click at [447, 269] on div "URL Select permission level other than None content_copy Copy" at bounding box center [321, 264] width 325 height 28
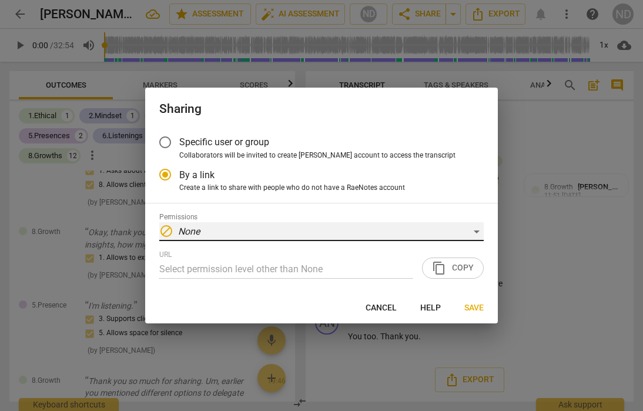
click at [475, 228] on div "block None" at bounding box center [321, 231] width 325 height 19
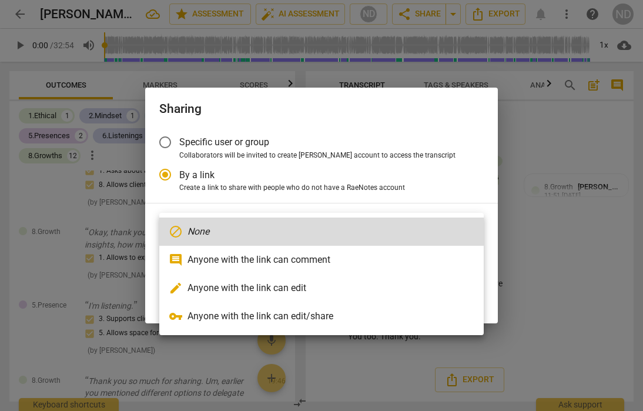
click at [438, 312] on li "vpn_key Anyone with the link can edit/share" at bounding box center [321, 316] width 325 height 28
radio input "false"
type input "[URL][DOMAIN_NAME]"
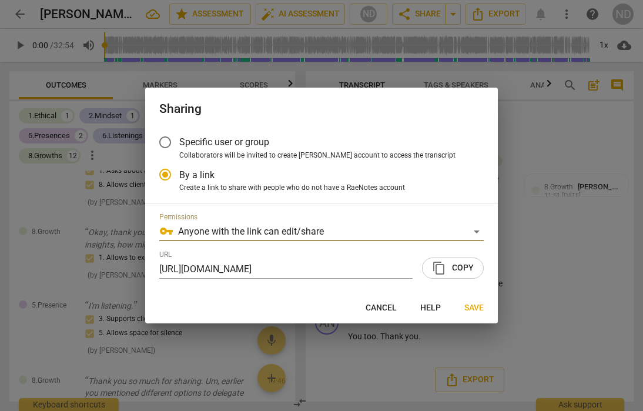
click at [477, 307] on span "Save" at bounding box center [474, 308] width 19 height 12
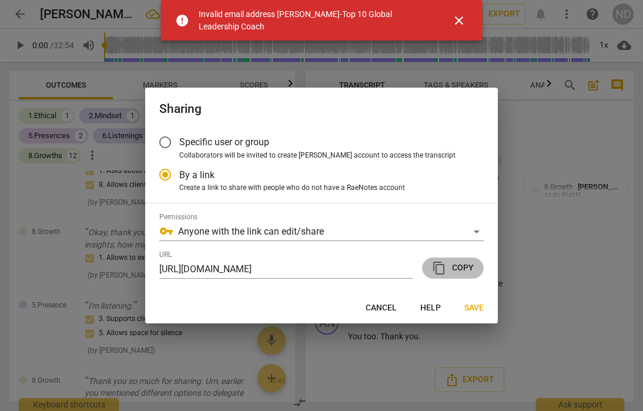
click at [455, 263] on span "content_copy Copy" at bounding box center [453, 268] width 42 height 14
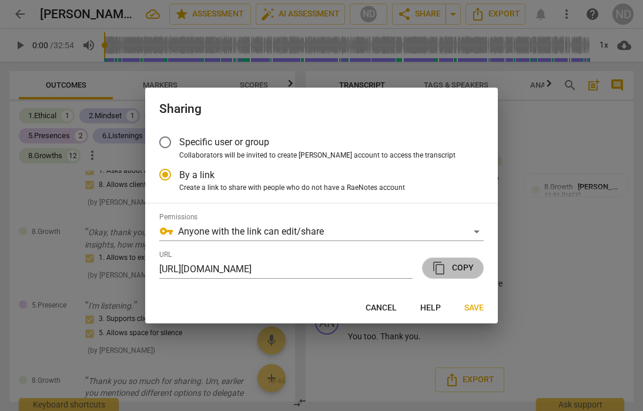
click at [453, 267] on span "content_copy Copy" at bounding box center [453, 268] width 42 height 14
click at [472, 305] on span "Save" at bounding box center [474, 308] width 19 height 12
click at [167, 139] on input "Specific user or group" at bounding box center [165, 142] width 28 height 28
radio input "false"
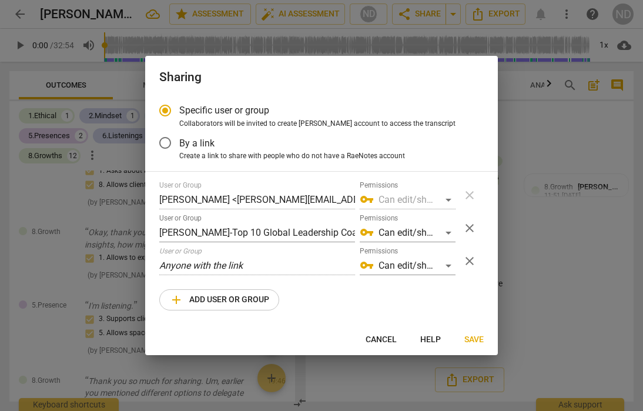
click at [473, 338] on span "Save" at bounding box center [474, 340] width 19 height 12
click at [163, 143] on input "By a link" at bounding box center [165, 143] width 28 height 28
radio input "false"
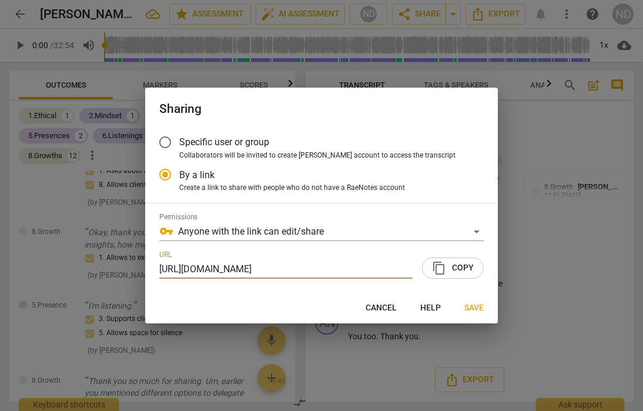
click at [445, 267] on span "content_copy" at bounding box center [439, 268] width 14 height 14
click at [468, 306] on span "Save" at bounding box center [474, 308] width 19 height 12
click at [165, 140] on input "Specific user or group" at bounding box center [165, 142] width 28 height 28
radio input "false"
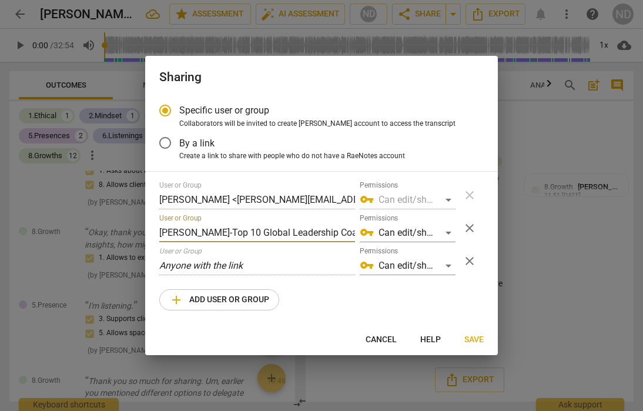
click at [349, 232] on input "[PERSON_NAME]-Top 10 Global Leadership Coach" at bounding box center [257, 232] width 196 height 19
type input "[PERSON_NAME]-Top 10 Global Leadership Coach<[EMAIL_ADDRESS][DOMAIN_NAME]"
click at [472, 334] on span "Save" at bounding box center [474, 340] width 19 height 12
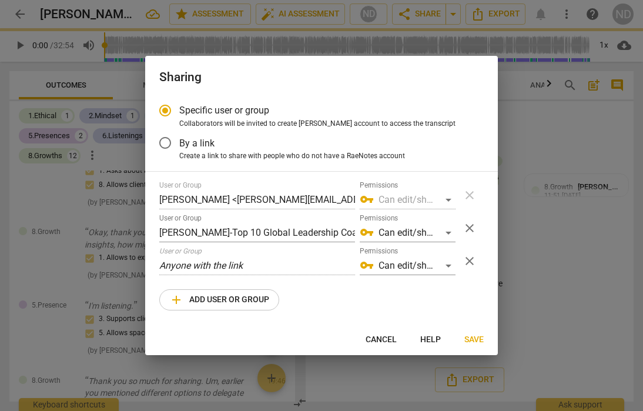
radio input "false"
type input "[PERSON_NAME] - Top 10 Global Leadership Coach <[EMAIL_ADDRESS][DOMAIN_NAME]>"
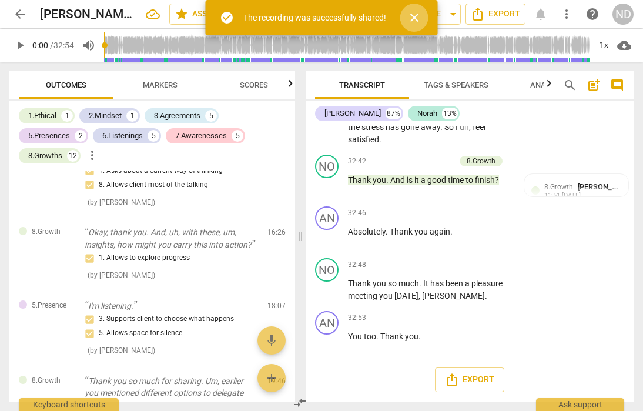
click at [420, 10] on button "close" at bounding box center [414, 18] width 28 height 28
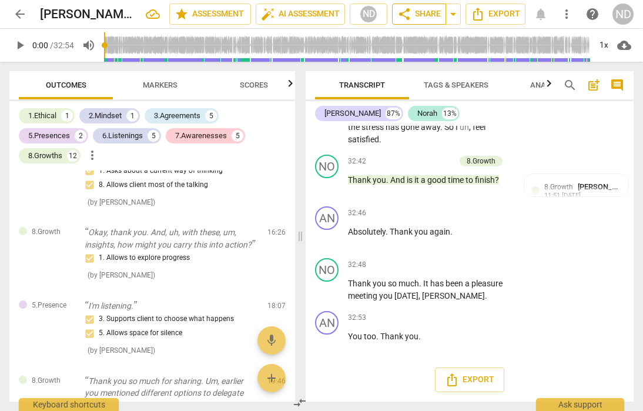
click at [407, 13] on span "share" at bounding box center [404, 14] width 14 height 14
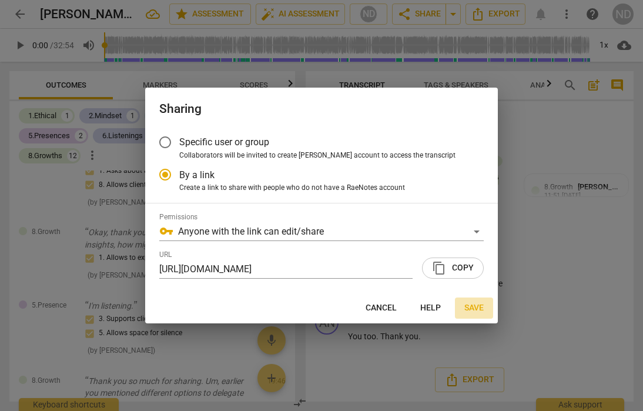
click at [474, 305] on span "Save" at bounding box center [474, 308] width 19 height 12
radio input "false"
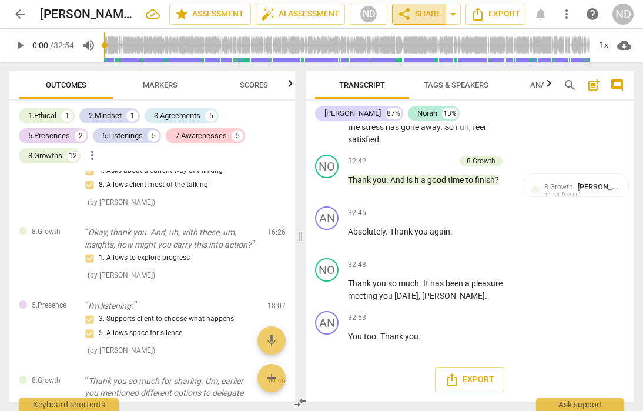
click at [413, 9] on span "share Share" at bounding box center [419, 14] width 44 height 14
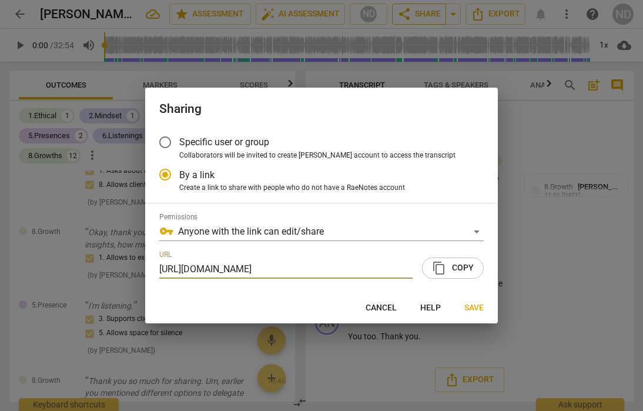
scroll to position [0, 109]
radio input "false"
click at [168, 136] on input "Specific user or group" at bounding box center [165, 142] width 28 height 28
radio input "false"
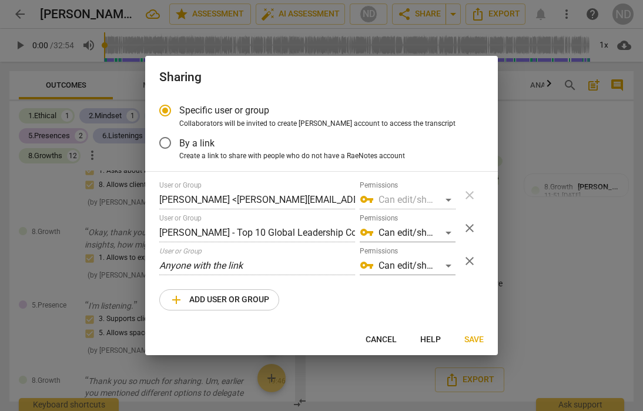
click at [167, 143] on input "By a link" at bounding box center [165, 143] width 28 height 28
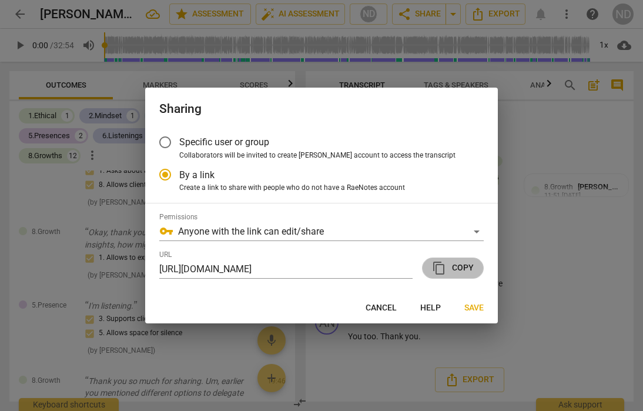
click at [452, 269] on span "content_copy Copy" at bounding box center [453, 268] width 42 height 14
click at [479, 303] on span "Save" at bounding box center [474, 308] width 19 height 12
radio input "false"
